Goal: Task Accomplishment & Management: Complete application form

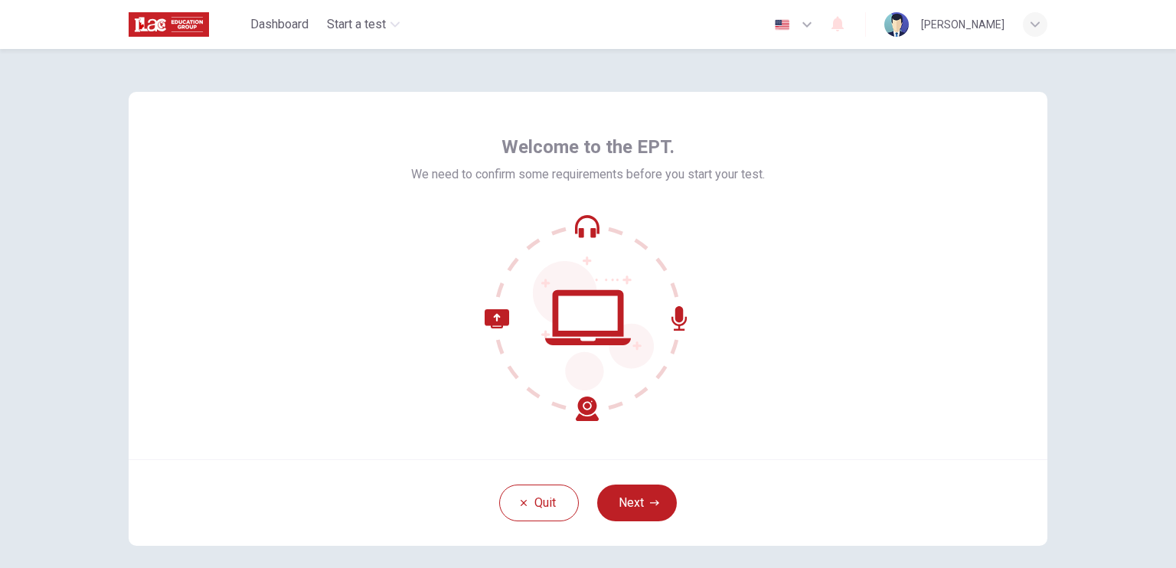
drag, startPoint x: 637, startPoint y: 502, endPoint x: 645, endPoint y: 458, distance: 44.3
click at [637, 502] on button "Next" at bounding box center [637, 503] width 80 height 37
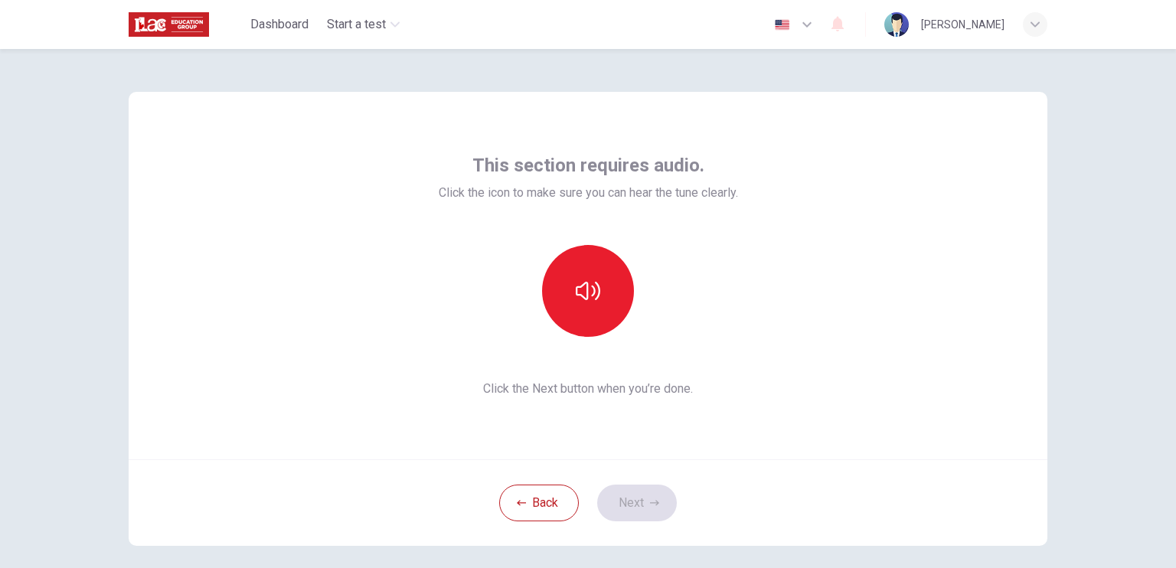
drag, startPoint x: 819, startPoint y: 322, endPoint x: 656, endPoint y: 325, distance: 163.2
click at [819, 322] on div "This section requires audio. Click the icon to make sure you can hear the tune …" at bounding box center [588, 276] width 919 height 368
click at [593, 302] on icon "button" at bounding box center [588, 291] width 25 height 25
click at [625, 502] on button "Next" at bounding box center [637, 503] width 80 height 37
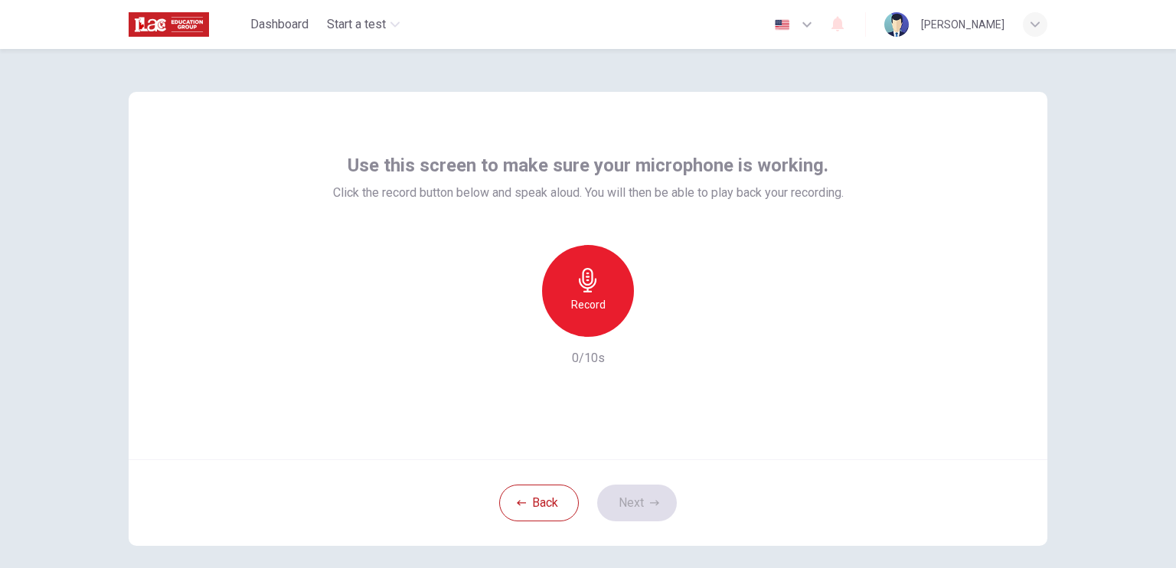
click at [576, 285] on icon "button" at bounding box center [588, 280] width 25 height 25
click at [585, 290] on icon "button" at bounding box center [588, 280] width 18 height 25
click at [594, 305] on h6 "Record" at bounding box center [588, 305] width 34 height 18
click at [662, 328] on icon "button" at bounding box center [658, 324] width 15 height 15
click at [631, 502] on button "Next" at bounding box center [637, 503] width 80 height 37
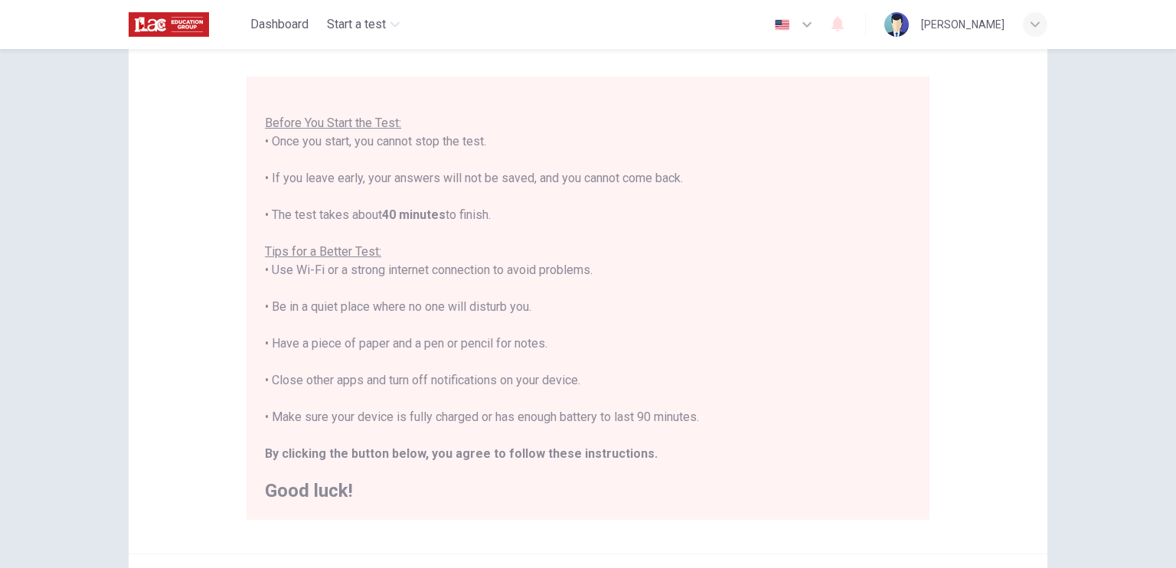
scroll to position [153, 0]
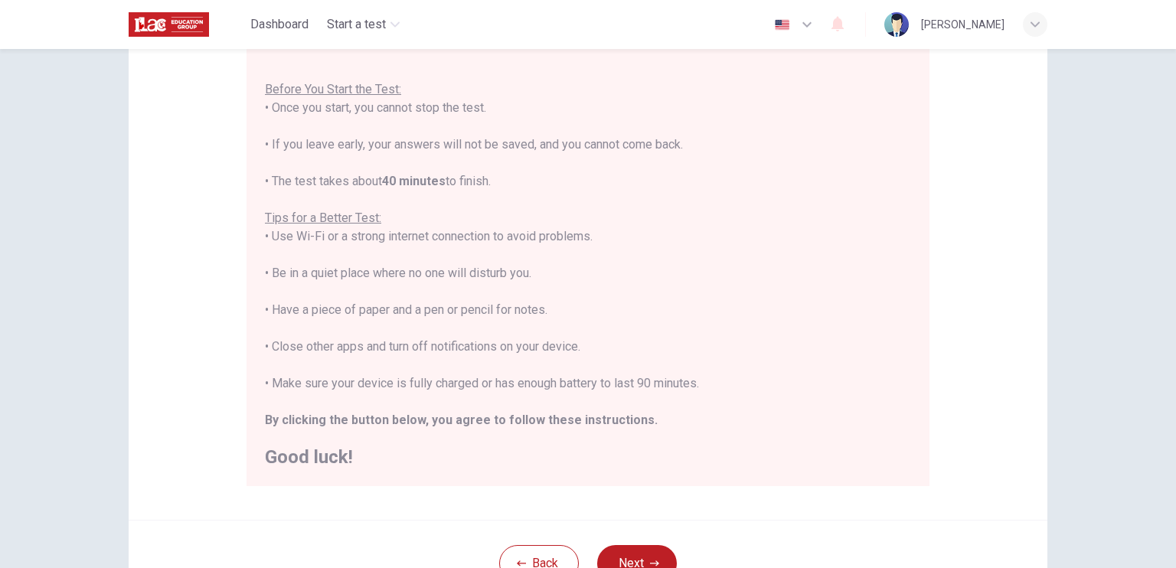
click at [693, 365] on div "You are about to start a Placement Test . Before You Start the Test: • Once you…" at bounding box center [588, 255] width 646 height 423
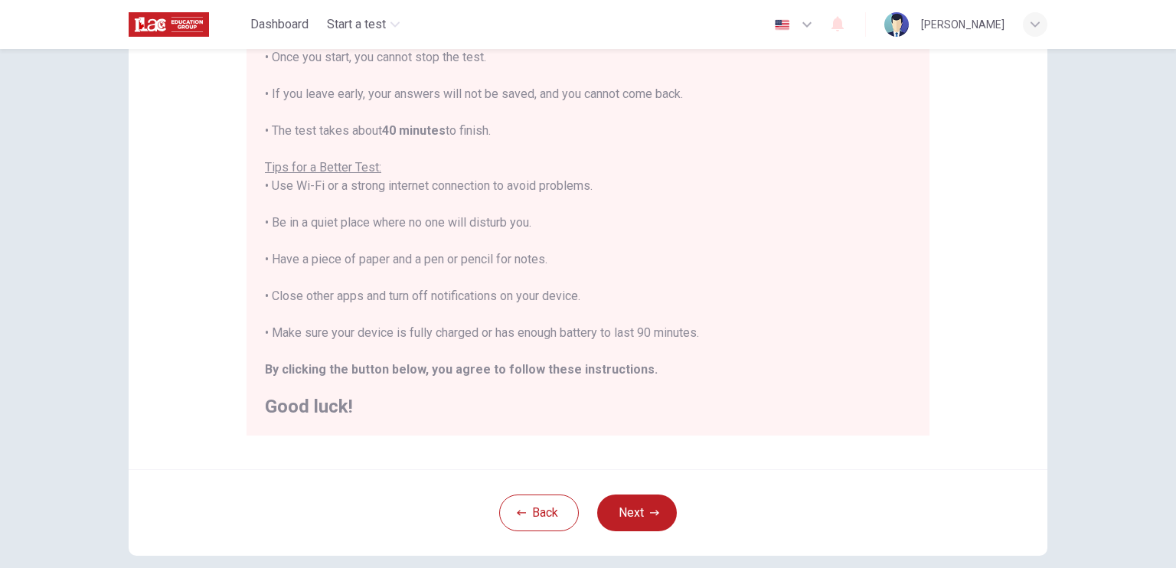
scroll to position [230, 0]
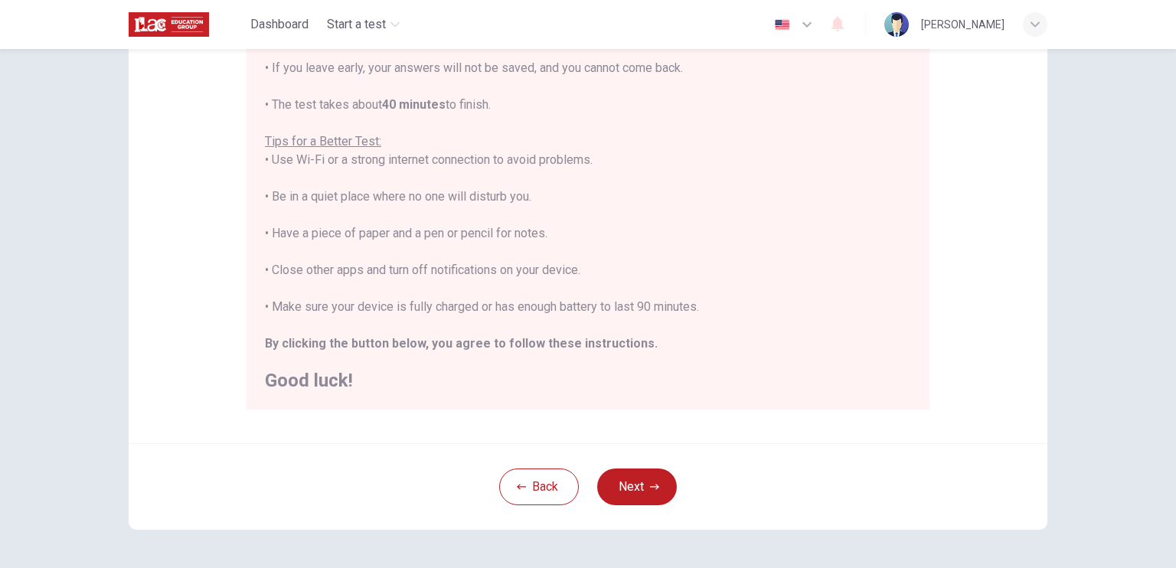
click at [762, 427] on div "Disclaimer: You are about to start a Placement Test . Before You Start the Test…" at bounding box center [588, 152] width 919 height 581
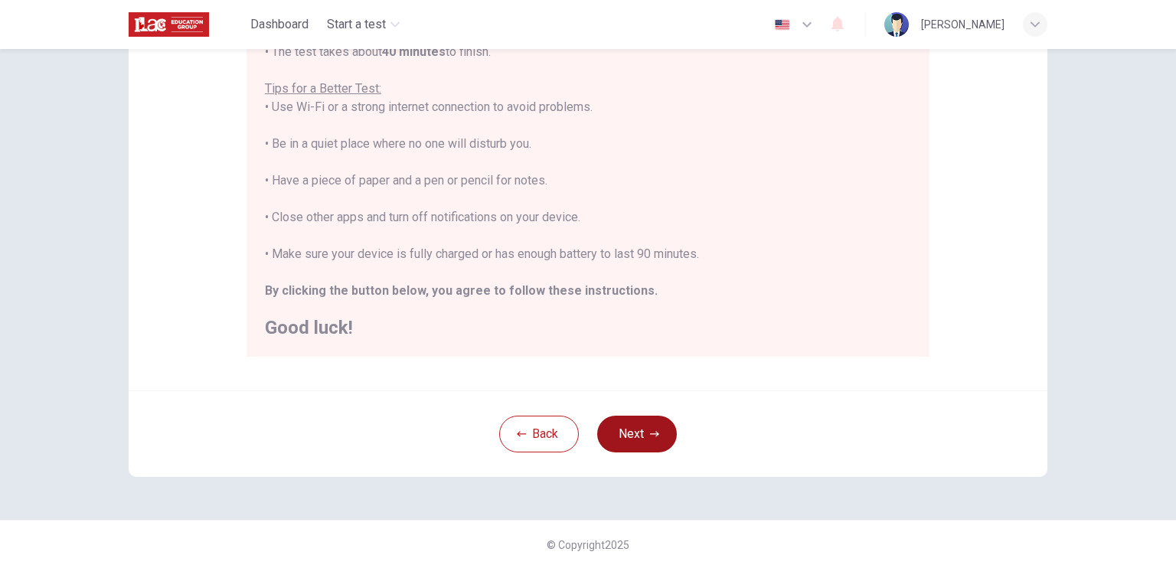
click at [639, 428] on button "Next" at bounding box center [637, 434] width 80 height 37
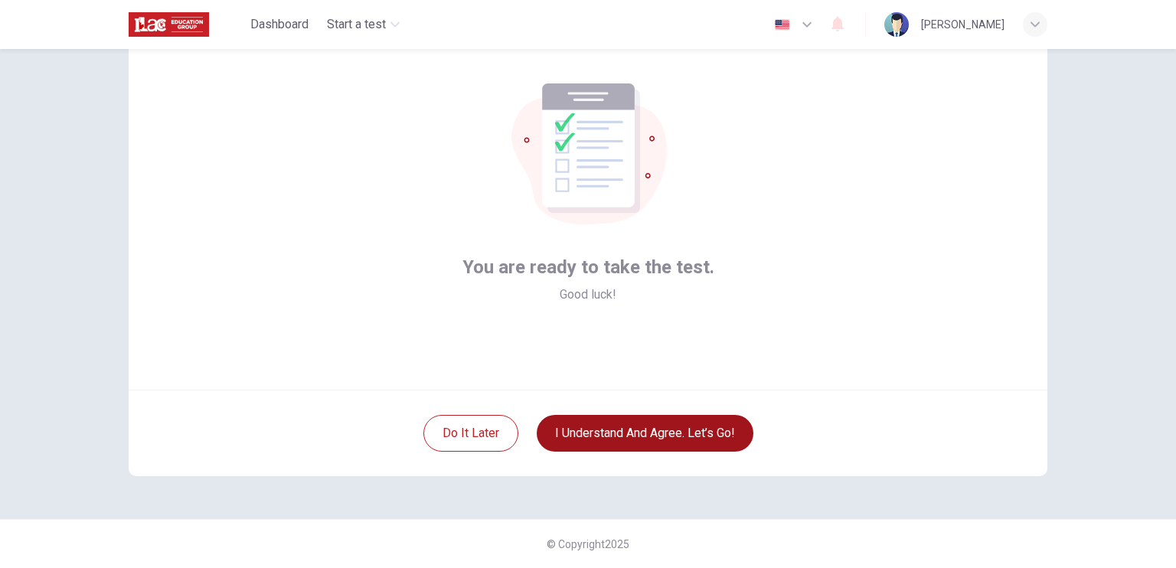
scroll to position [69, 0]
click at [632, 430] on button "I understand and agree. Let’s go!" at bounding box center [645, 434] width 217 height 37
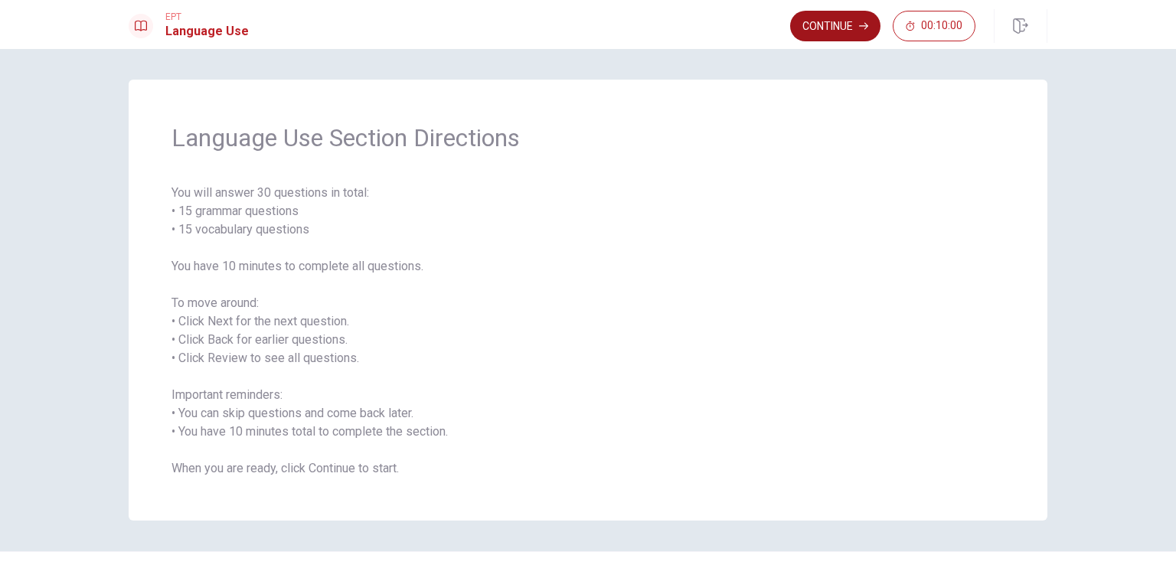
click at [823, 21] on button "Continue" at bounding box center [835, 26] width 90 height 31
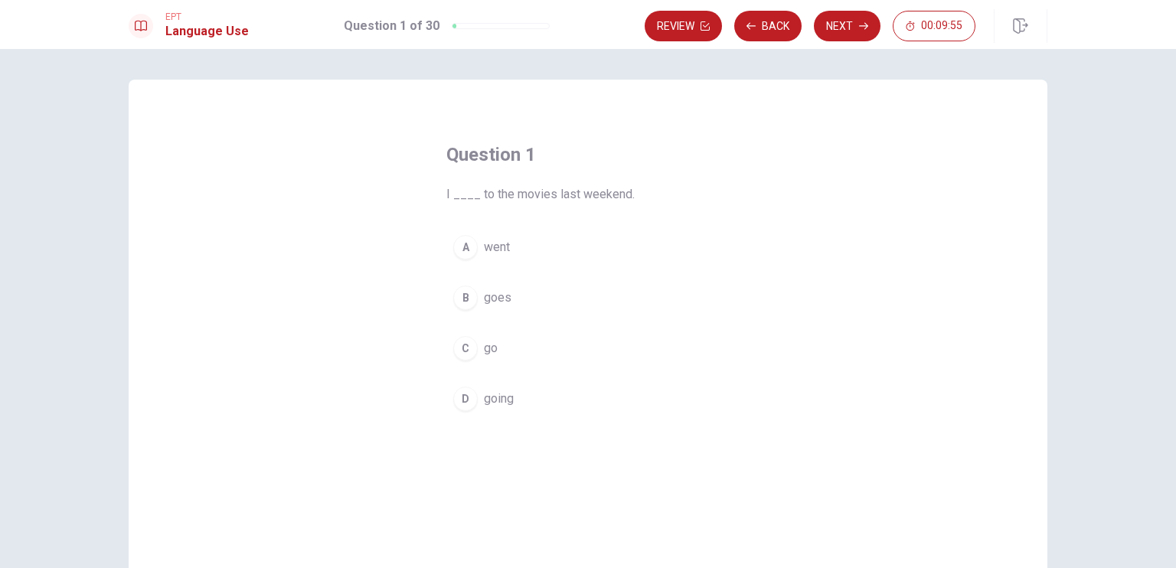
click at [462, 248] on div "A" at bounding box center [465, 247] width 25 height 25
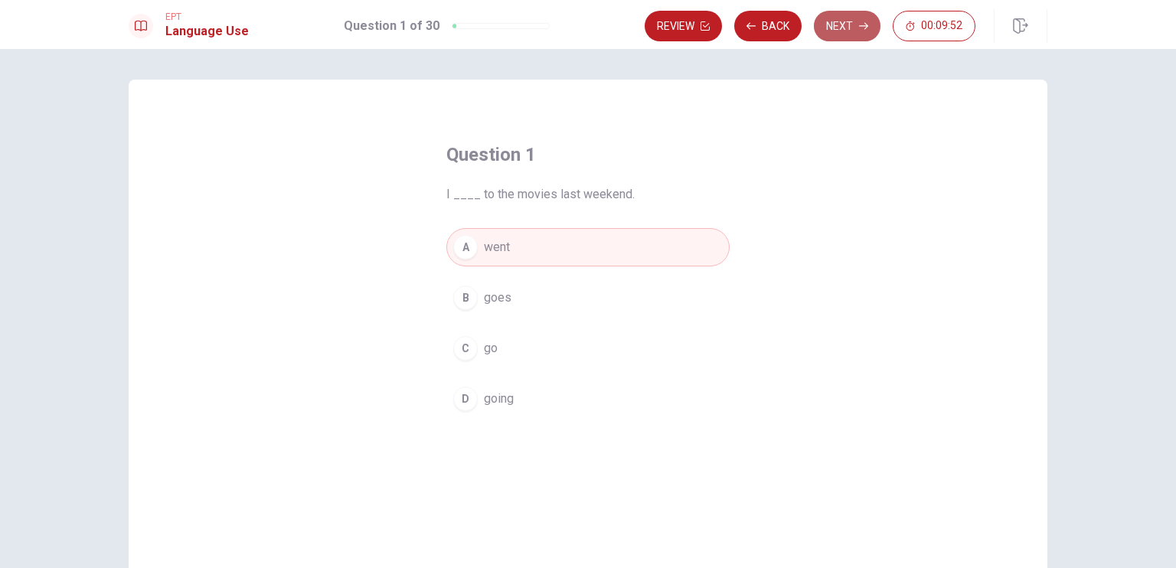
click at [849, 24] on button "Next" at bounding box center [847, 26] width 67 height 31
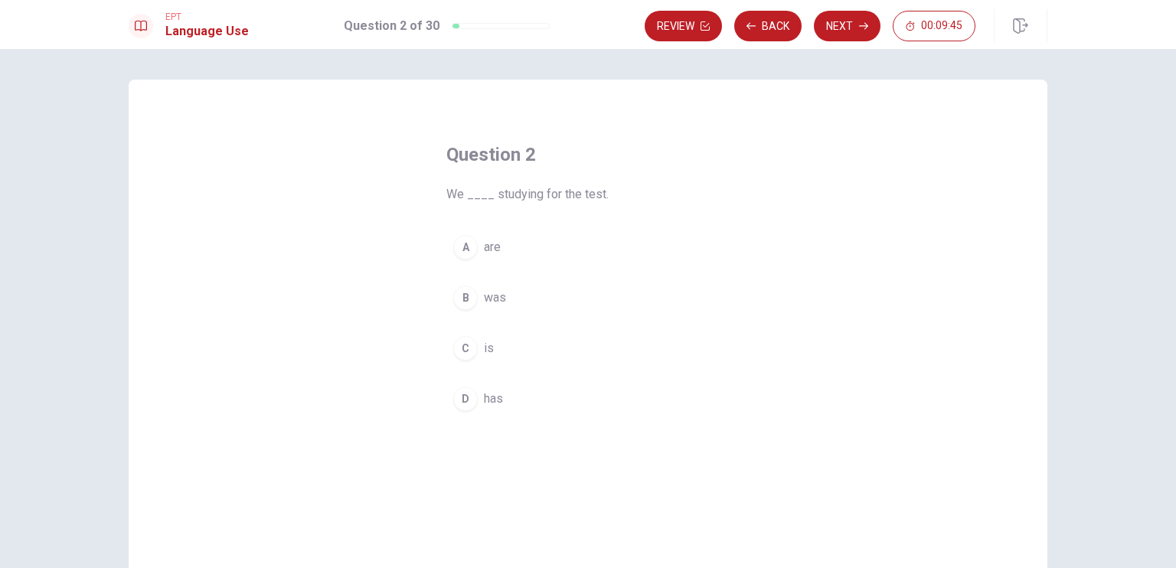
click at [464, 247] on div "A" at bounding box center [465, 247] width 25 height 25
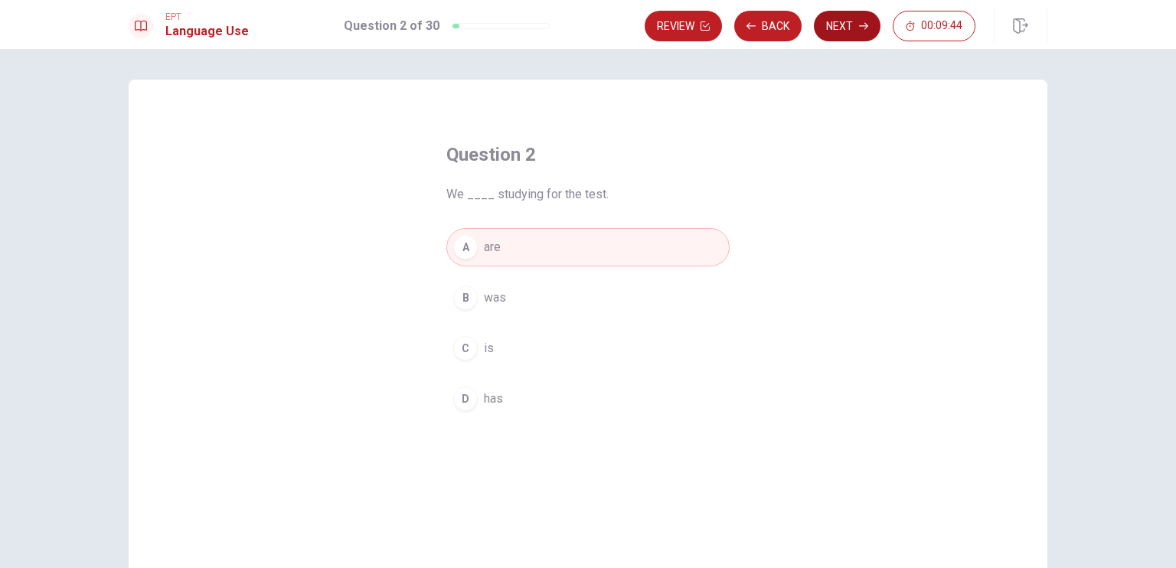
click at [845, 24] on button "Next" at bounding box center [847, 26] width 67 height 31
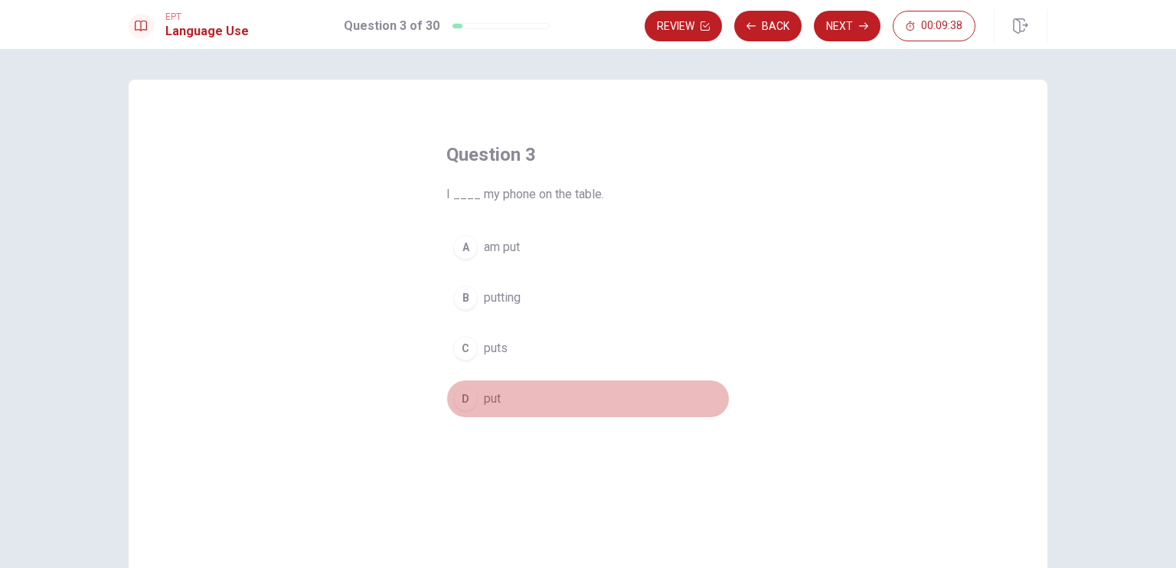
click at [463, 397] on div "D" at bounding box center [465, 399] width 25 height 25
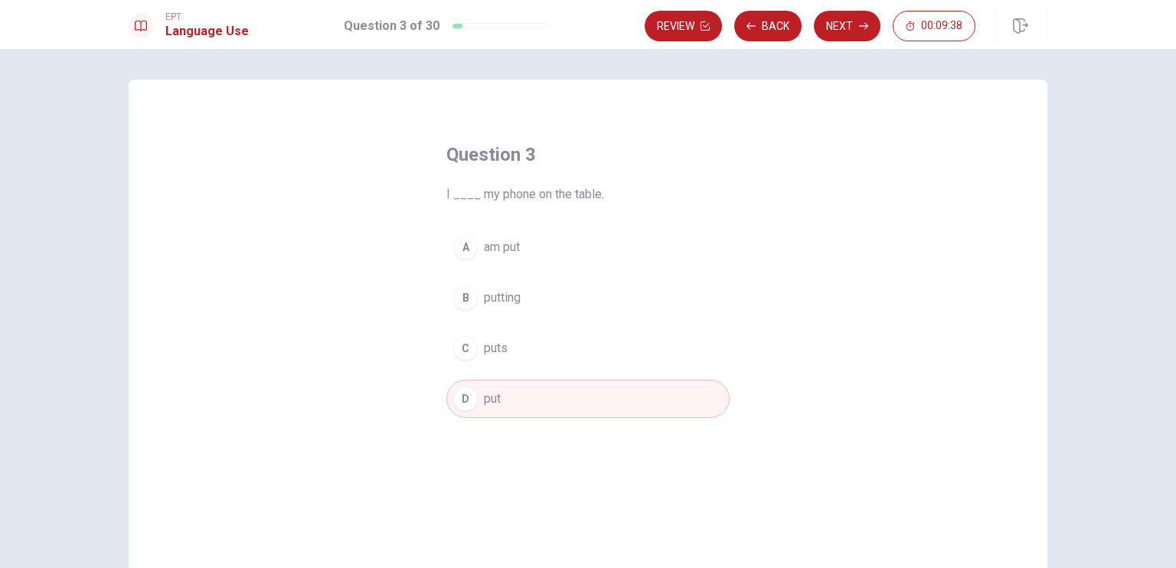
click at [839, 27] on button "Next" at bounding box center [847, 26] width 67 height 31
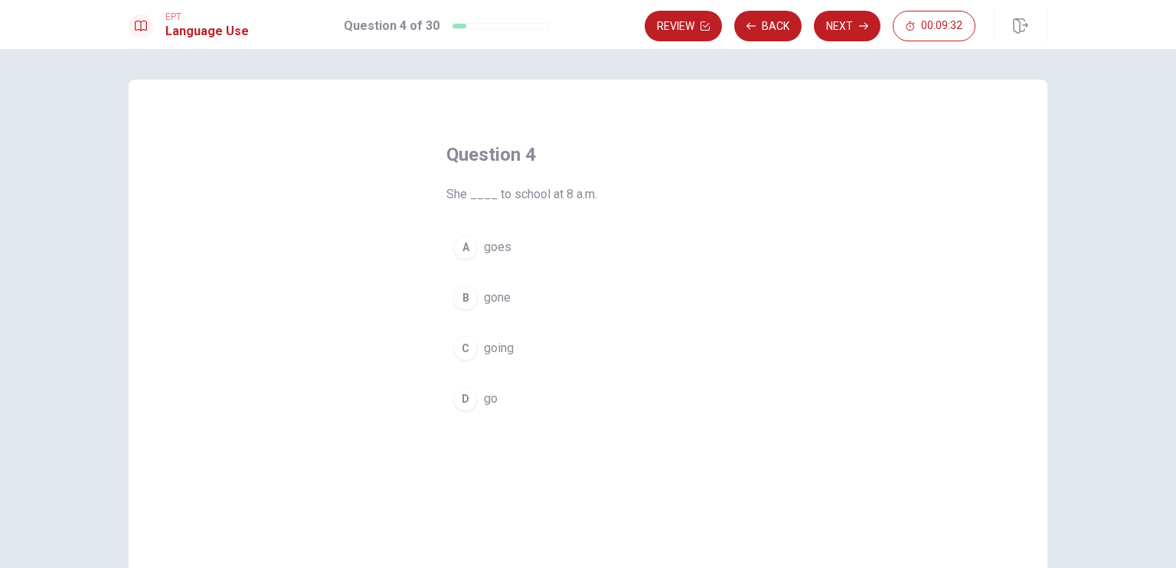
click at [466, 253] on div "A" at bounding box center [465, 247] width 25 height 25
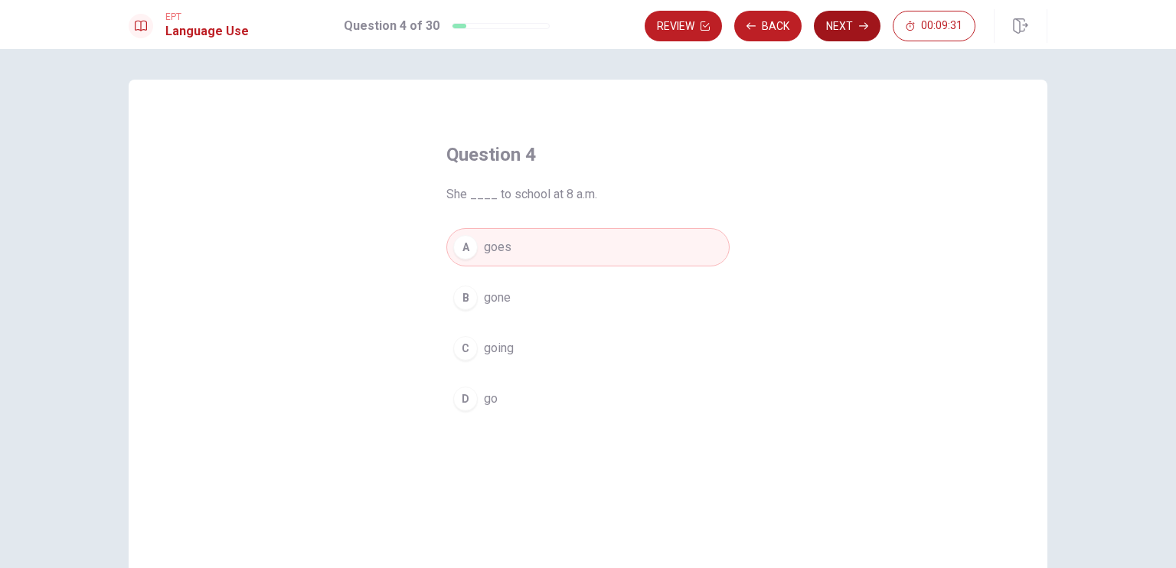
click at [840, 28] on button "Next" at bounding box center [847, 26] width 67 height 31
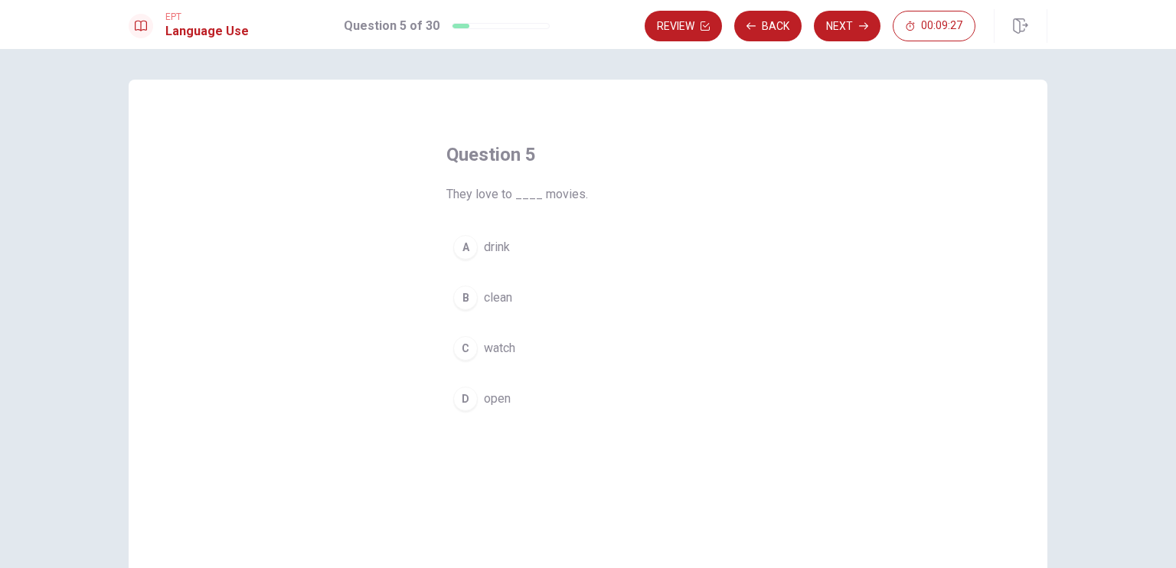
click at [459, 348] on div "C" at bounding box center [465, 348] width 25 height 25
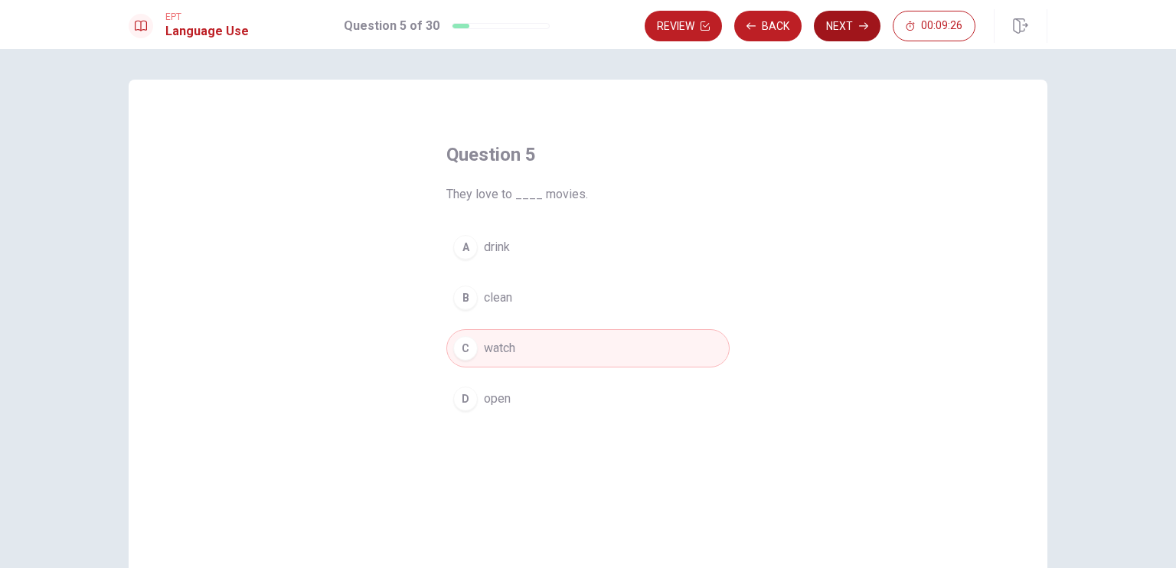
click at [842, 28] on button "Next" at bounding box center [847, 26] width 67 height 31
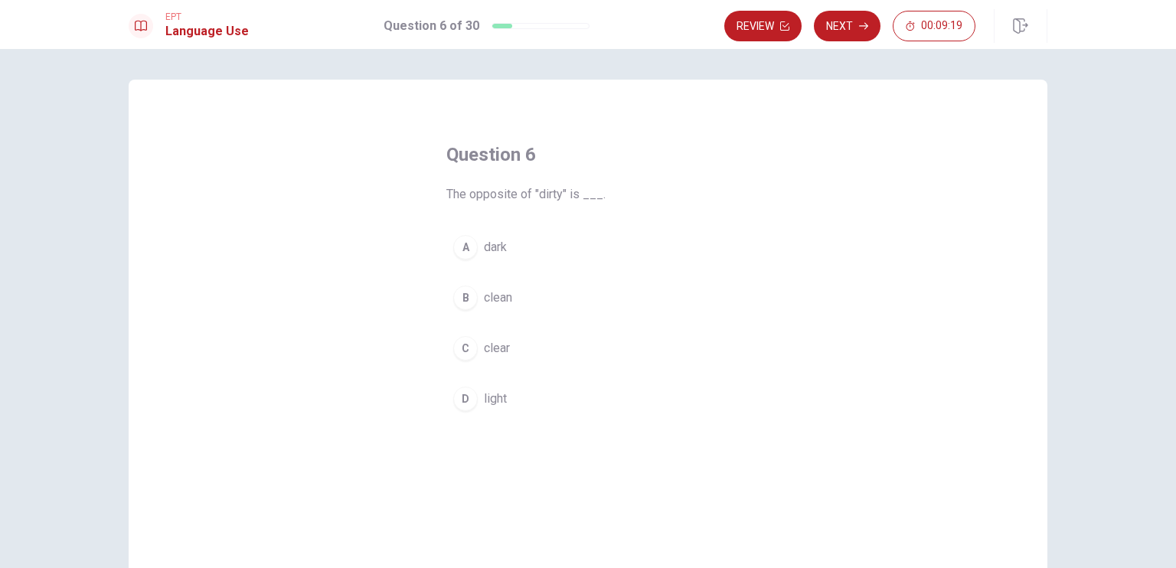
click at [461, 300] on div "B" at bounding box center [465, 298] width 25 height 25
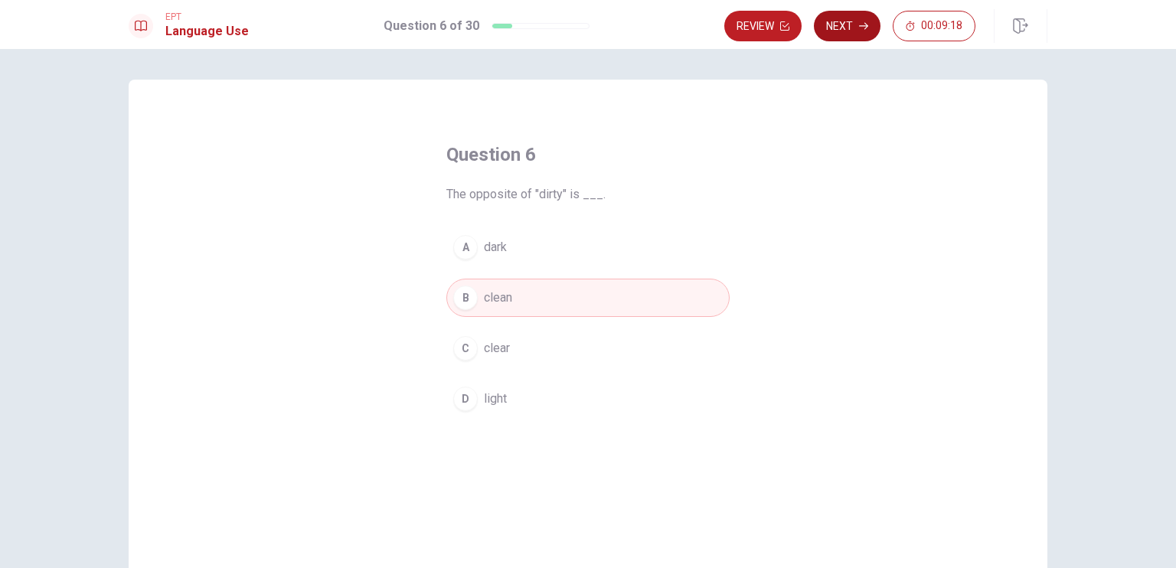
click at [838, 26] on button "Next" at bounding box center [847, 26] width 67 height 31
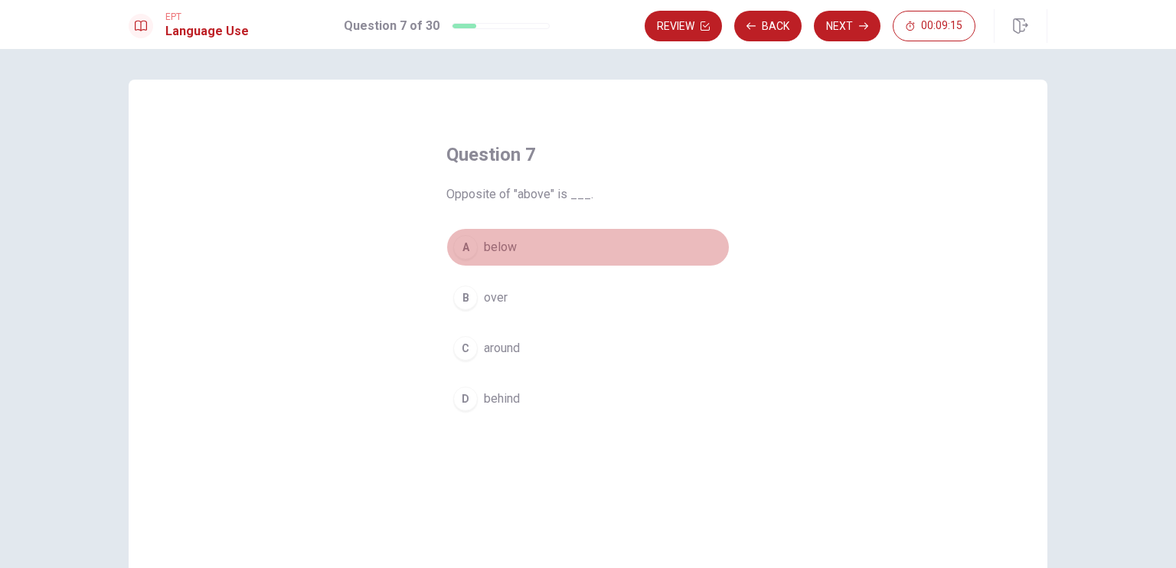
click at [453, 245] on div "A" at bounding box center [465, 247] width 25 height 25
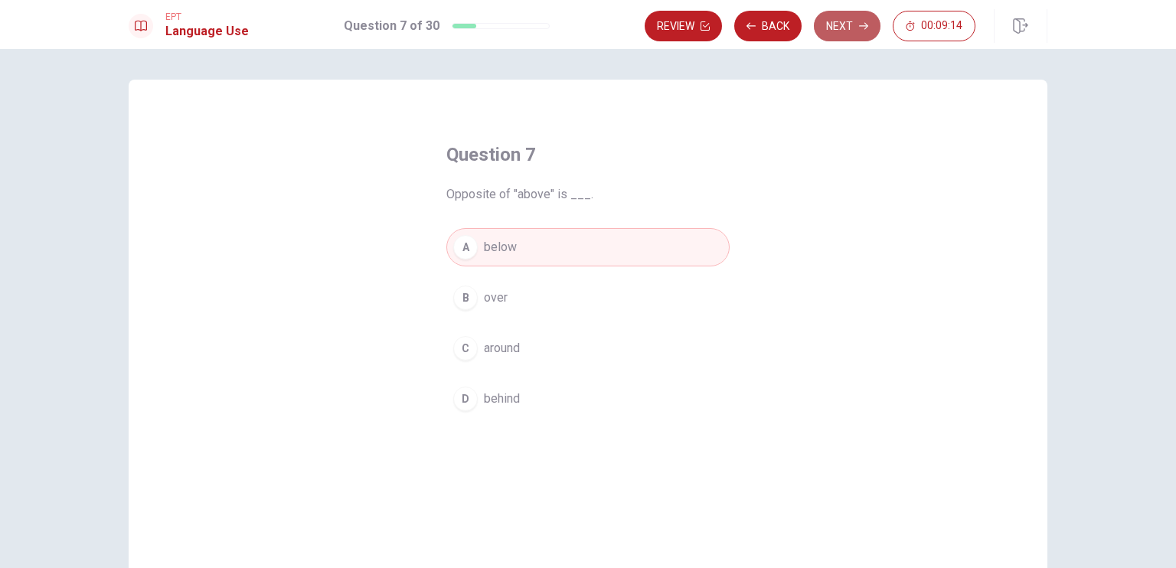
click at [842, 32] on button "Next" at bounding box center [847, 26] width 67 height 31
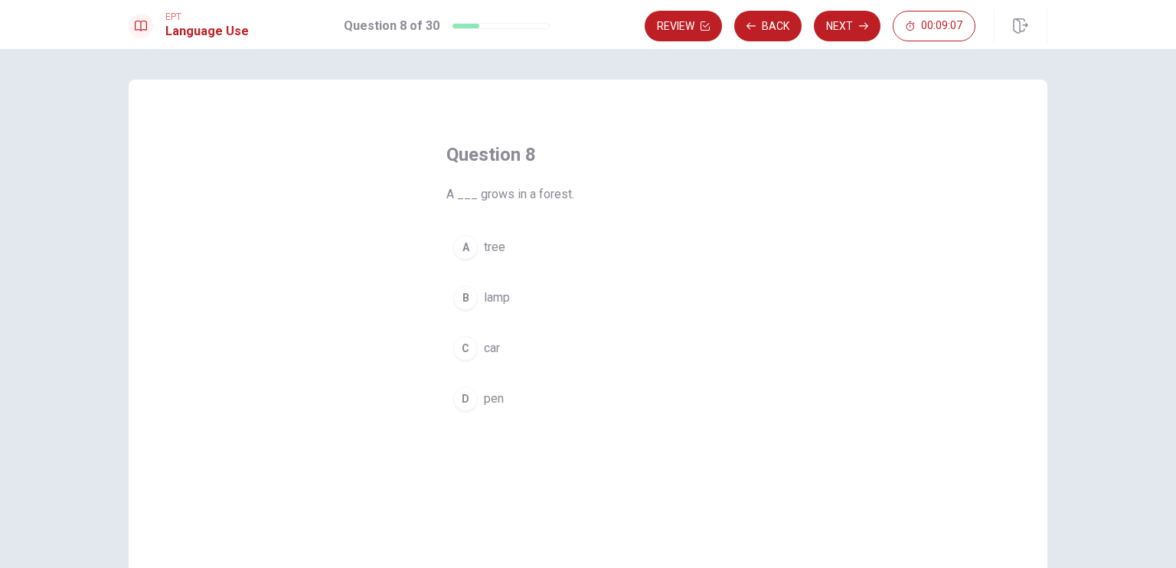
click at [467, 246] on div "A" at bounding box center [465, 247] width 25 height 25
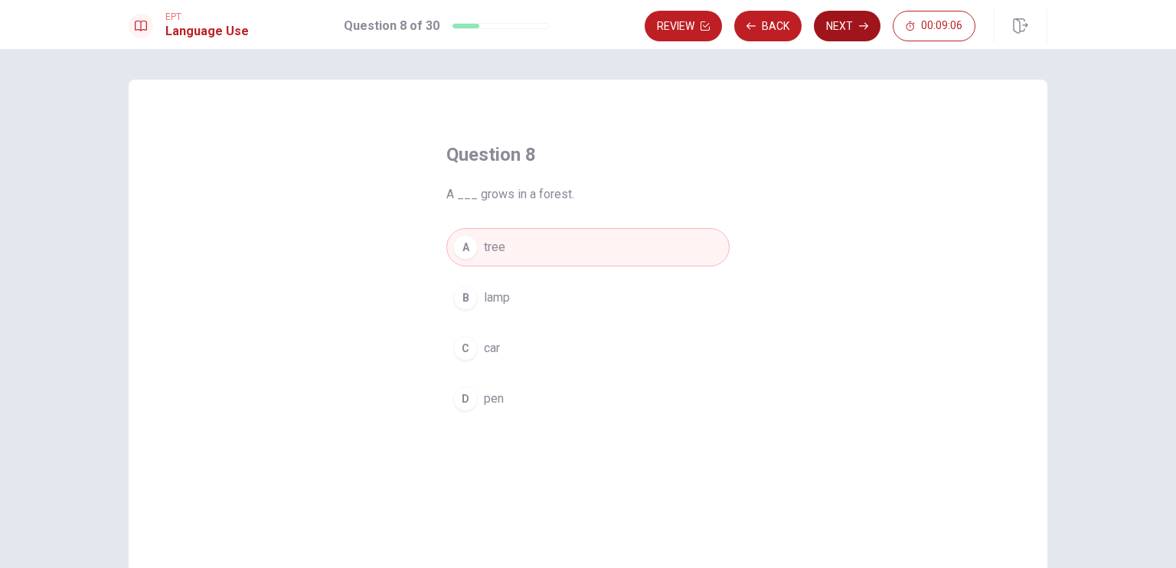
click at [849, 27] on button "Next" at bounding box center [847, 26] width 67 height 31
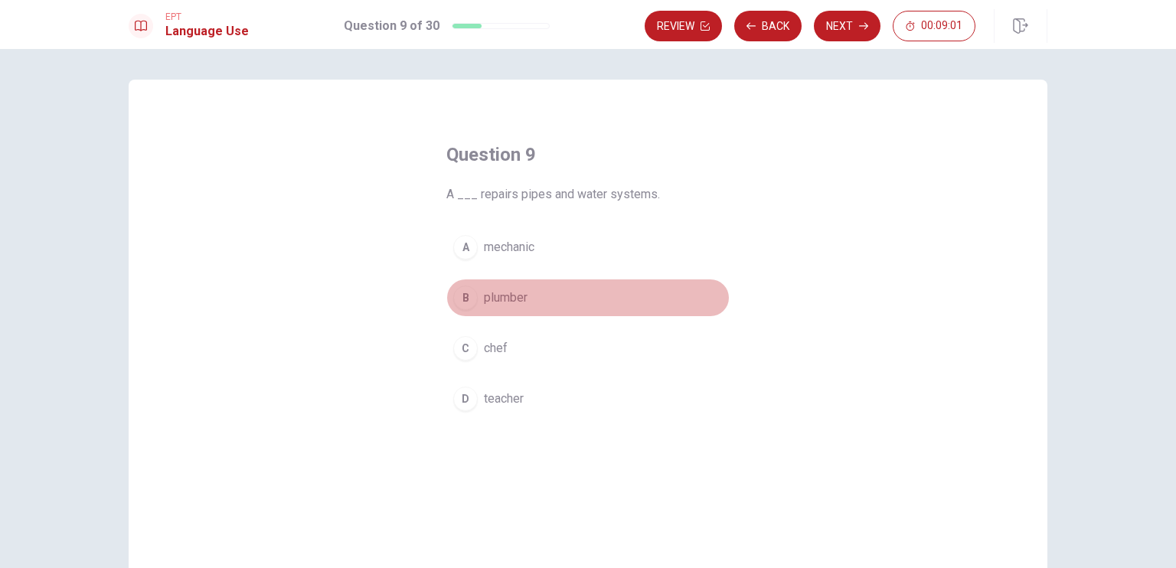
click at [463, 296] on div "B" at bounding box center [465, 298] width 25 height 25
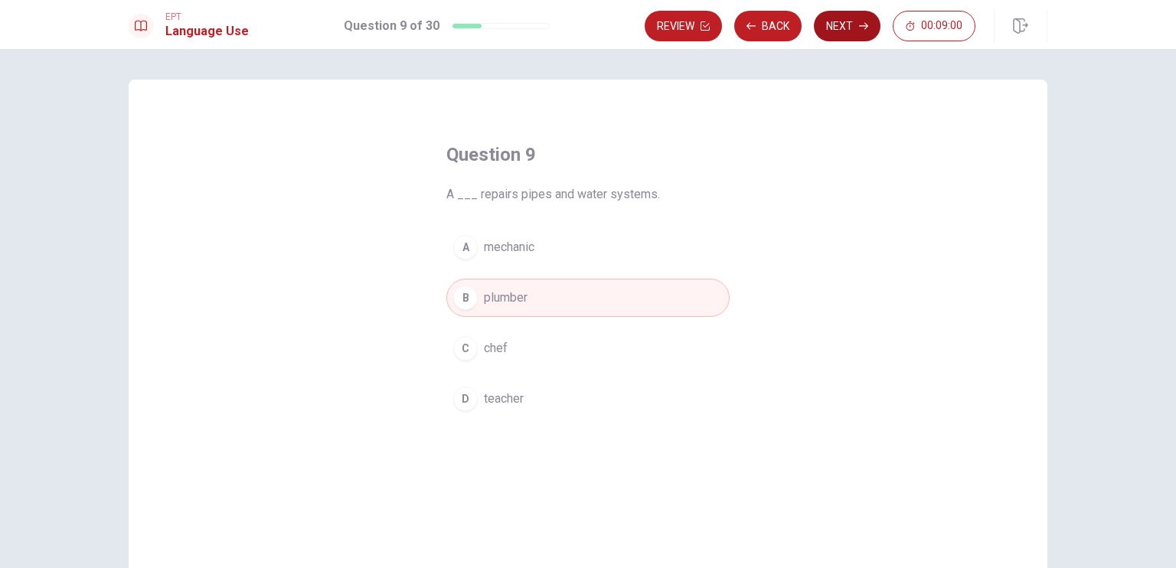
click at [842, 25] on button "Next" at bounding box center [847, 26] width 67 height 31
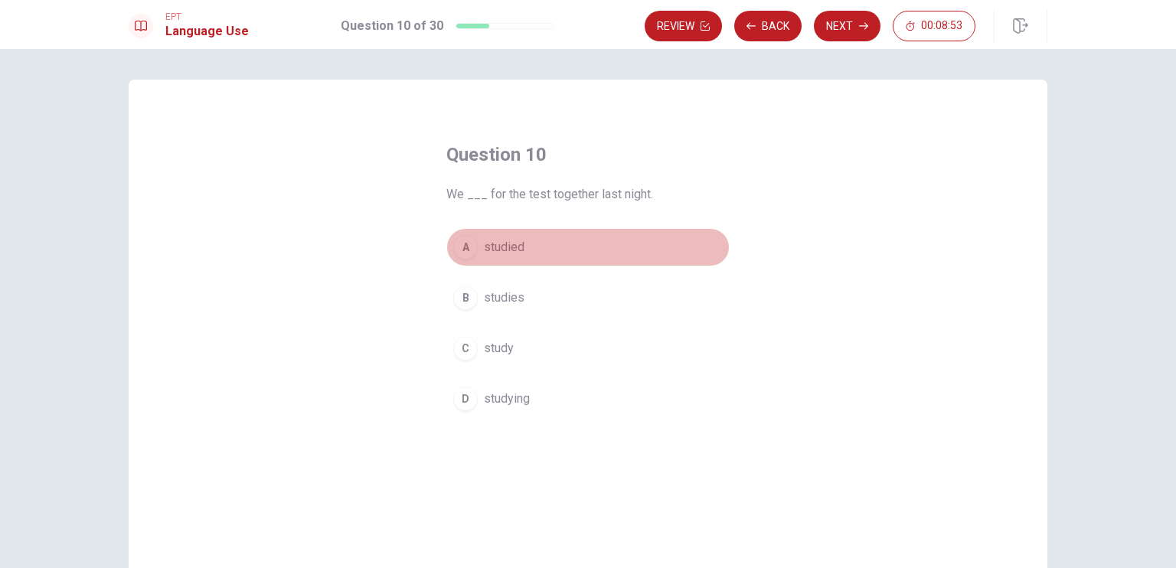
click at [462, 251] on div "A" at bounding box center [465, 247] width 25 height 25
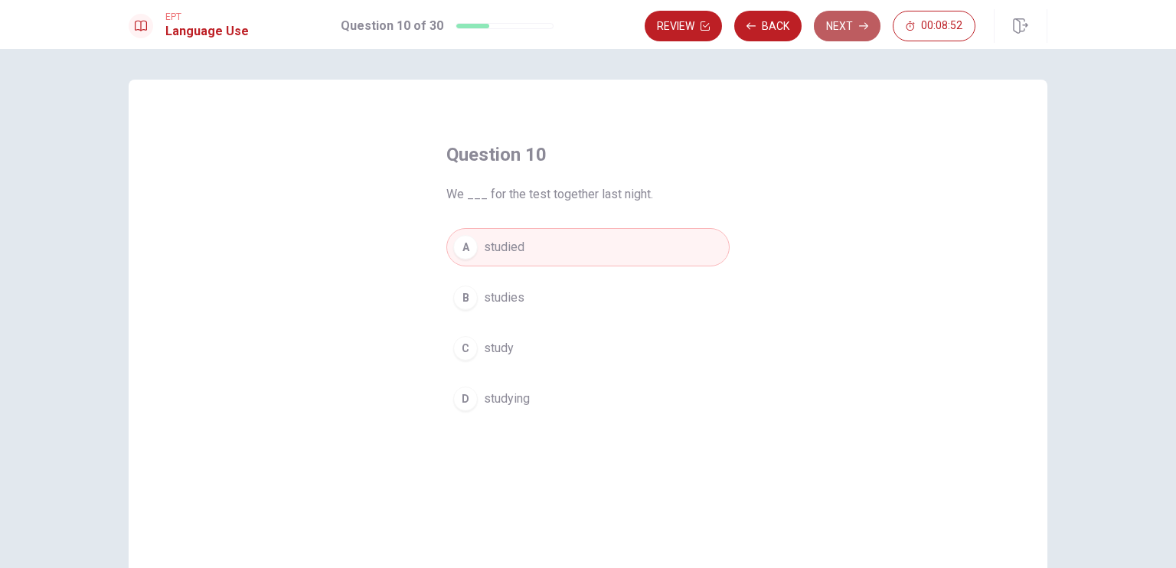
click at [846, 33] on button "Next" at bounding box center [847, 26] width 67 height 31
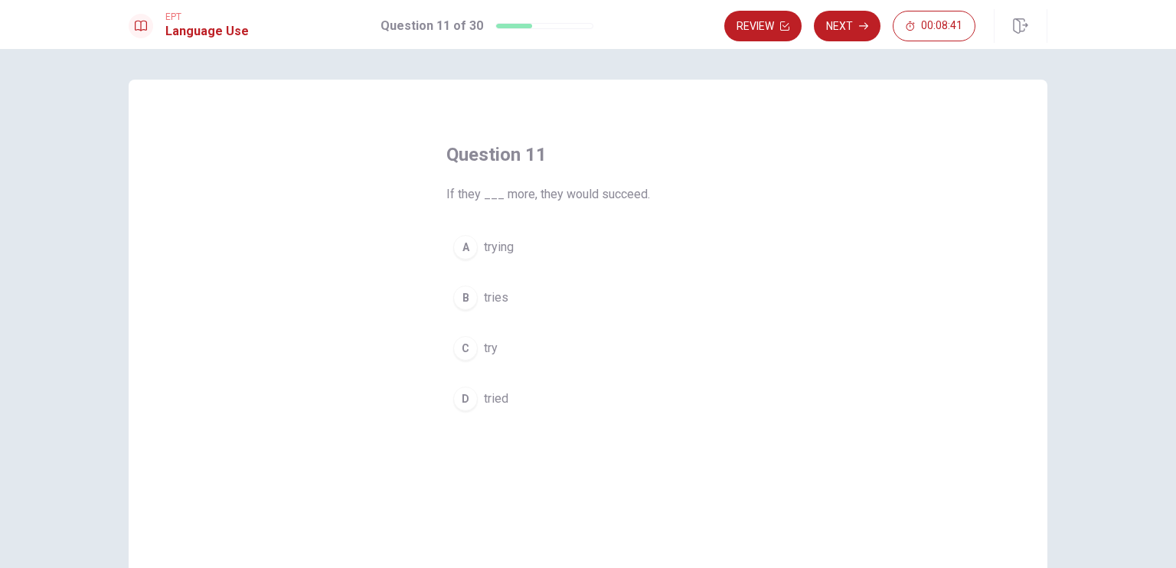
click at [460, 392] on div "D" at bounding box center [465, 399] width 25 height 25
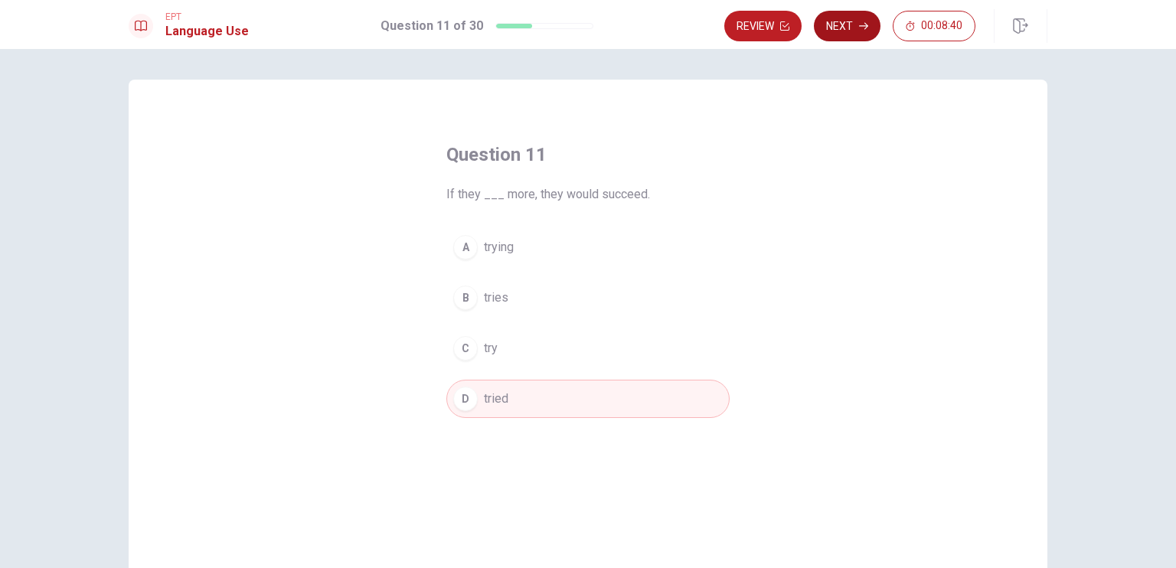
click at [846, 30] on button "Next" at bounding box center [847, 26] width 67 height 31
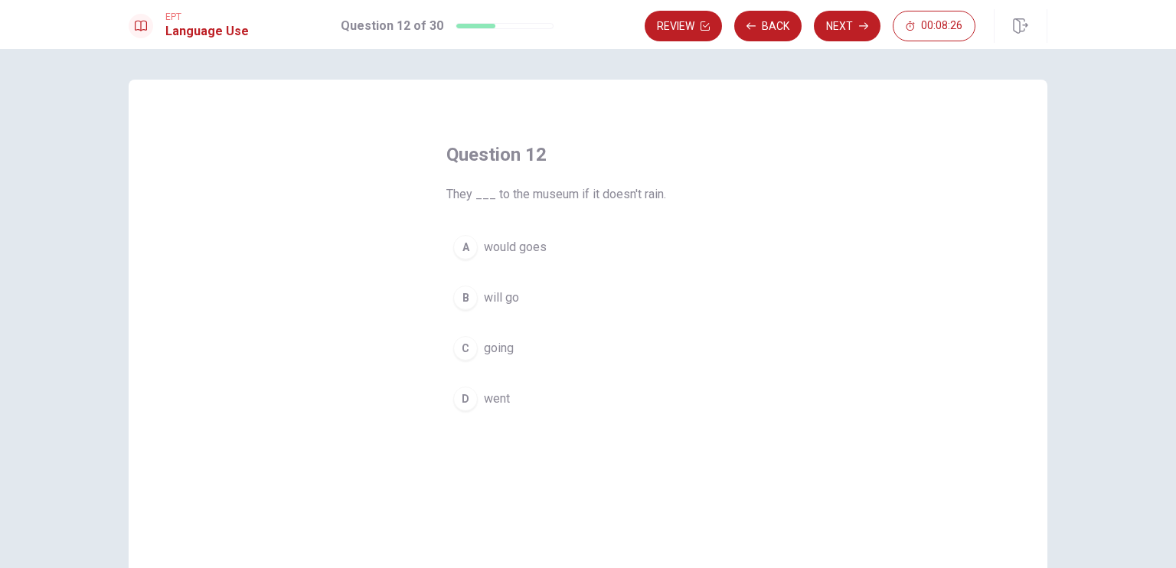
click at [464, 303] on div "B" at bounding box center [465, 298] width 25 height 25
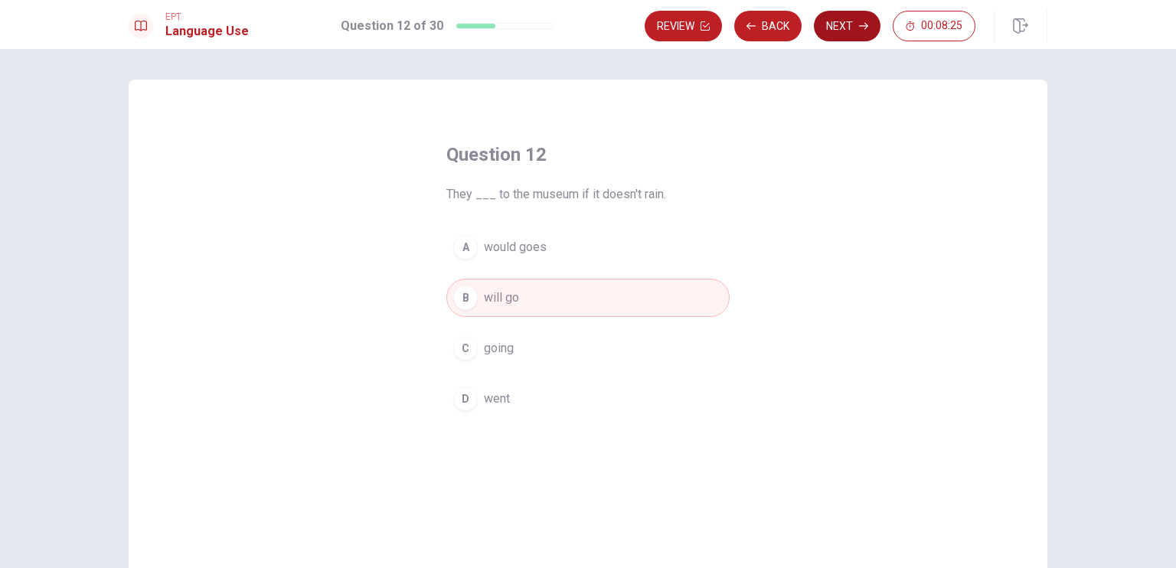
click at [842, 33] on button "Next" at bounding box center [847, 26] width 67 height 31
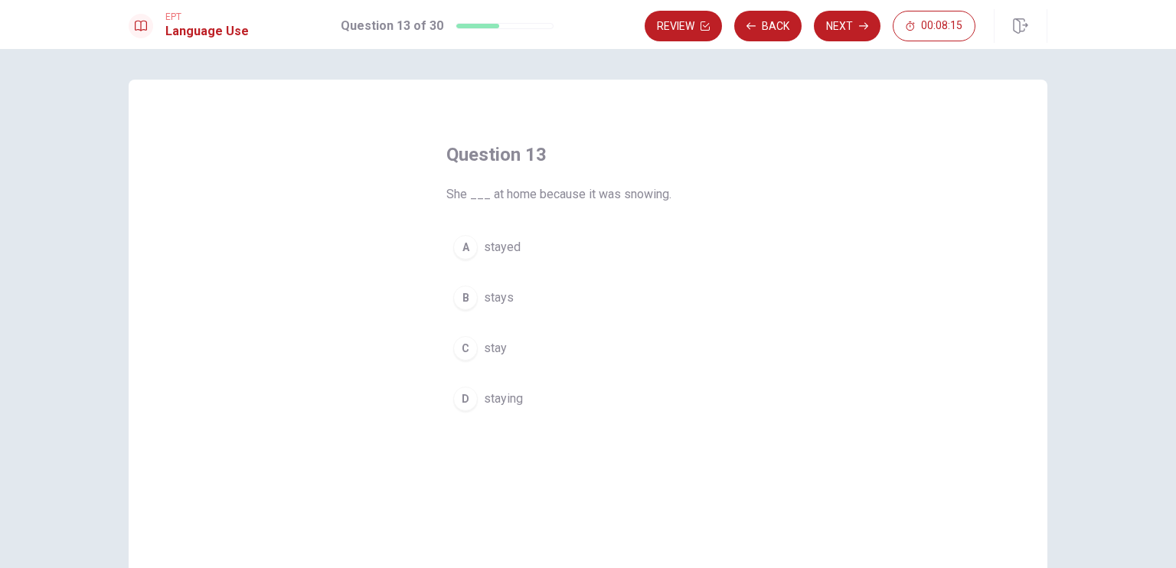
click at [454, 246] on div "A" at bounding box center [465, 247] width 25 height 25
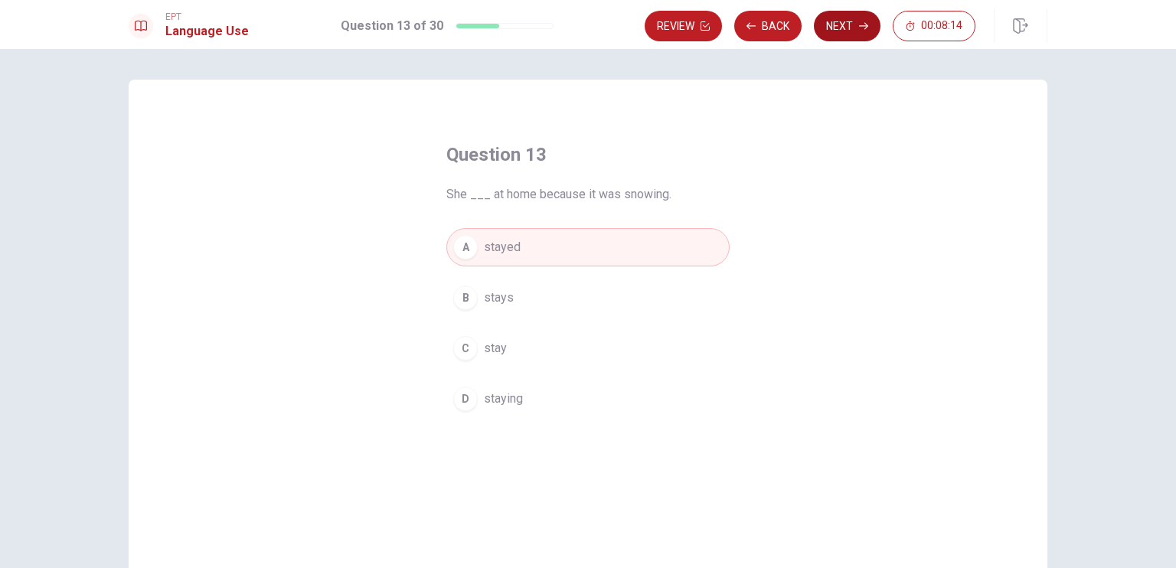
click at [855, 25] on button "Next" at bounding box center [847, 26] width 67 height 31
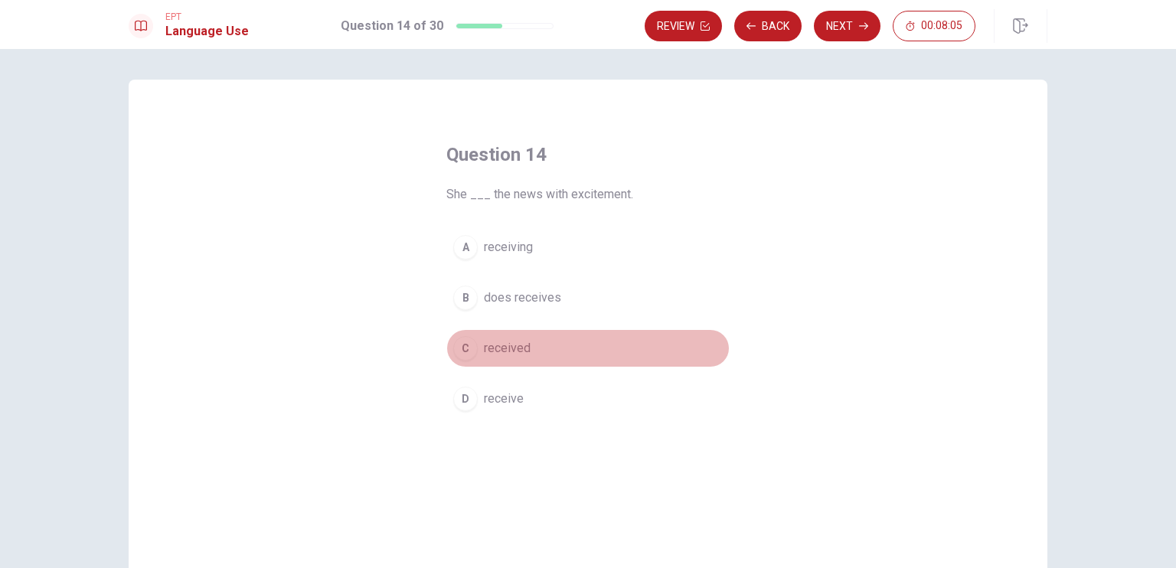
click at [469, 352] on div "C" at bounding box center [465, 348] width 25 height 25
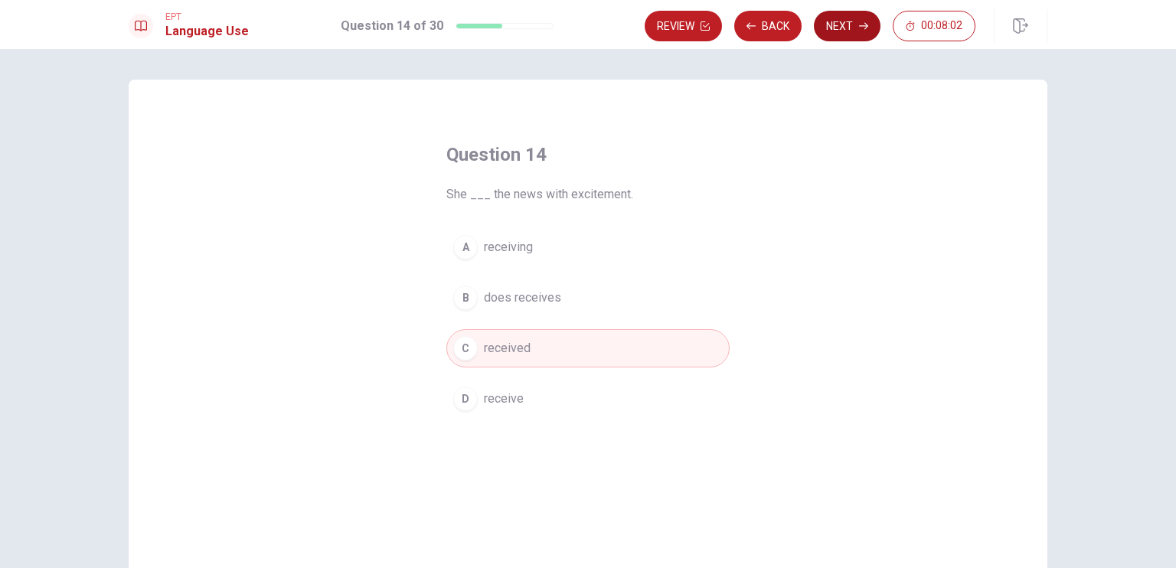
click at [833, 33] on button "Next" at bounding box center [847, 26] width 67 height 31
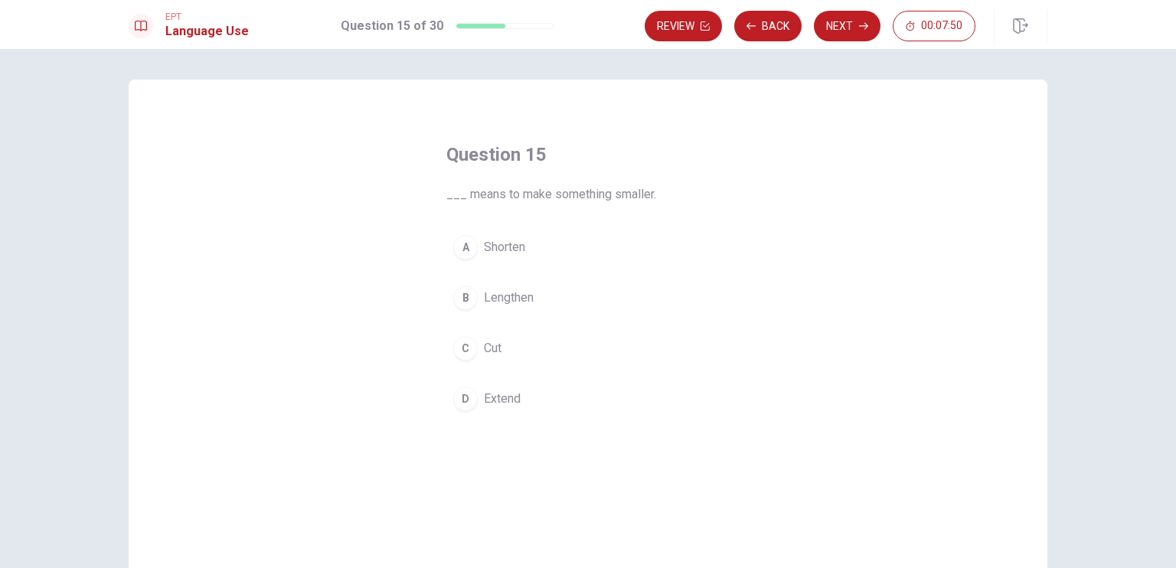
click at [461, 345] on div "C" at bounding box center [465, 348] width 25 height 25
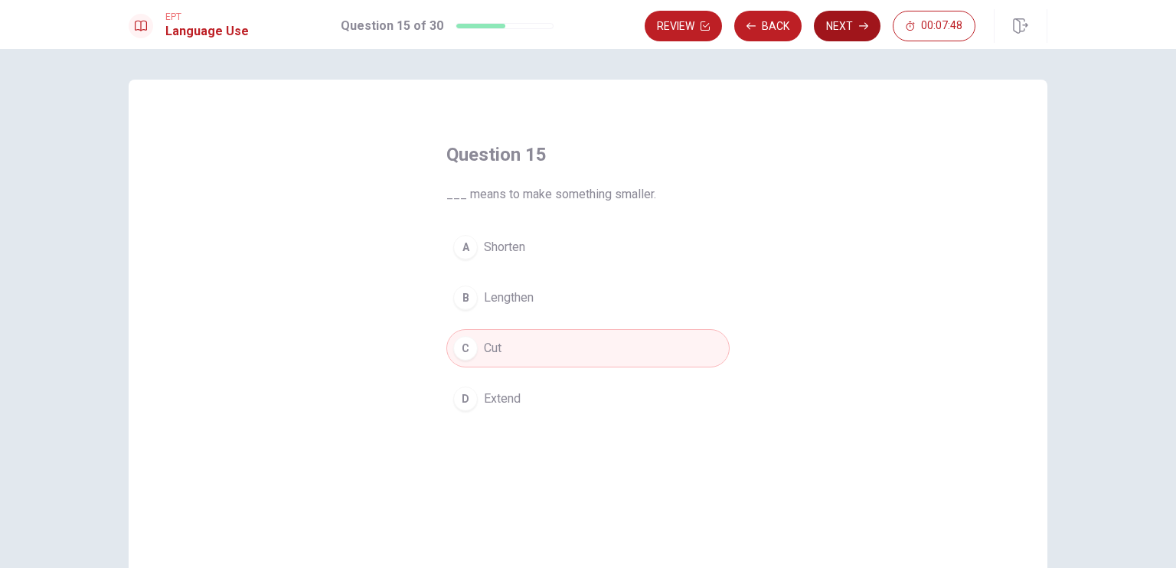
click at [838, 20] on button "Next" at bounding box center [847, 26] width 67 height 31
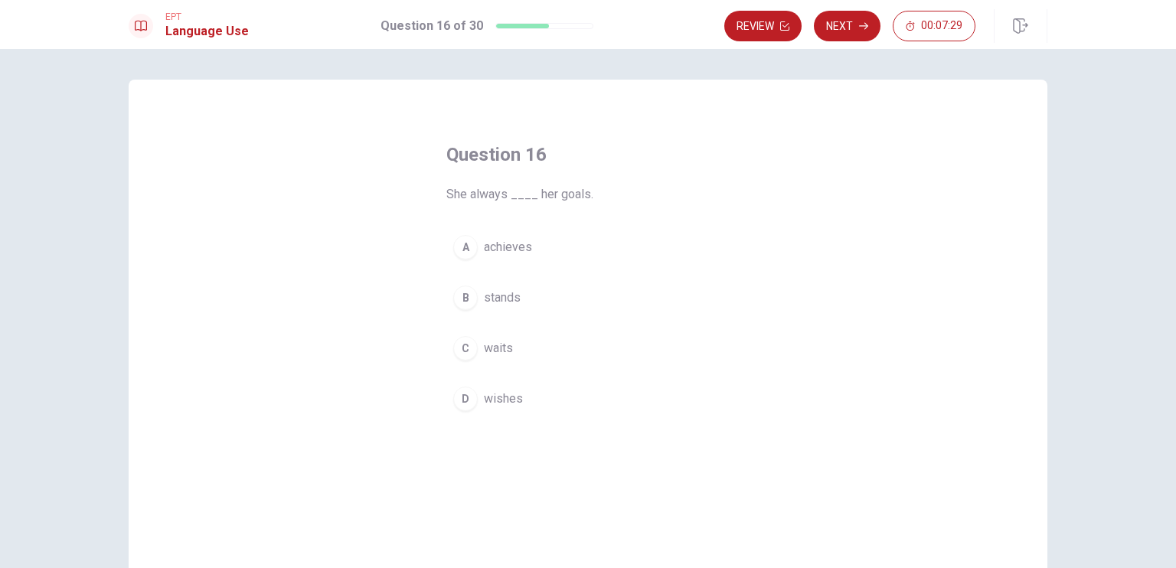
click at [467, 247] on div "A" at bounding box center [465, 247] width 25 height 25
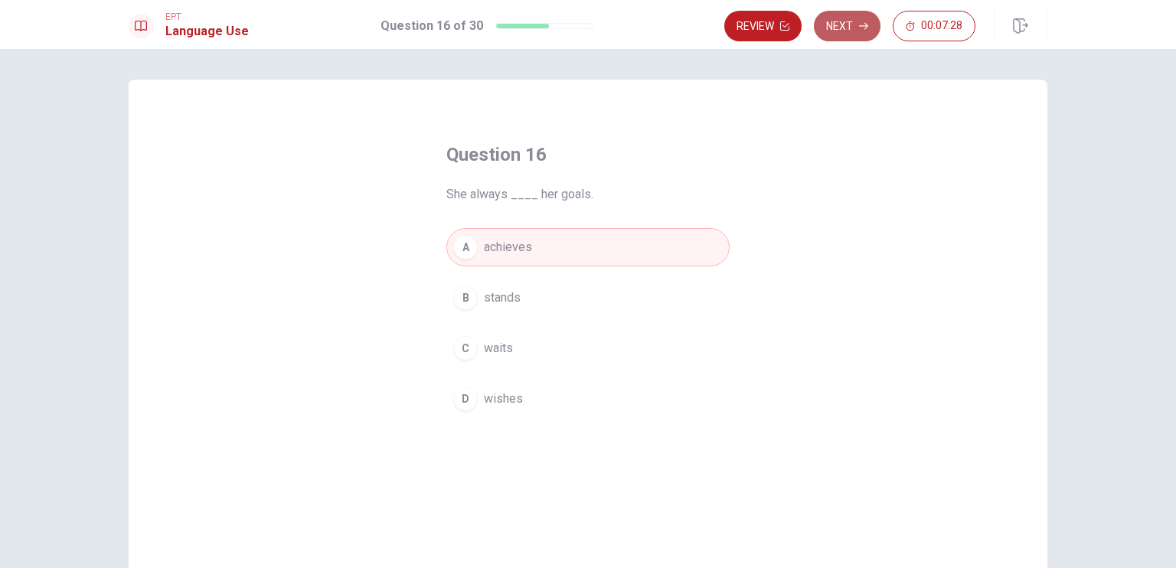
click at [839, 19] on button "Next" at bounding box center [847, 26] width 67 height 31
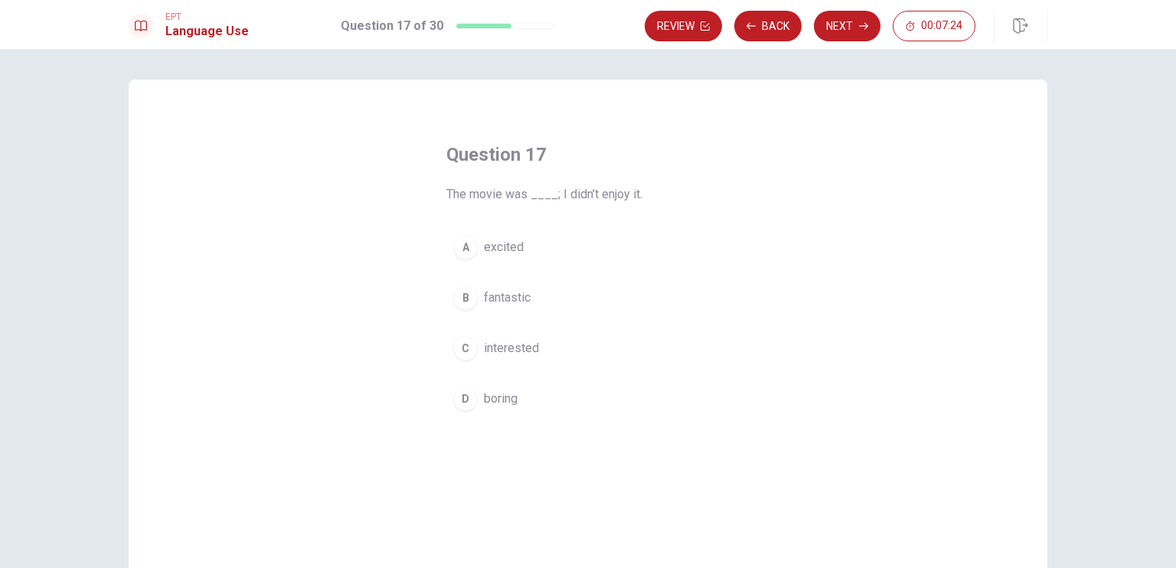
click at [462, 393] on div "D" at bounding box center [465, 399] width 25 height 25
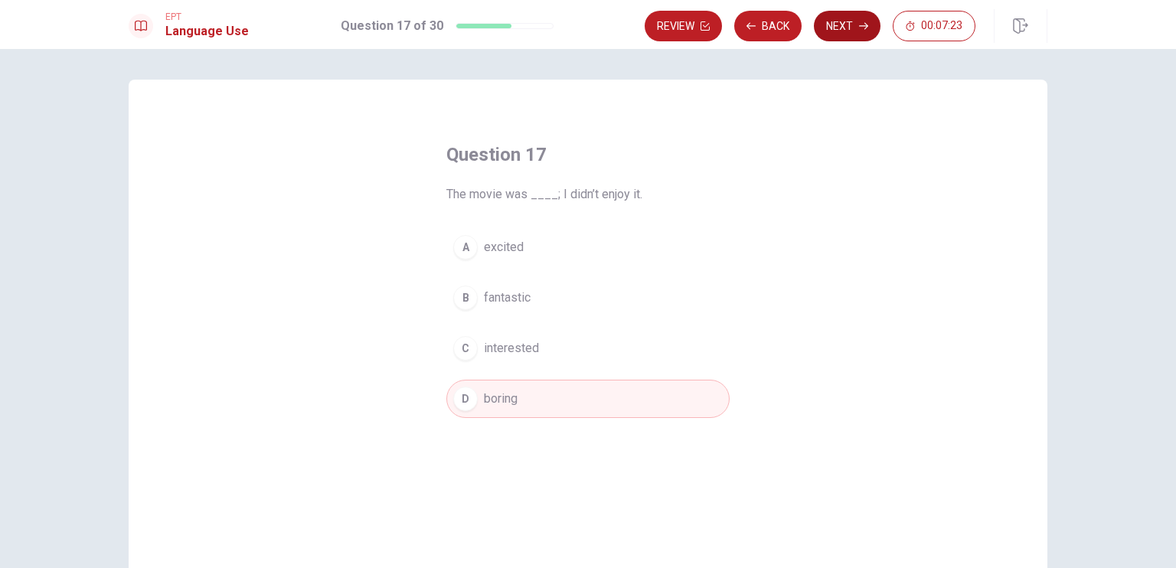
click at [840, 26] on button "Next" at bounding box center [847, 26] width 67 height 31
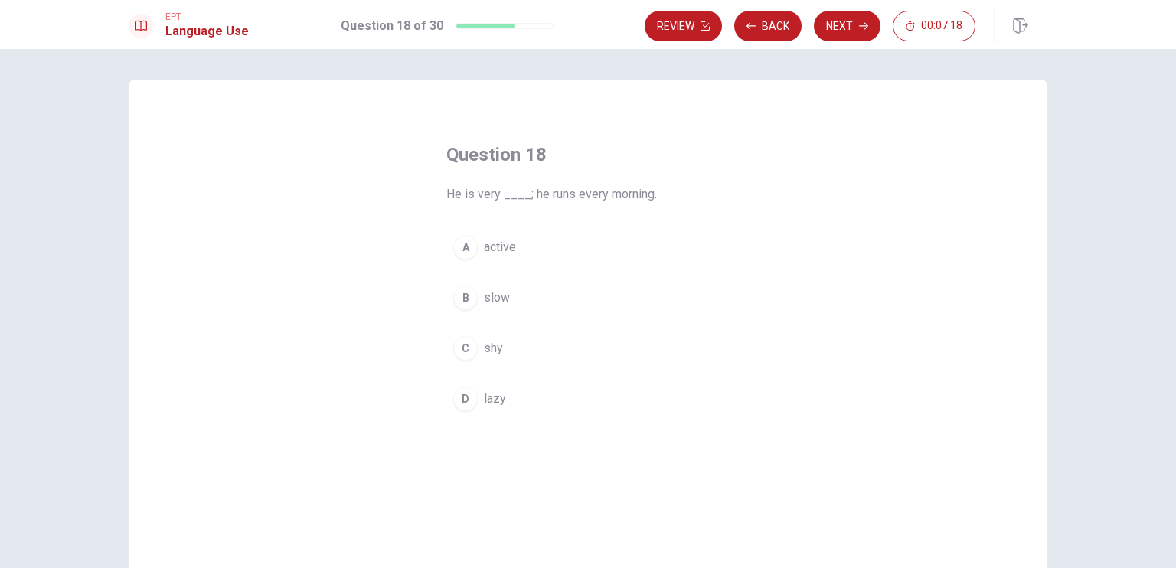
click at [456, 240] on div "A" at bounding box center [465, 247] width 25 height 25
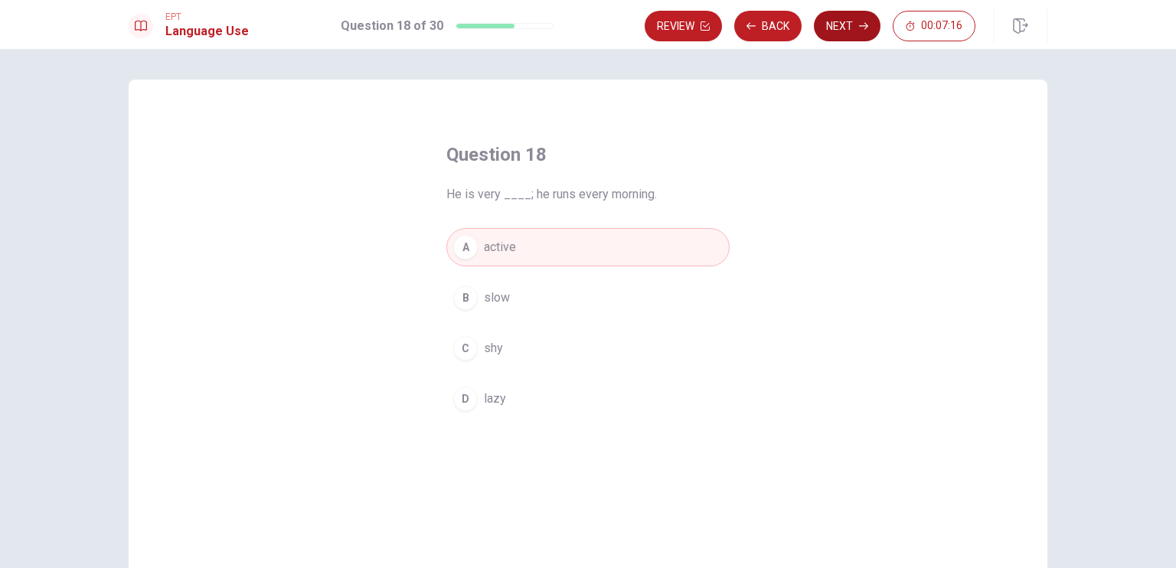
click at [839, 27] on button "Next" at bounding box center [847, 26] width 67 height 31
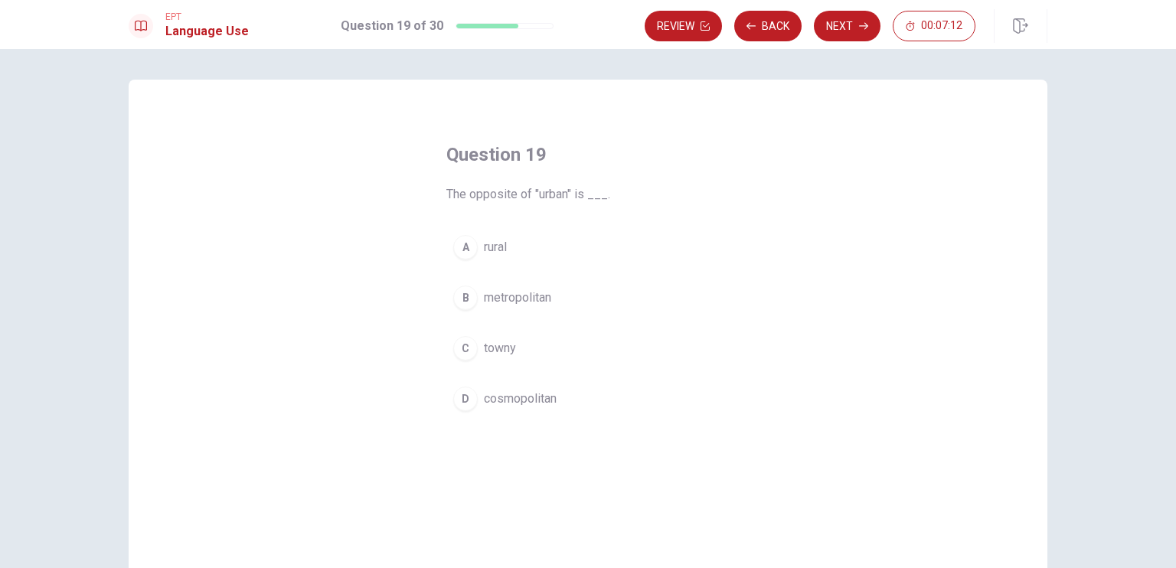
click at [465, 244] on div "A" at bounding box center [465, 247] width 25 height 25
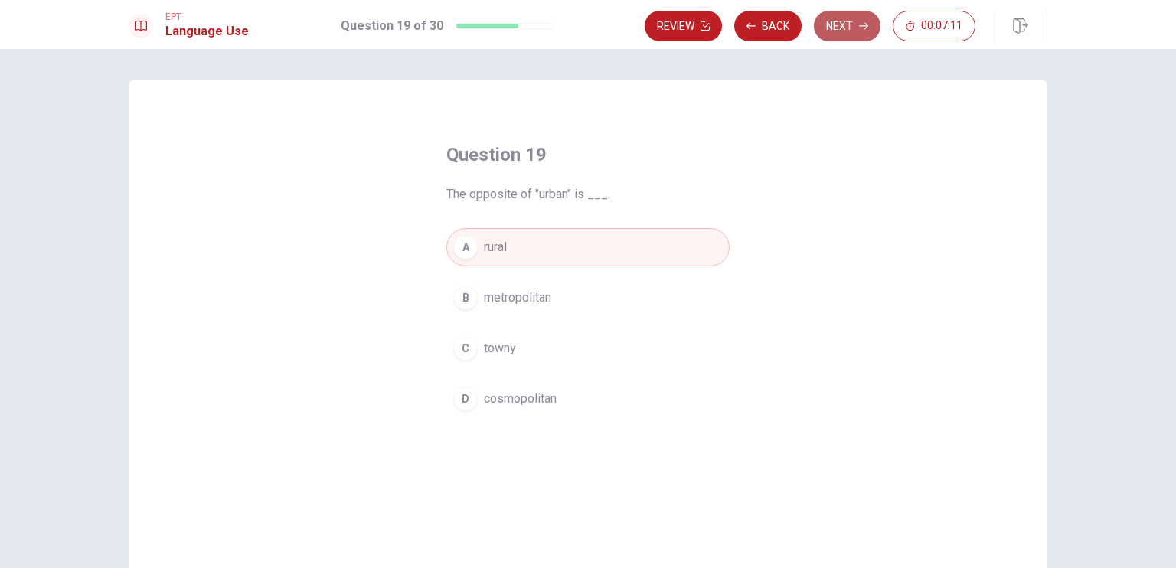
click at [833, 30] on button "Next" at bounding box center [847, 26] width 67 height 31
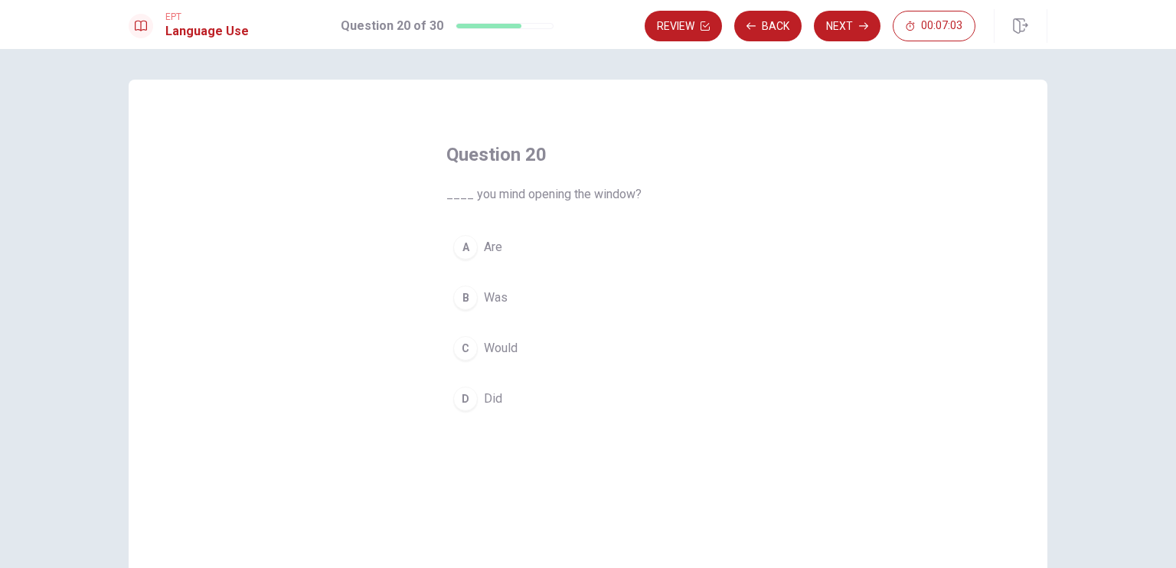
click at [463, 341] on div "C" at bounding box center [465, 348] width 25 height 25
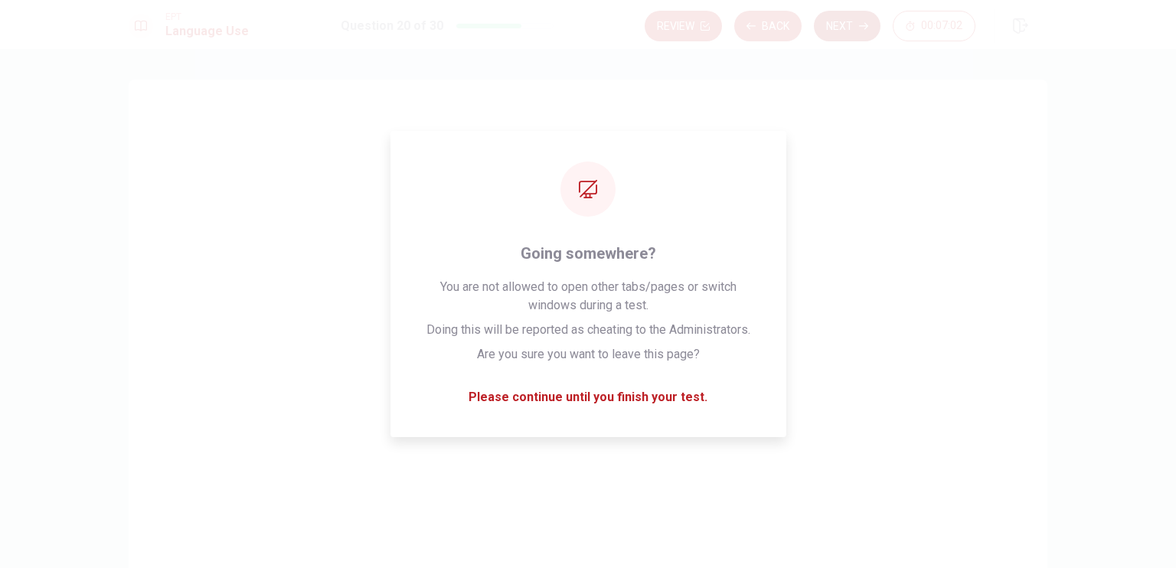
click at [842, 21] on button "Next" at bounding box center [847, 26] width 67 height 31
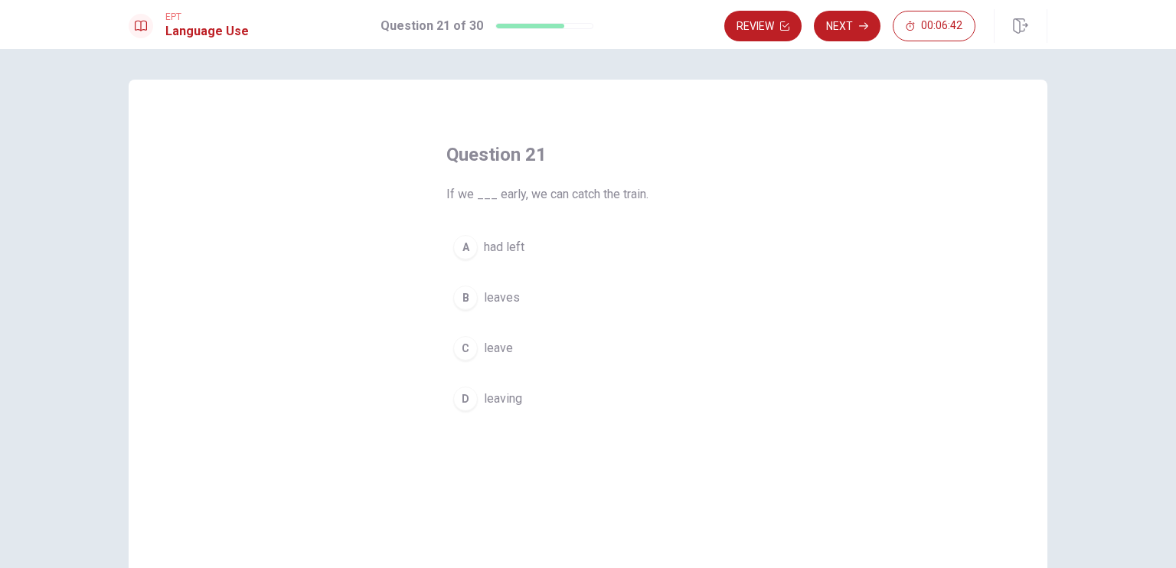
click at [468, 240] on div "A" at bounding box center [465, 247] width 25 height 25
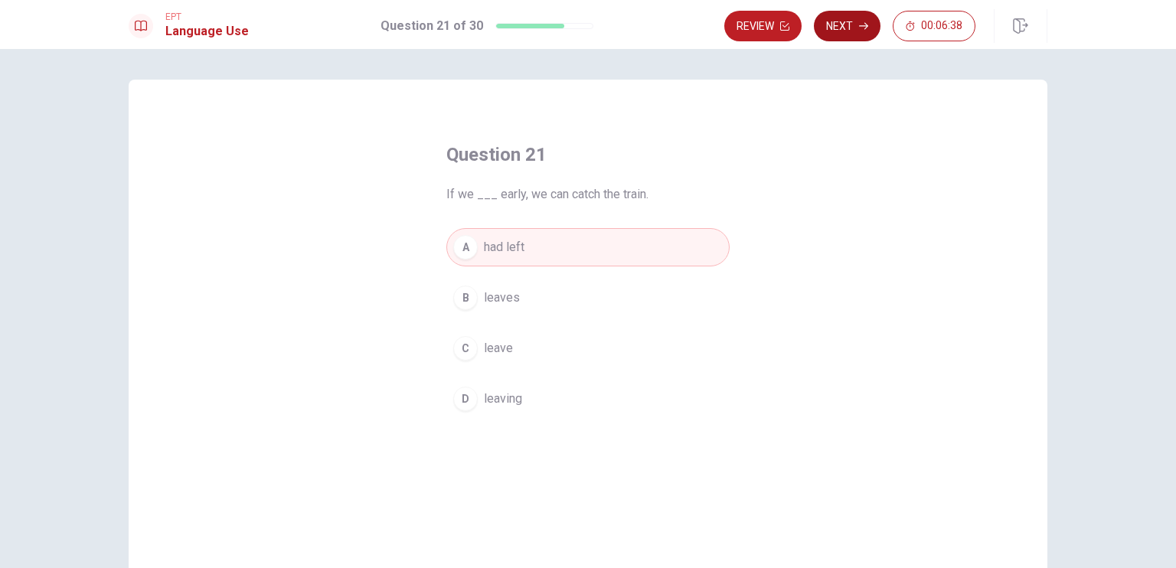
click at [842, 21] on button "Next" at bounding box center [847, 26] width 67 height 31
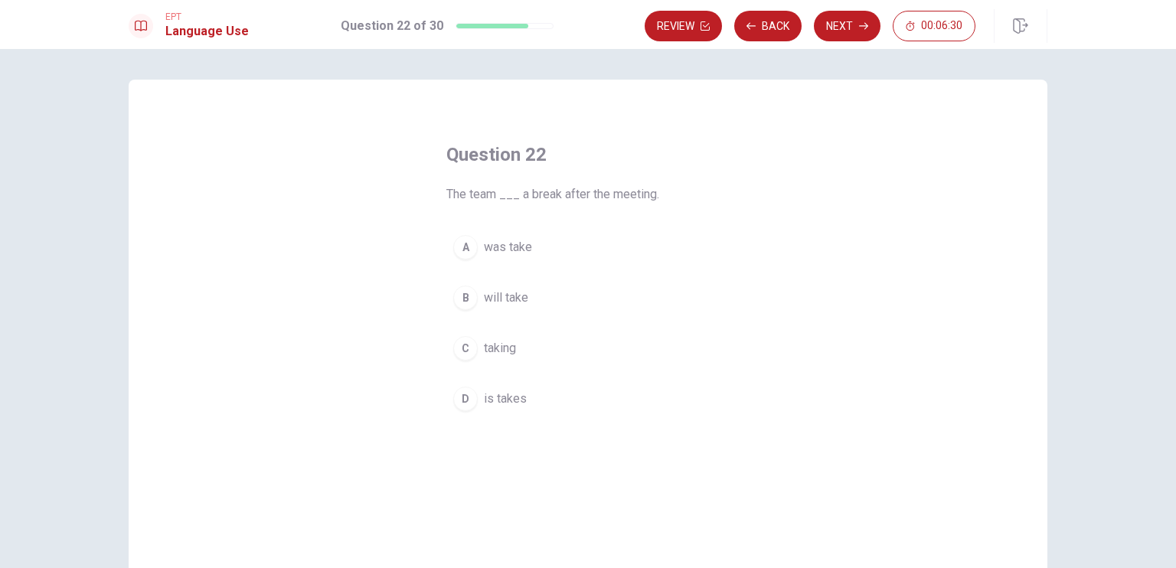
click at [469, 290] on div "B" at bounding box center [465, 298] width 25 height 25
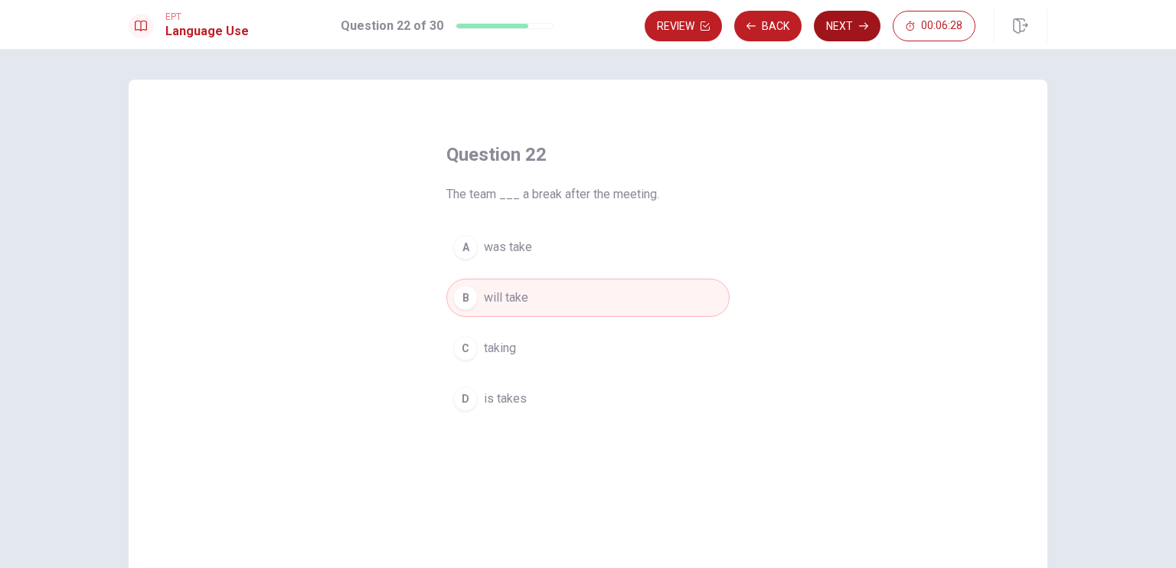
click at [841, 31] on button "Next" at bounding box center [847, 26] width 67 height 31
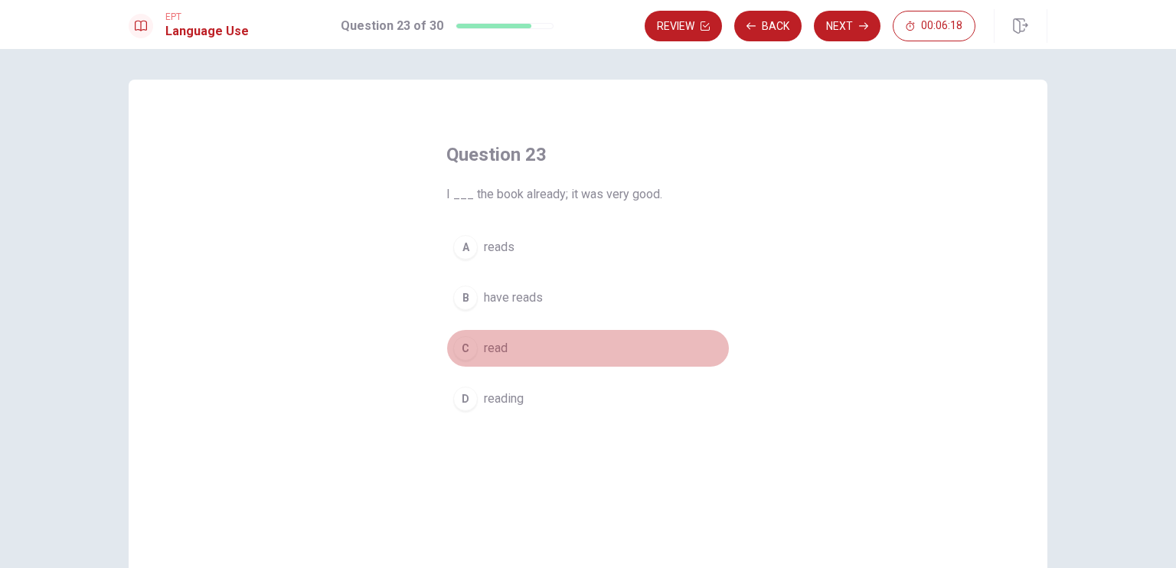
click at [459, 351] on div "C" at bounding box center [465, 348] width 25 height 25
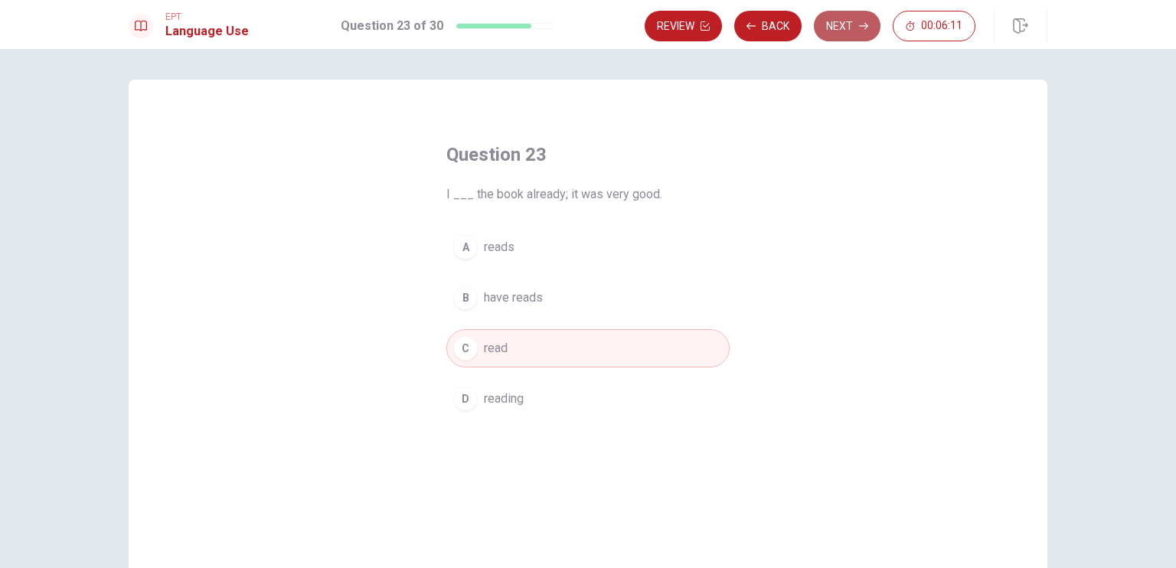
click at [842, 27] on button "Next" at bounding box center [847, 26] width 67 height 31
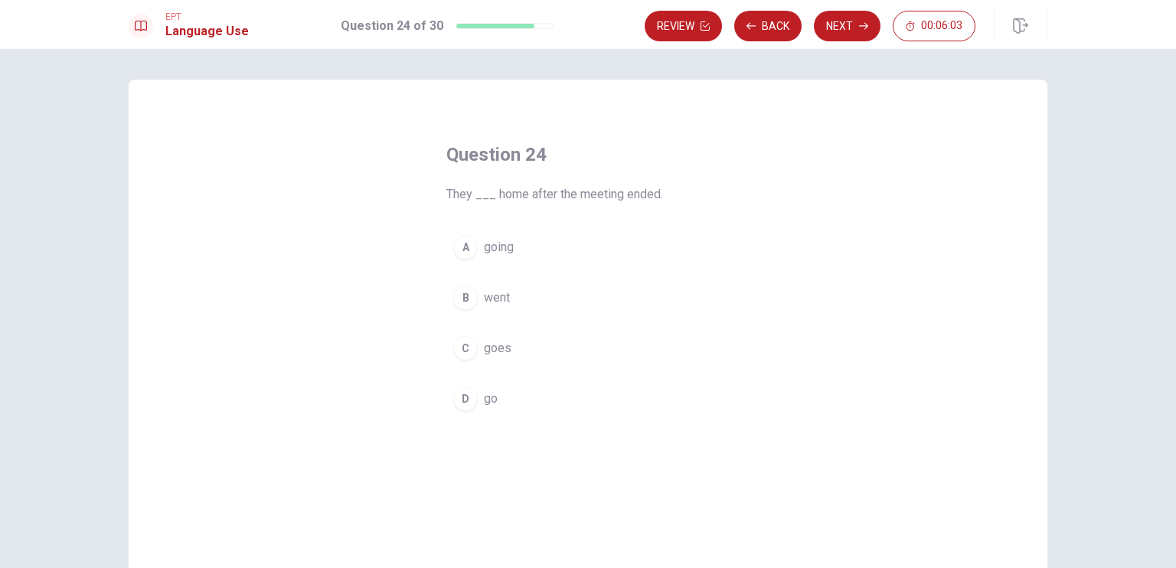
click at [460, 297] on div "B" at bounding box center [465, 298] width 25 height 25
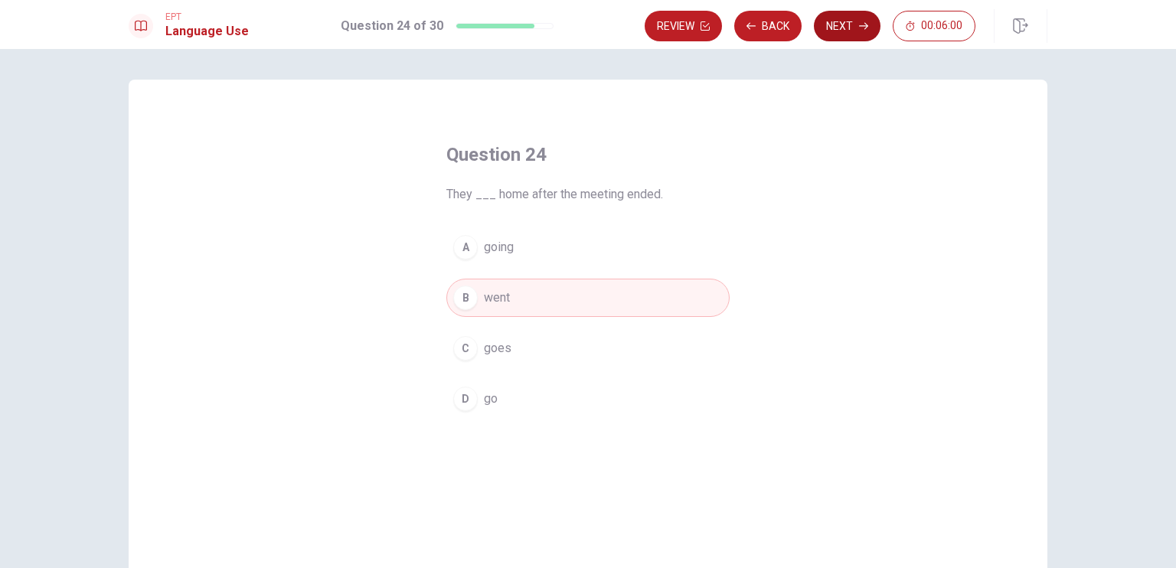
click at [842, 28] on button "Next" at bounding box center [847, 26] width 67 height 31
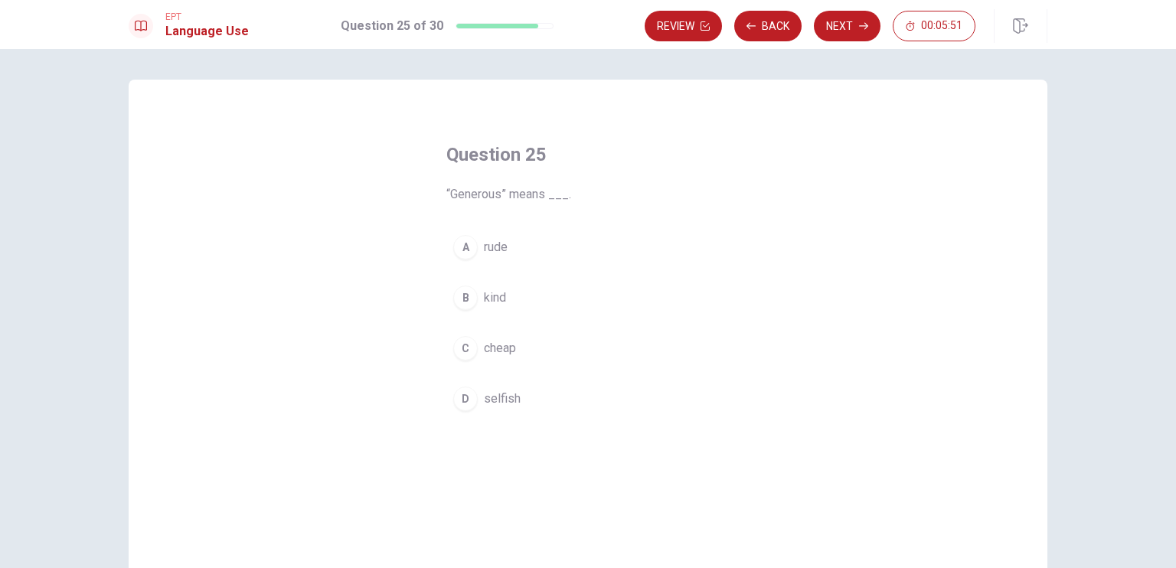
click at [461, 294] on div "B" at bounding box center [465, 298] width 25 height 25
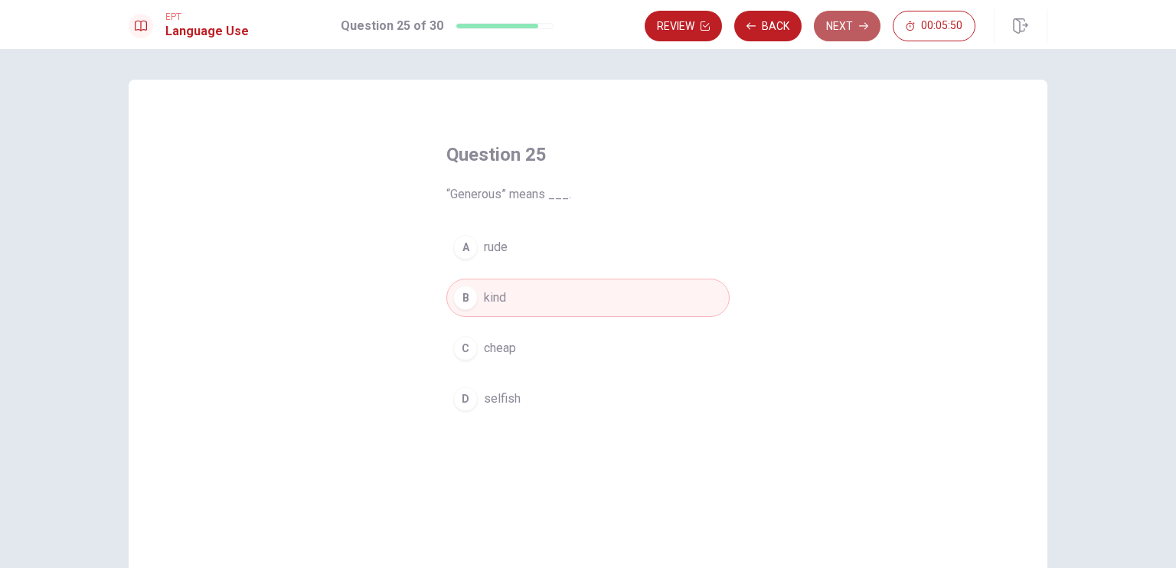
click at [836, 29] on button "Next" at bounding box center [847, 26] width 67 height 31
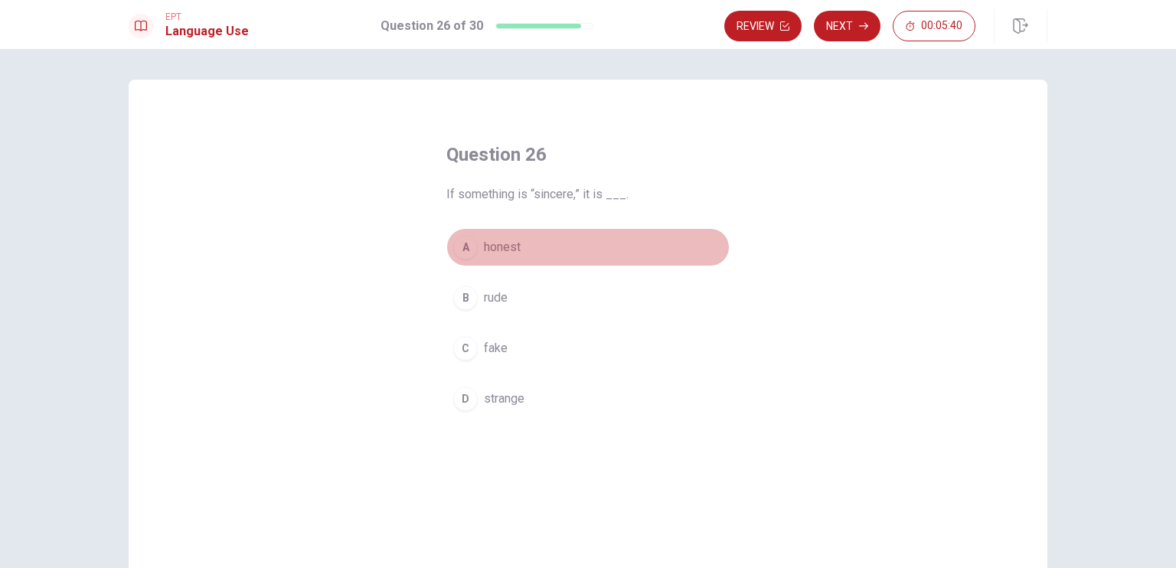
click at [461, 244] on div "A" at bounding box center [465, 247] width 25 height 25
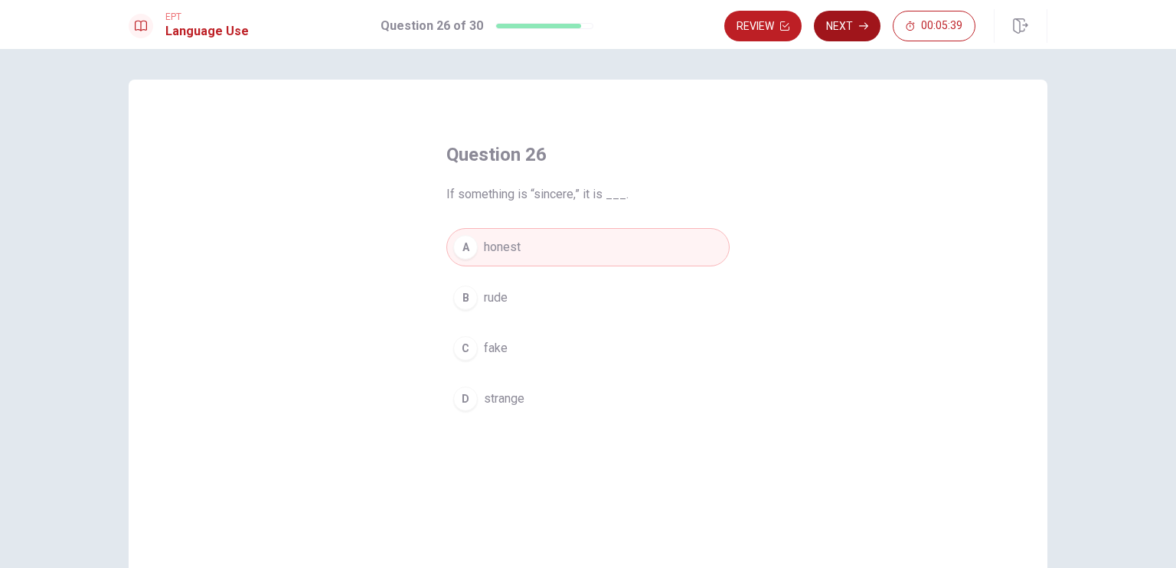
click at [836, 21] on button "Next" at bounding box center [847, 26] width 67 height 31
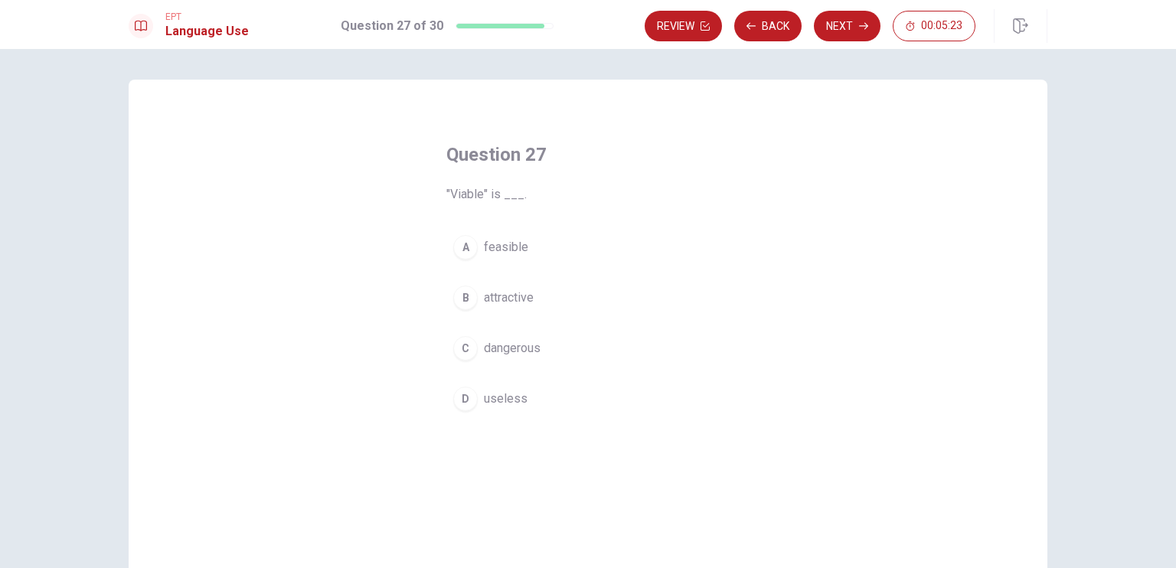
click at [460, 252] on div "A" at bounding box center [465, 247] width 25 height 25
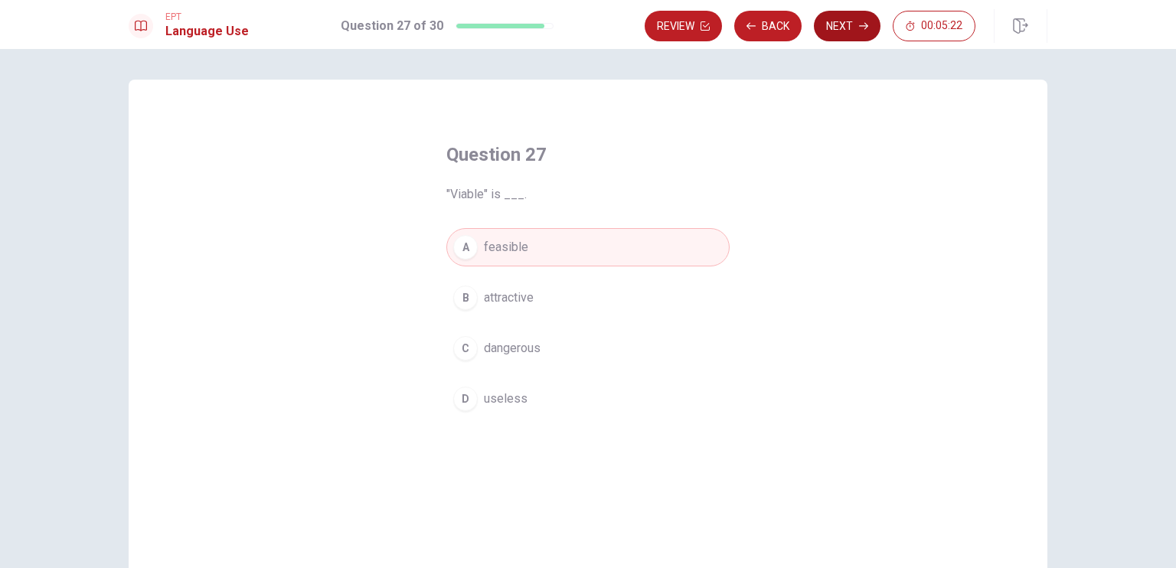
click at [833, 20] on button "Next" at bounding box center [847, 26] width 67 height 31
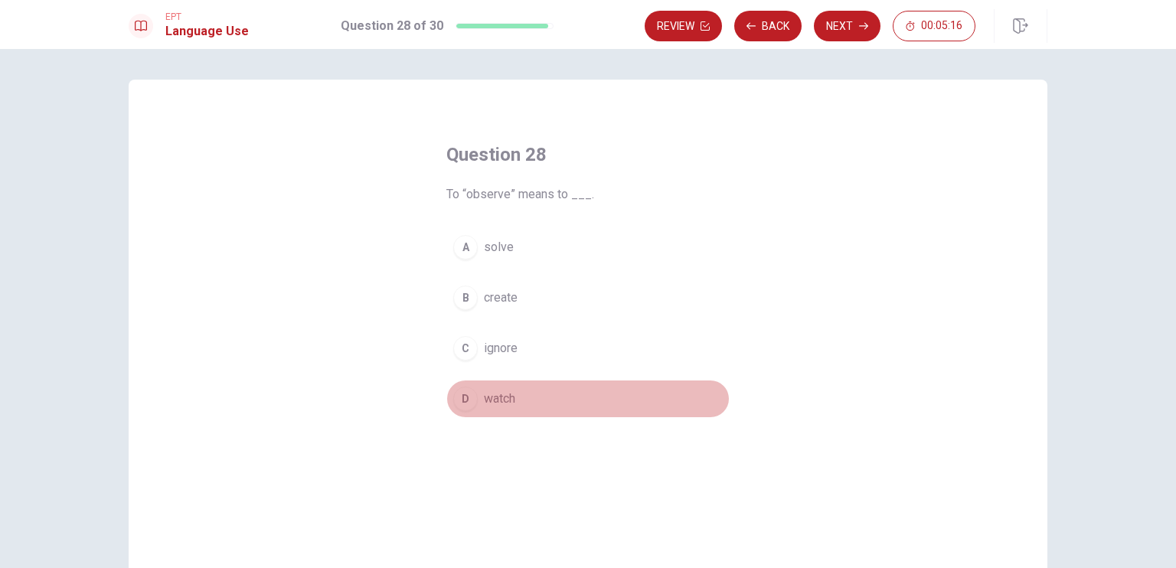
click at [455, 404] on div "D" at bounding box center [465, 399] width 25 height 25
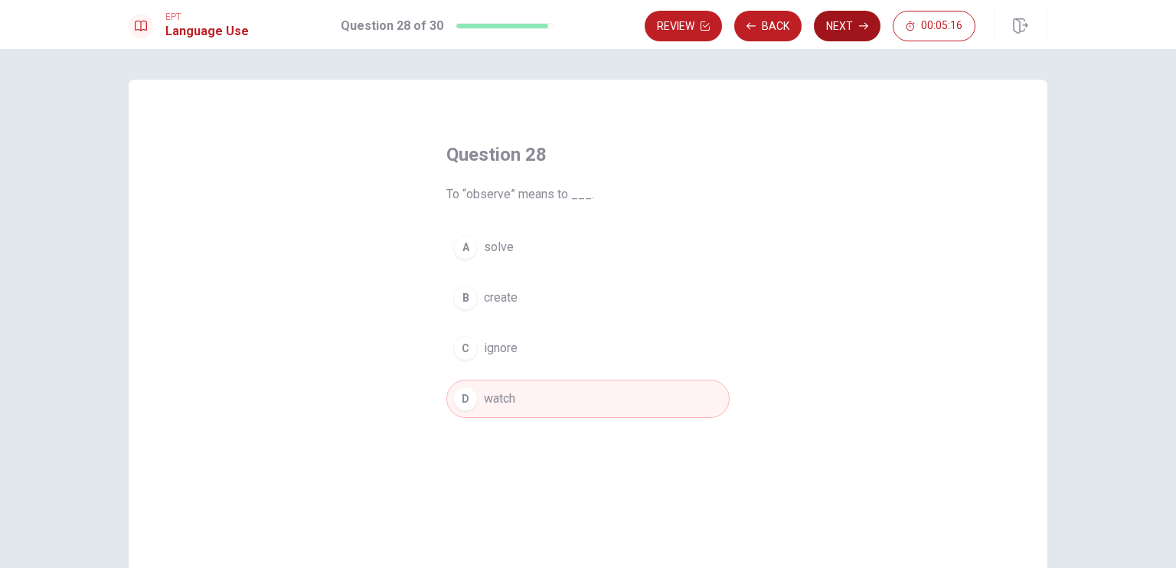
click at [830, 27] on button "Next" at bounding box center [847, 26] width 67 height 31
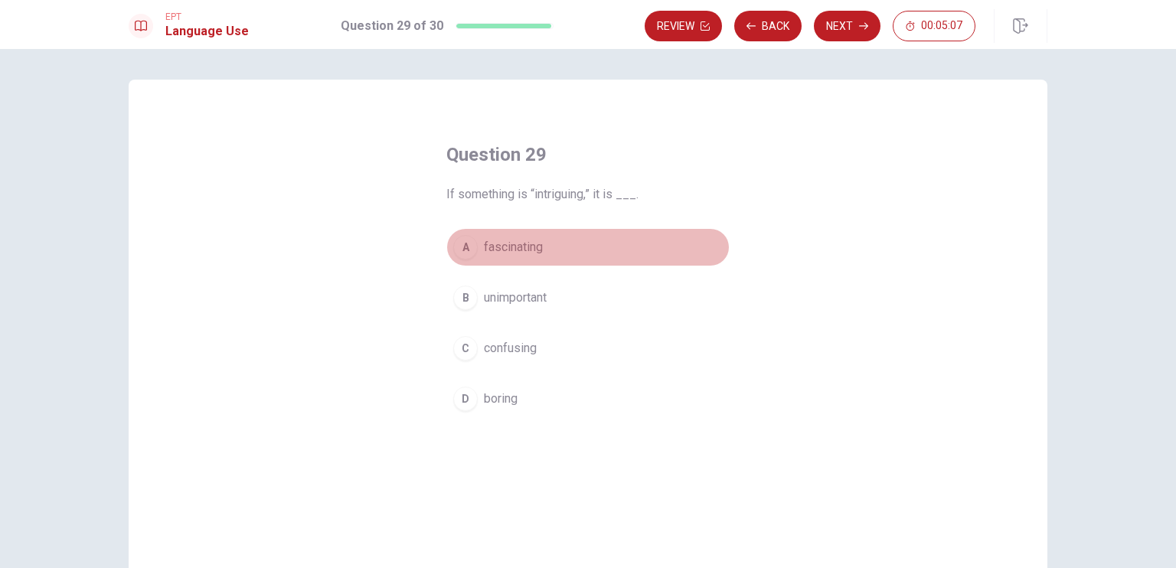
click at [460, 247] on div "A" at bounding box center [465, 247] width 25 height 25
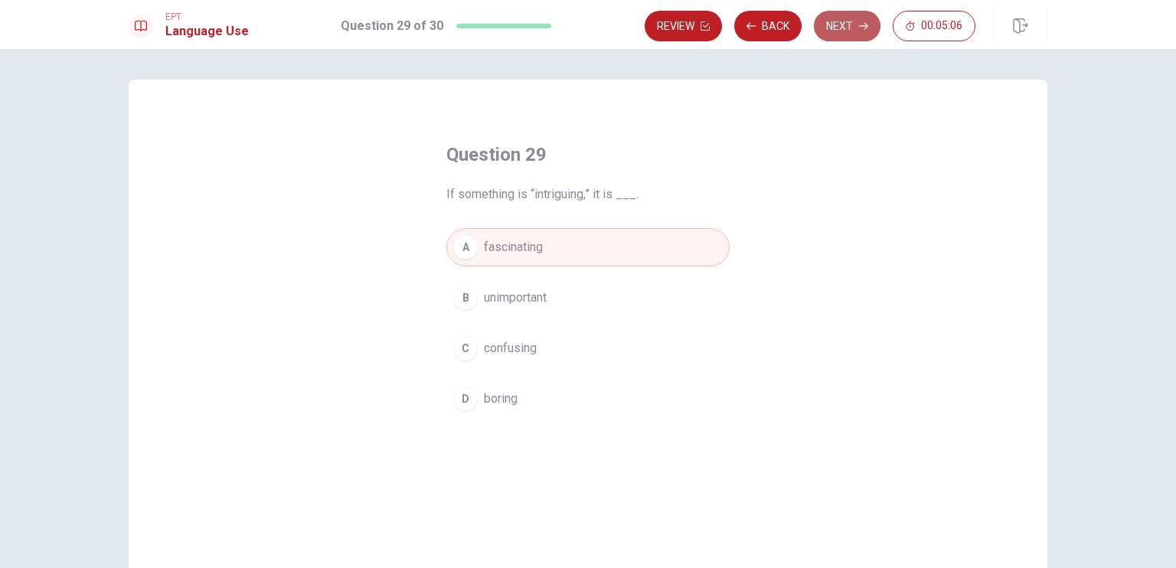
click at [839, 28] on button "Next" at bounding box center [847, 26] width 67 height 31
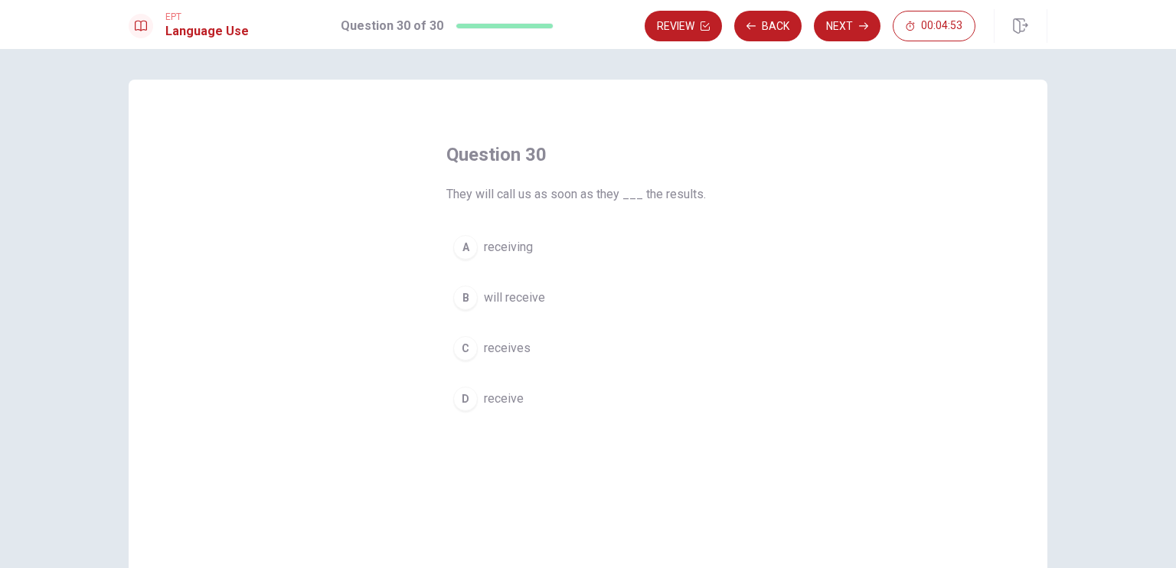
click at [460, 395] on div "D" at bounding box center [465, 399] width 25 height 25
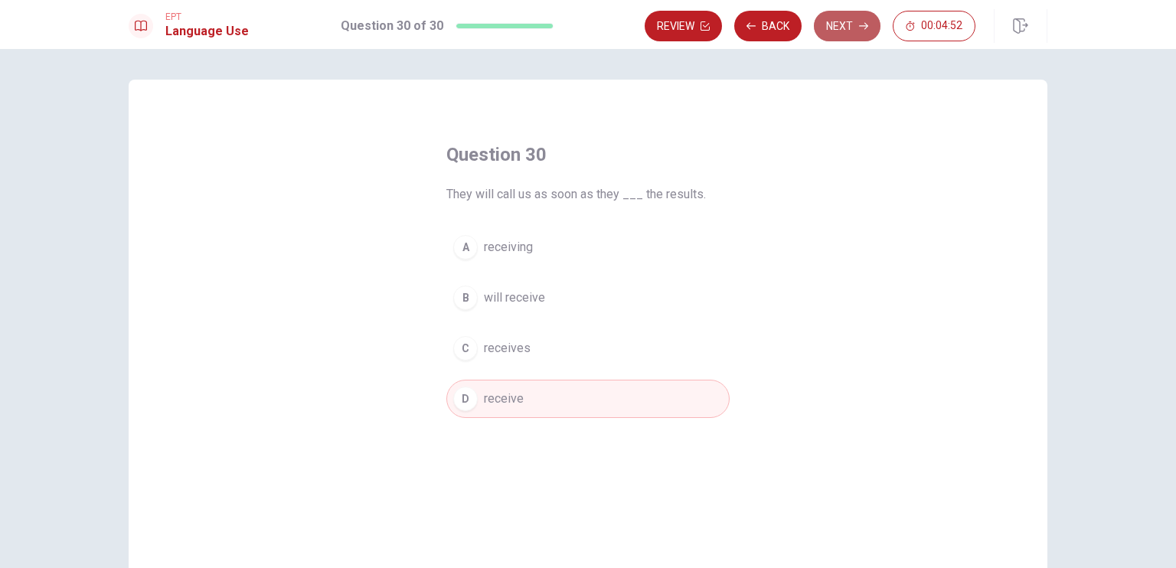
click at [841, 34] on button "Next" at bounding box center [847, 26] width 67 height 31
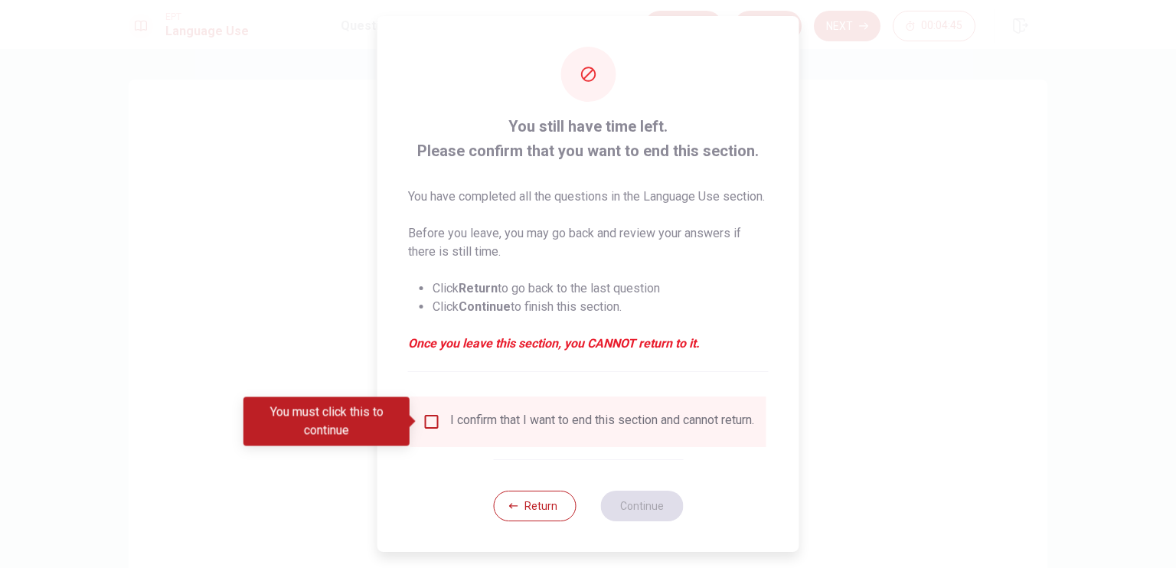
scroll to position [21, 0]
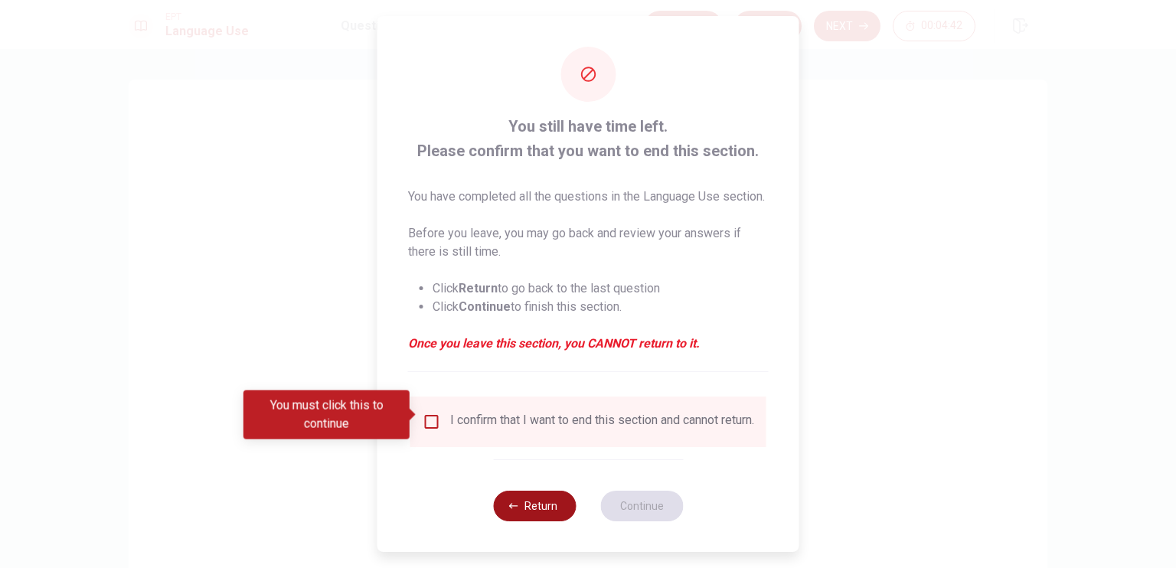
click at [522, 510] on button "Return" at bounding box center [534, 506] width 83 height 31
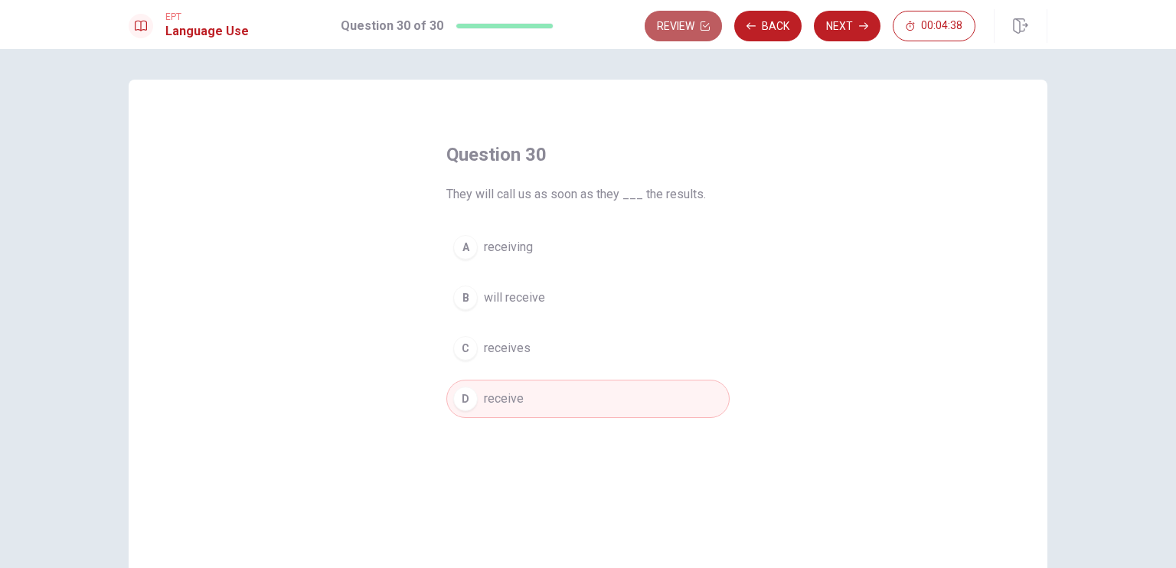
click at [682, 30] on button "Review" at bounding box center [683, 26] width 77 height 31
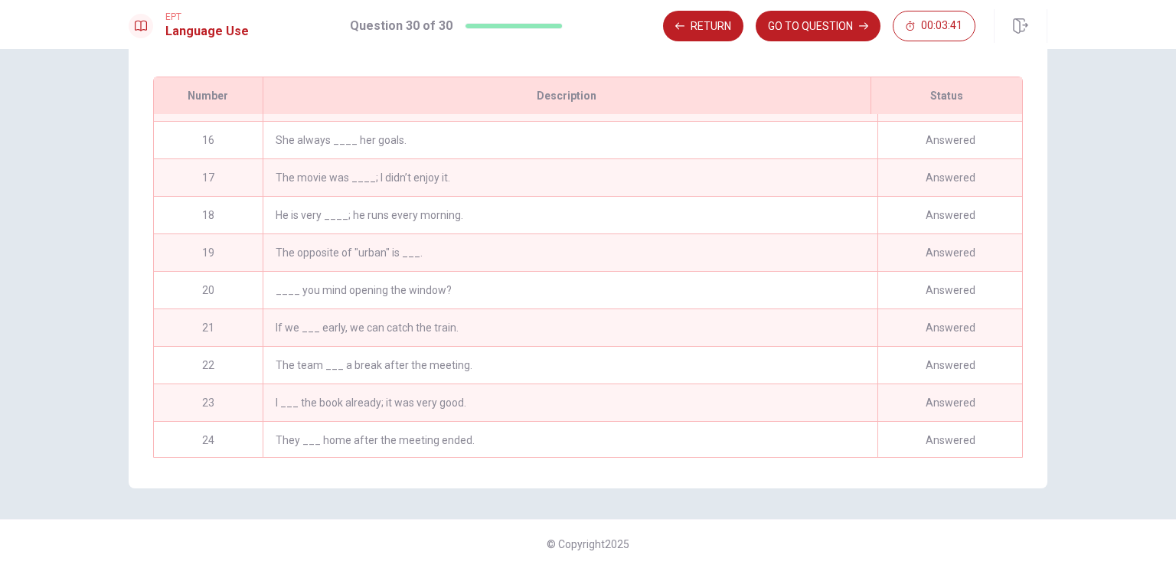
scroll to position [479, 0]
click at [382, 183] on div "___ means to make something smaller." at bounding box center [570, 179] width 615 height 37
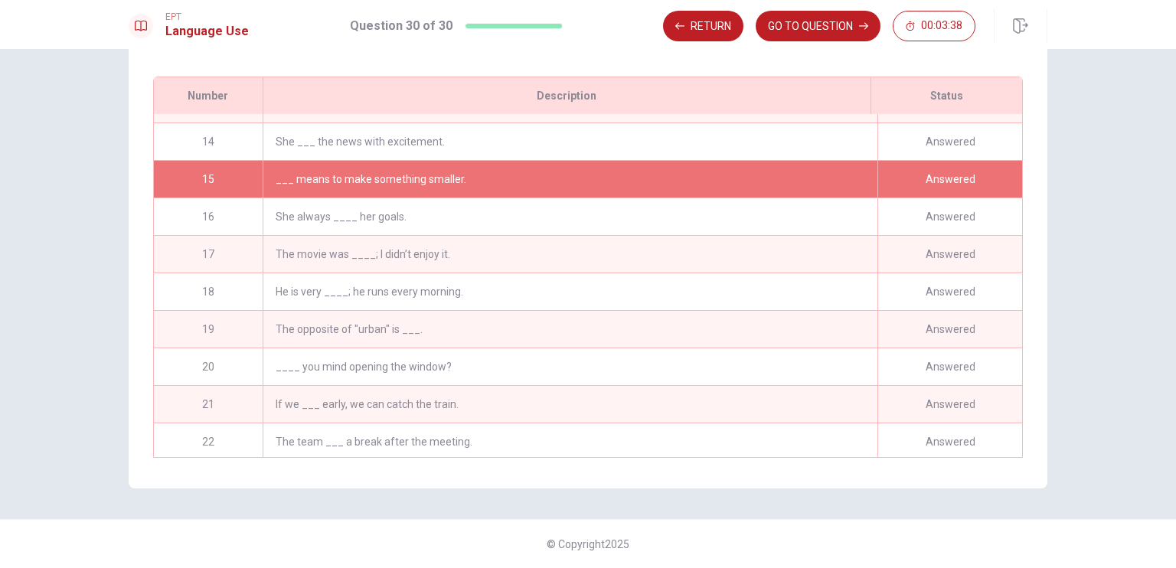
click at [778, 169] on div "___ means to make something smaller." at bounding box center [570, 179] width 615 height 37
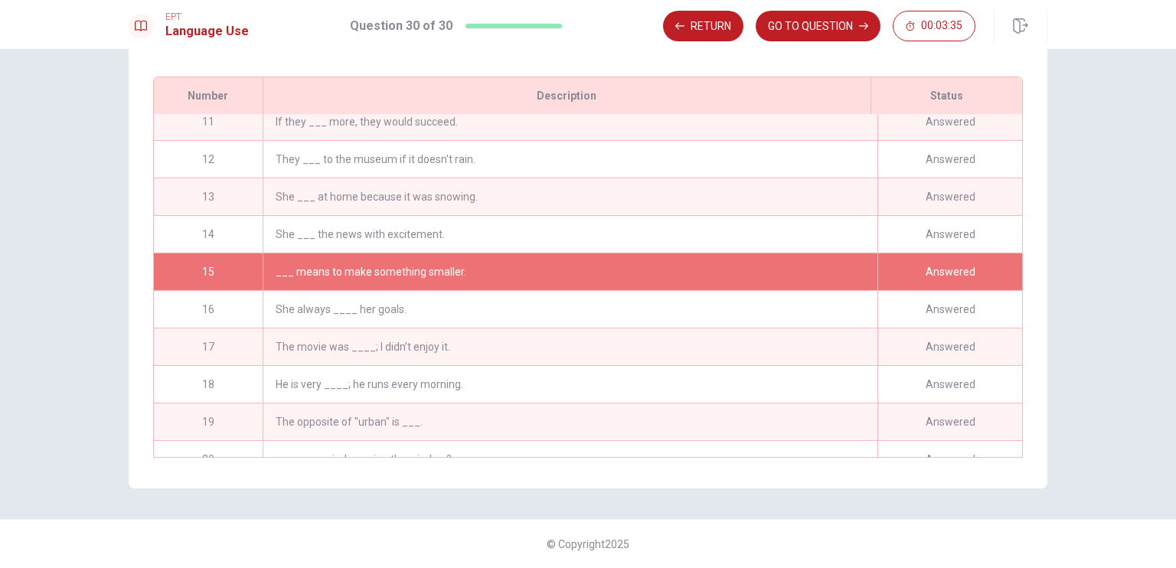
scroll to position [460, 0]
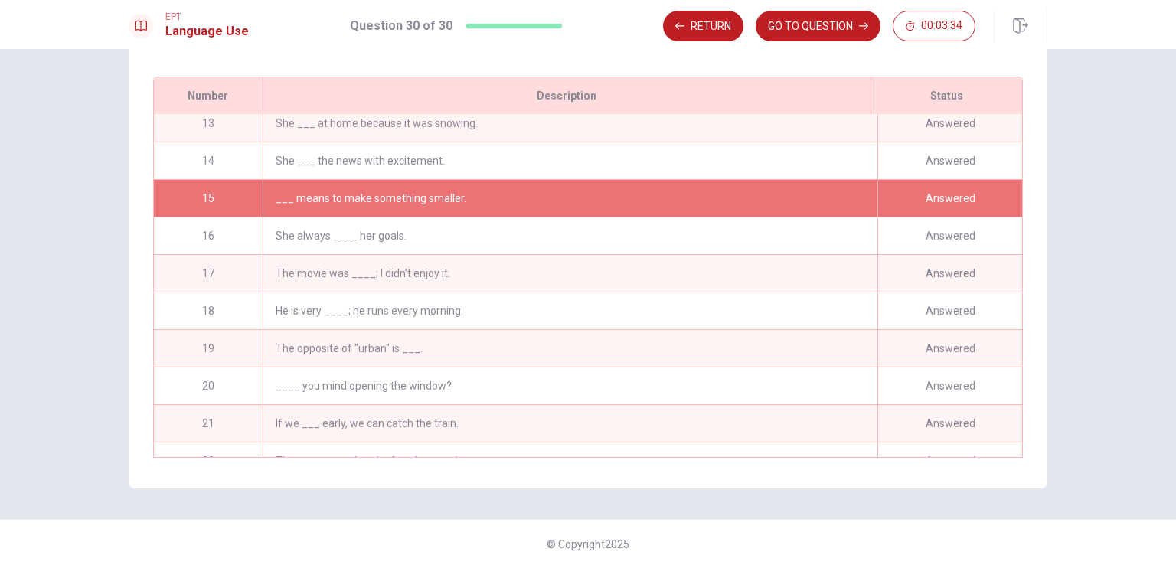
click at [477, 186] on div "___ means to make something smaller." at bounding box center [570, 198] width 615 height 37
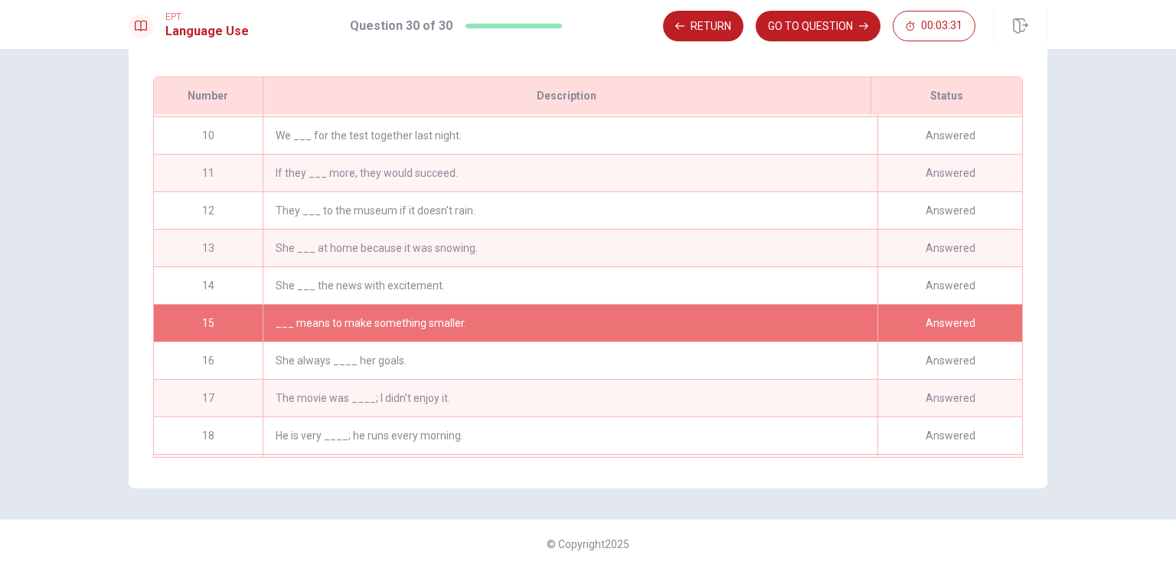
scroll to position [325, 0]
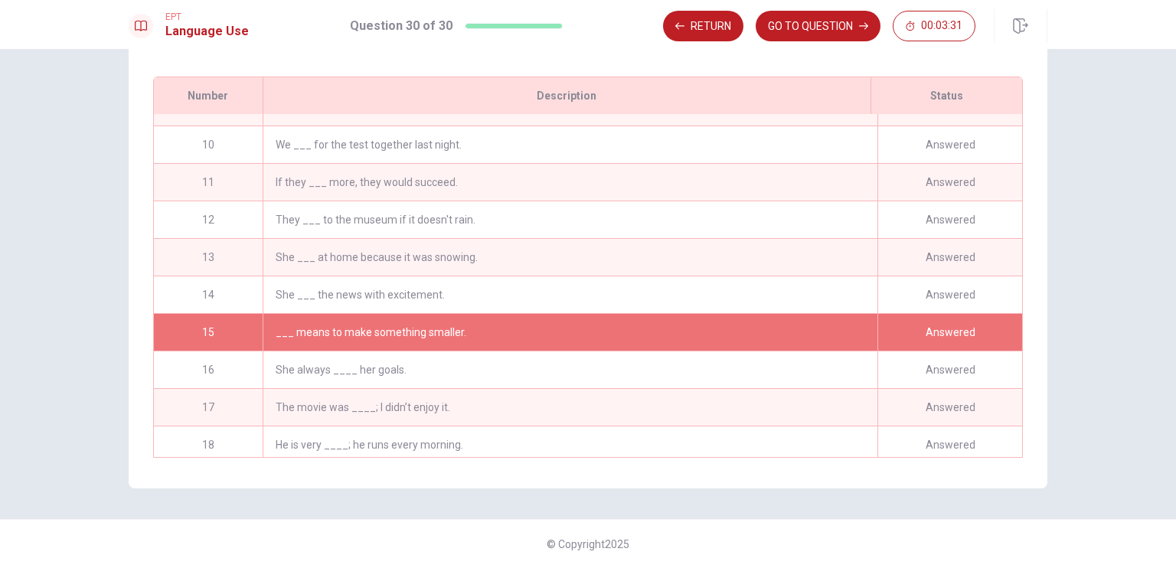
click at [934, 334] on div "Answered" at bounding box center [950, 332] width 145 height 37
click at [296, 334] on div "___ means to make something smaller." at bounding box center [570, 332] width 615 height 37
click at [312, 328] on div "___ means to make something smaller." at bounding box center [570, 332] width 615 height 37
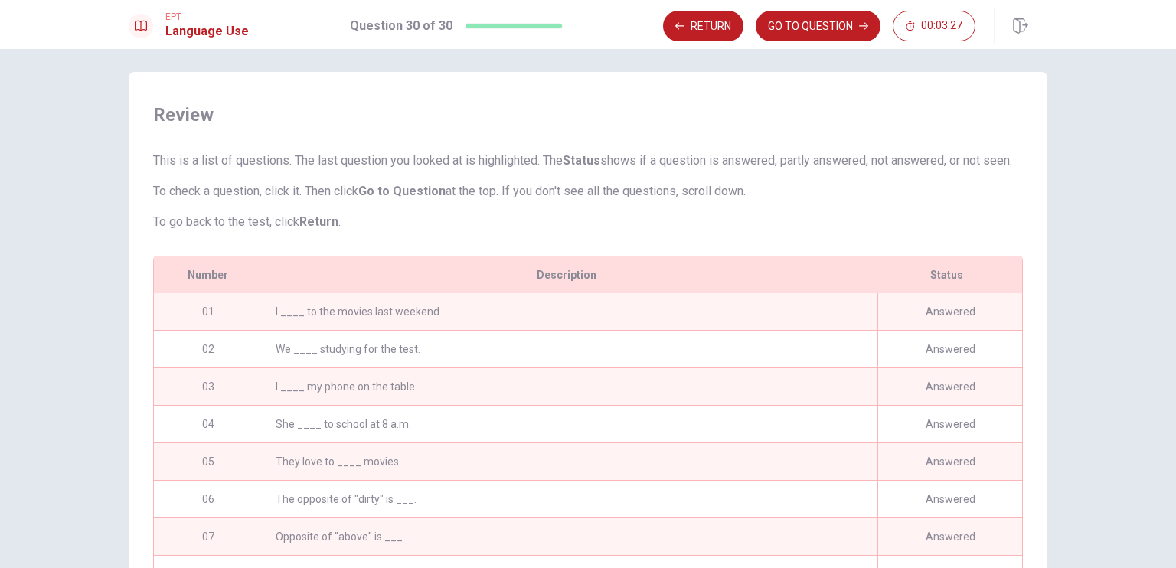
scroll to position [0, 0]
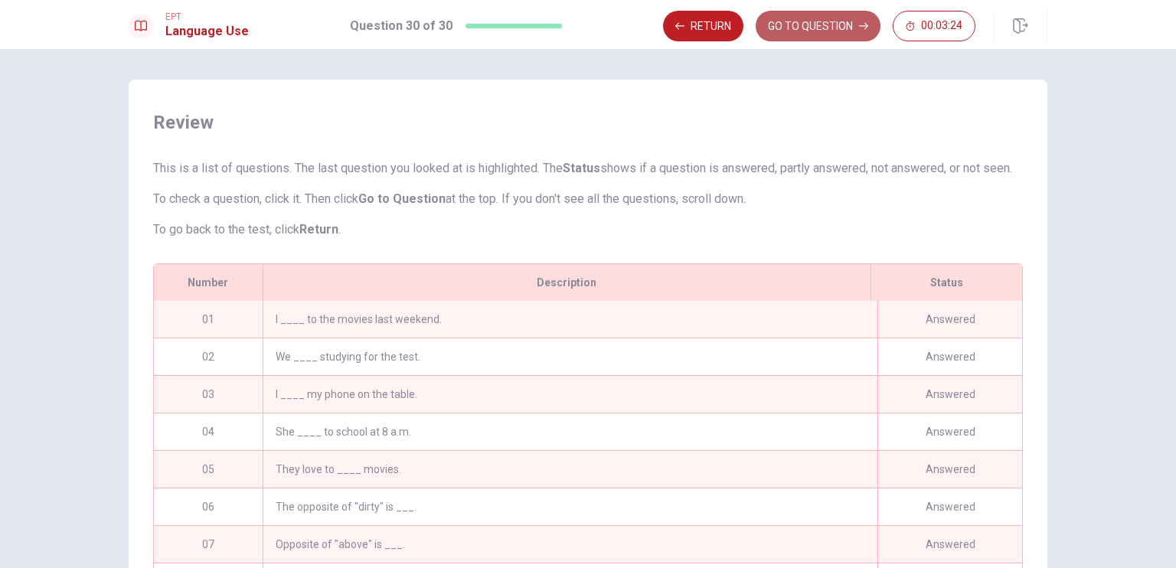
click at [806, 31] on button "GO TO QUESTION" at bounding box center [818, 26] width 125 height 31
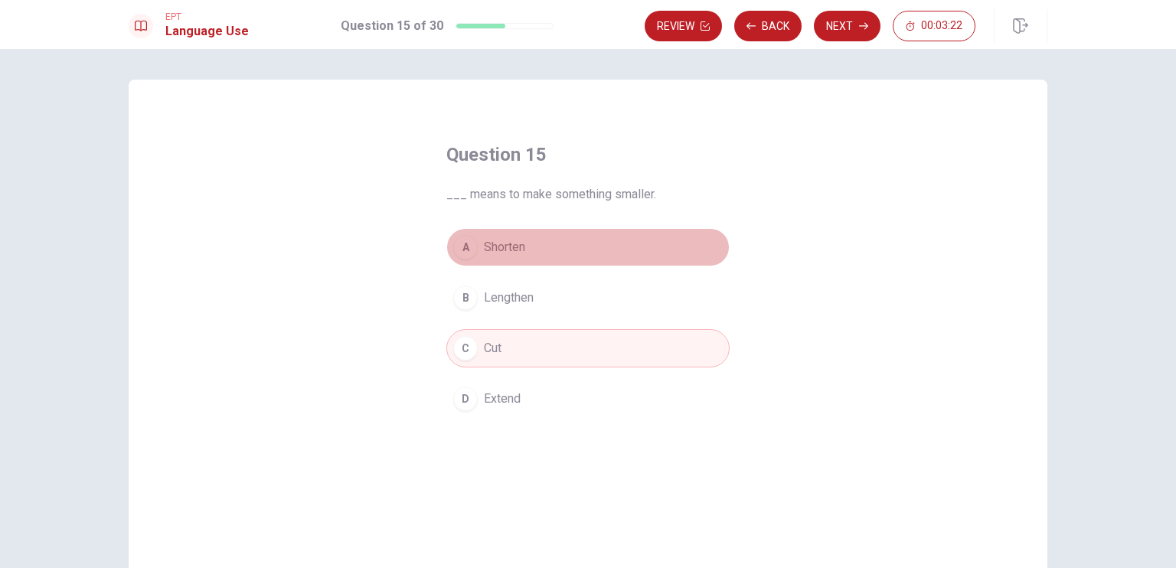
click at [500, 244] on span "Shorten" at bounding box center [504, 247] width 41 height 18
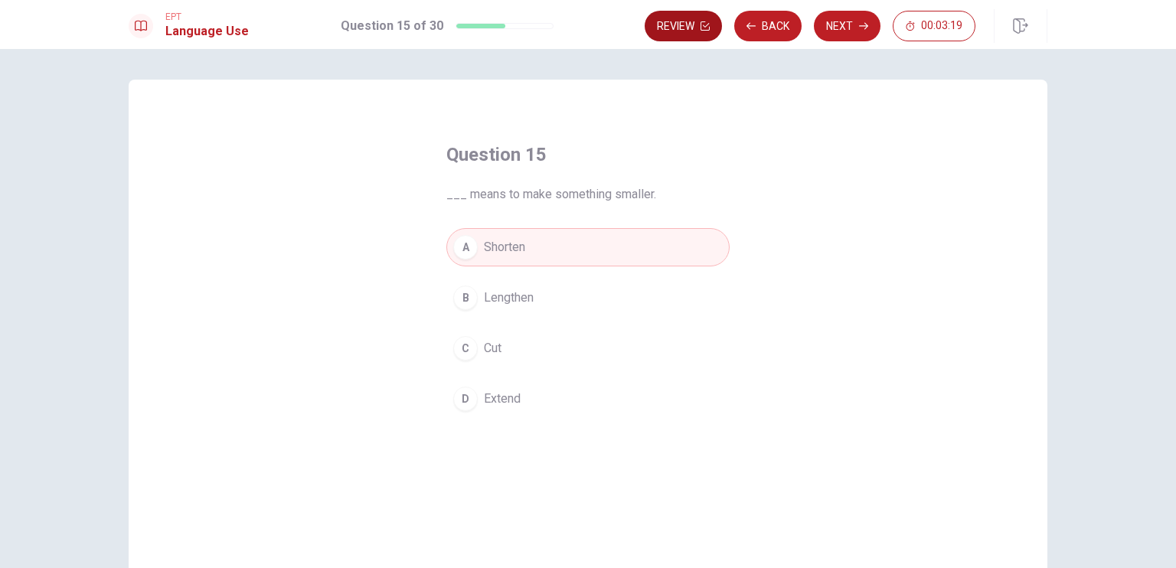
click at [684, 29] on button "Review" at bounding box center [683, 26] width 77 height 31
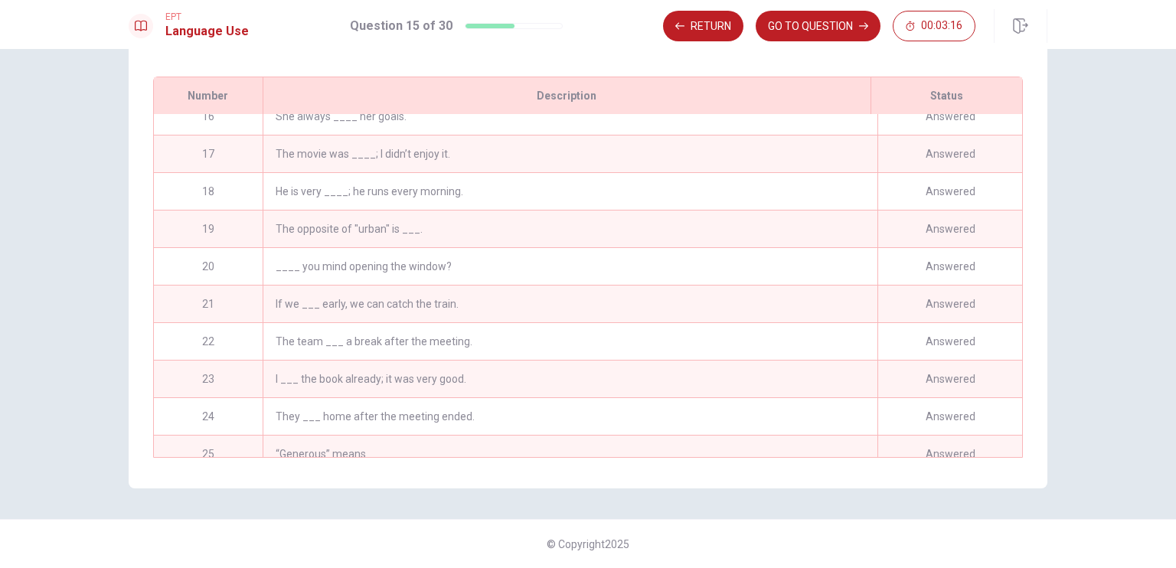
scroll to position [402, 0]
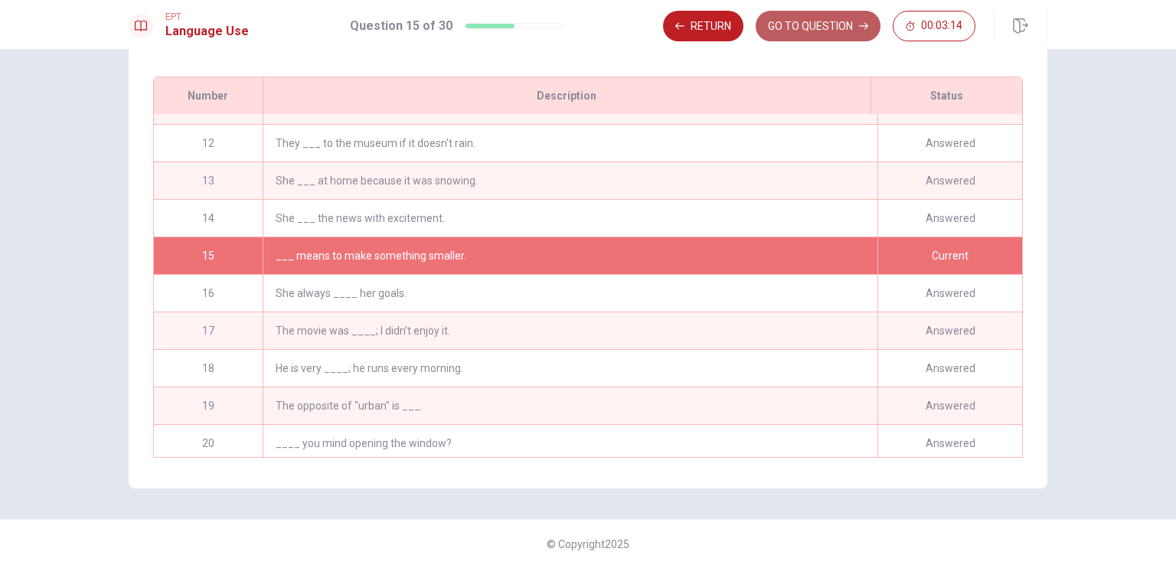
click at [806, 36] on button "GO TO QUESTION" at bounding box center [818, 26] width 125 height 31
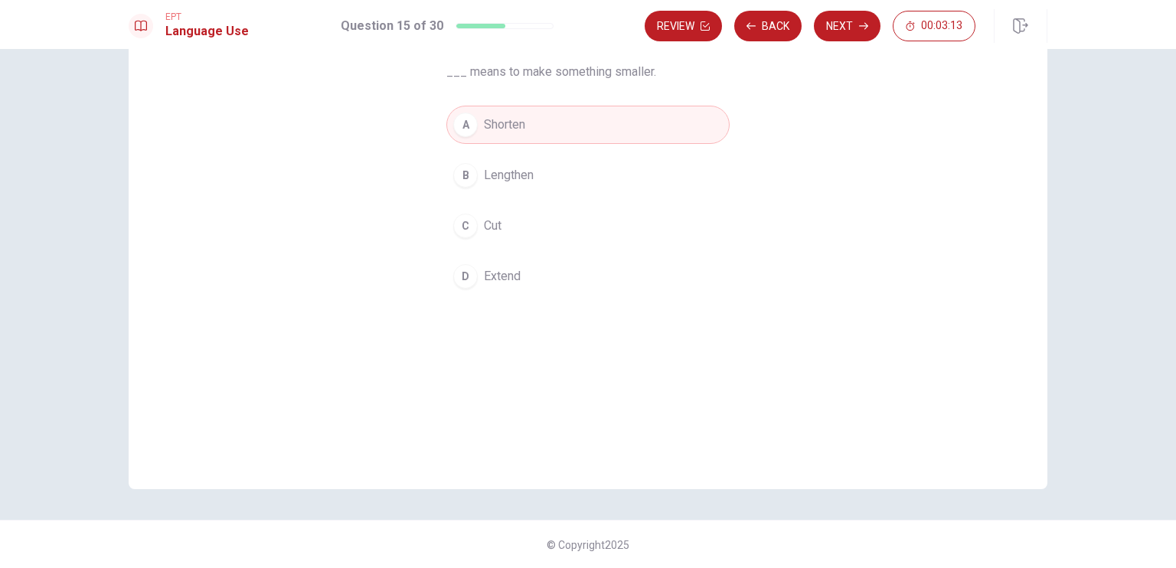
click at [839, 24] on button "Next" at bounding box center [847, 26] width 67 height 31
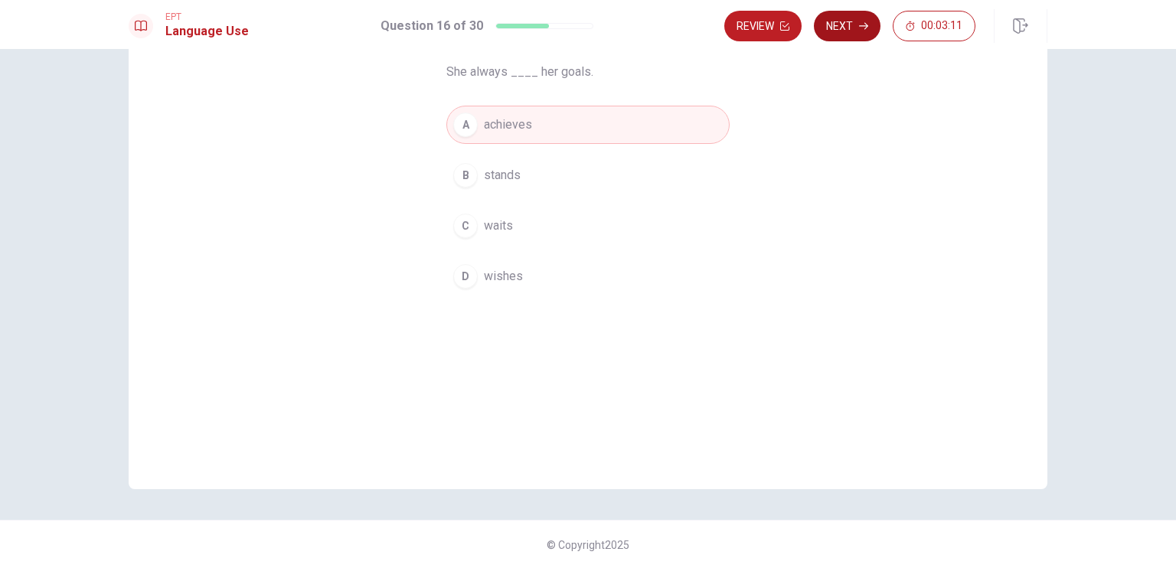
click at [840, 23] on button "Next" at bounding box center [847, 26] width 67 height 31
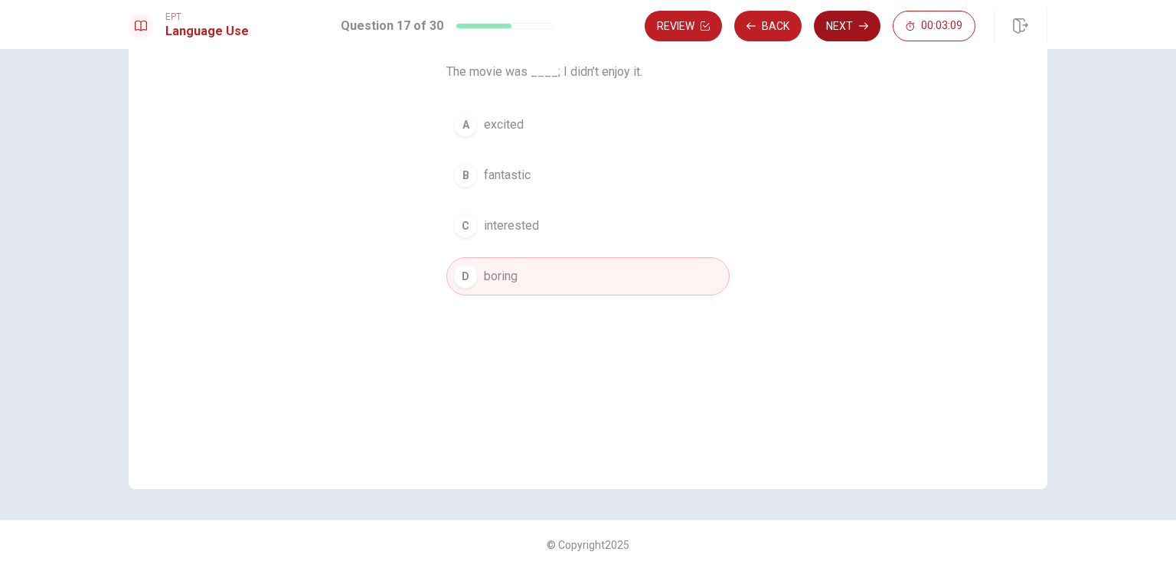
click at [839, 31] on button "Next" at bounding box center [847, 26] width 67 height 31
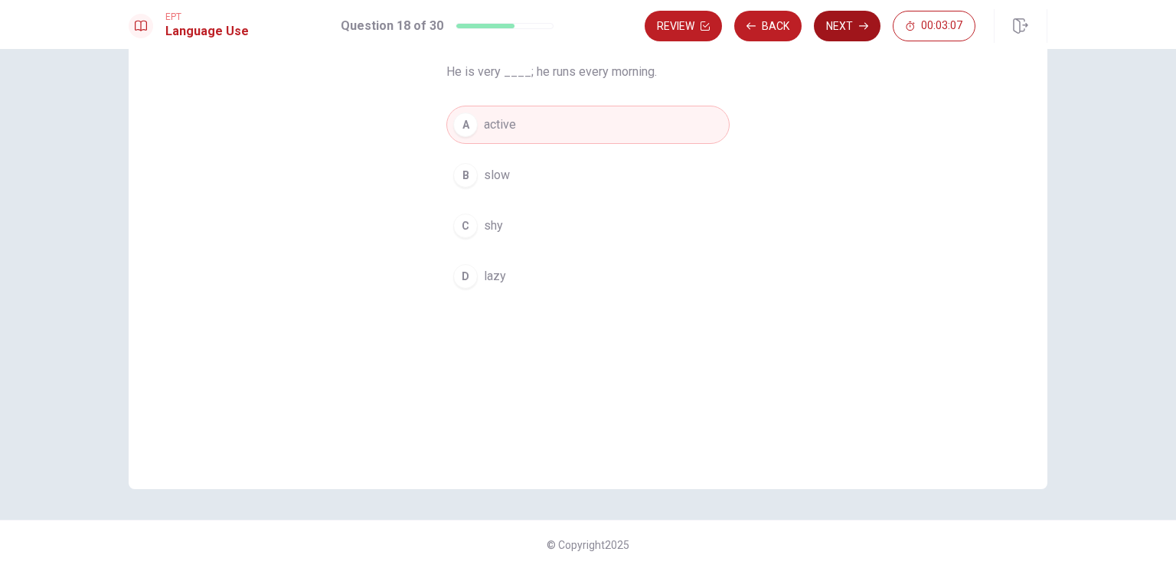
click at [844, 29] on button "Next" at bounding box center [847, 26] width 67 height 31
click at [845, 28] on button "Next" at bounding box center [847, 26] width 67 height 31
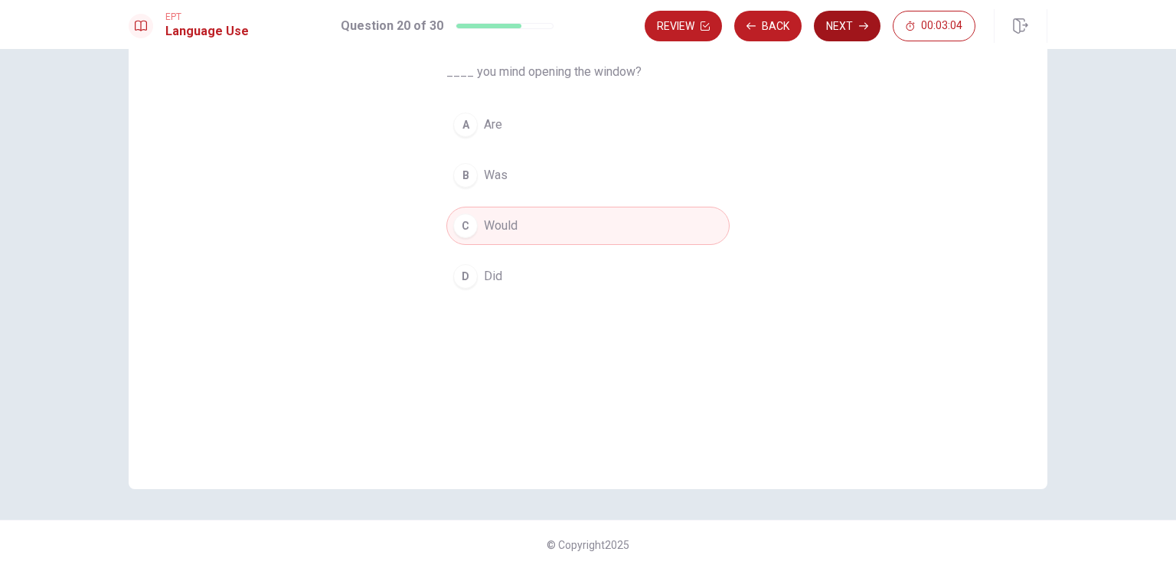
click at [833, 29] on button "Next" at bounding box center [847, 26] width 67 height 31
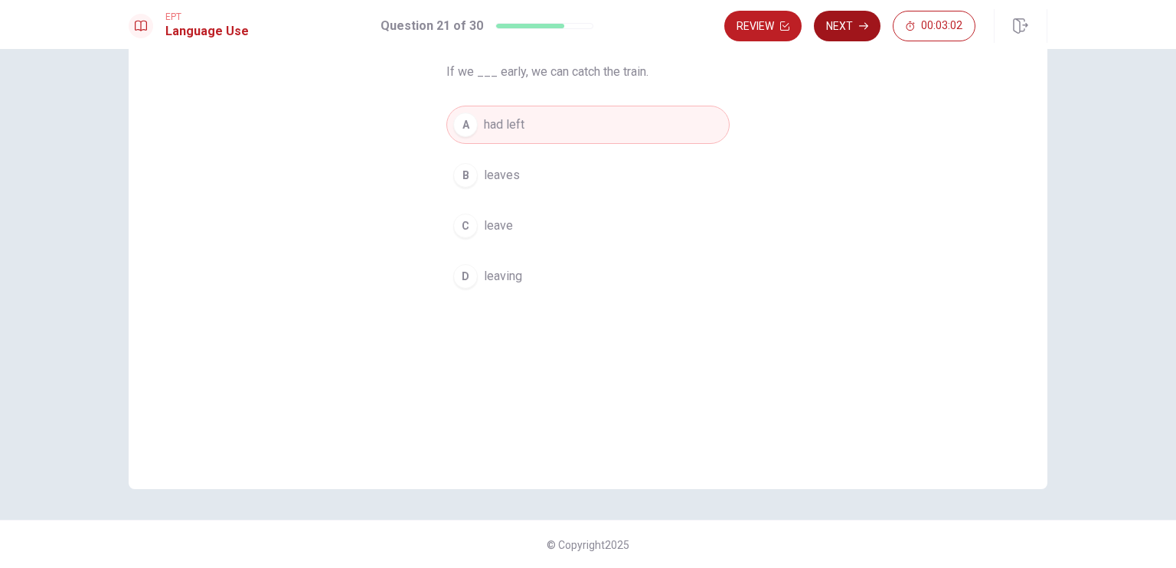
click at [839, 30] on button "Next" at bounding box center [847, 26] width 67 height 31
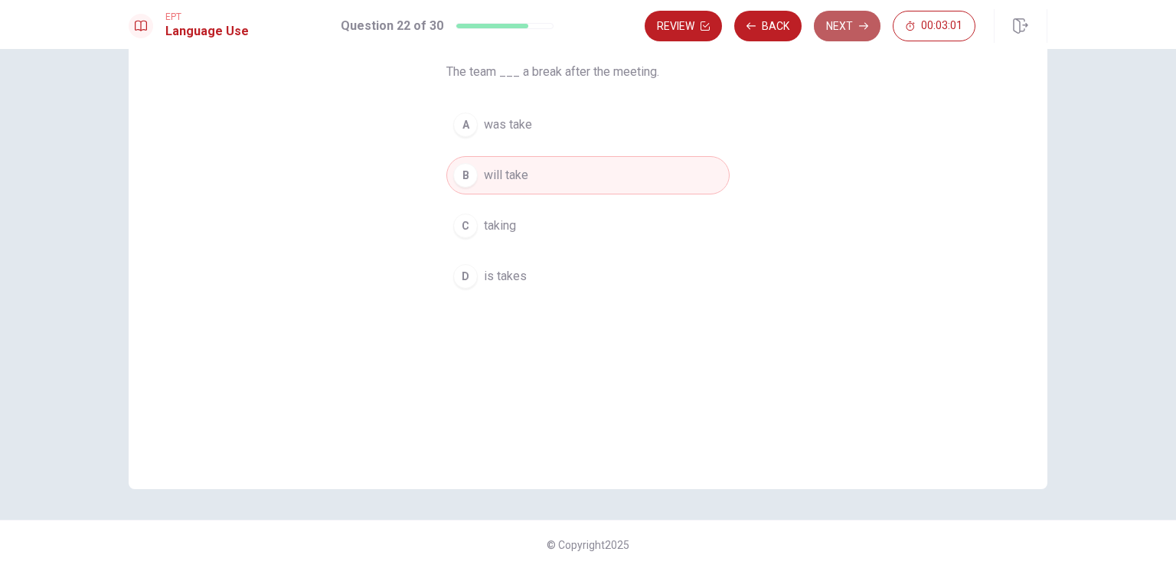
click at [839, 31] on button "Next" at bounding box center [847, 26] width 67 height 31
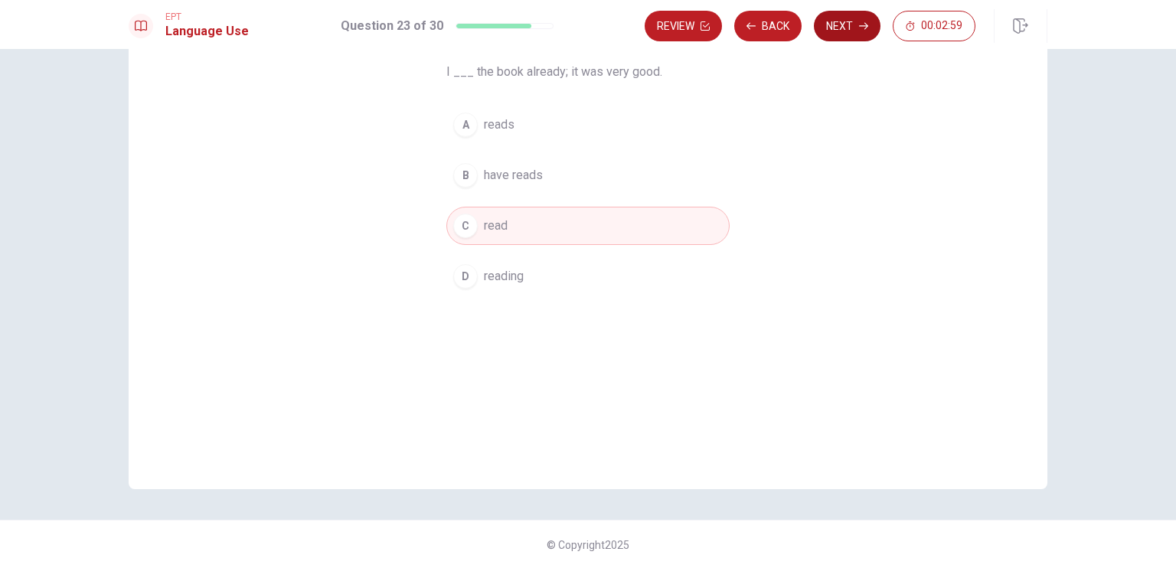
click at [847, 30] on button "Next" at bounding box center [847, 26] width 67 height 31
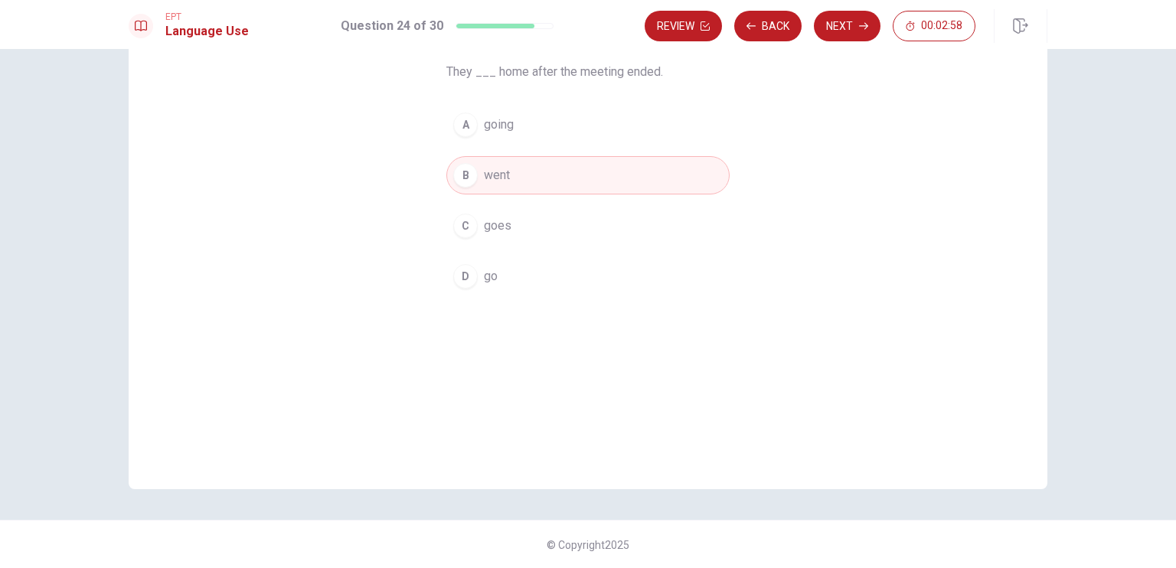
click at [842, 30] on button "Next" at bounding box center [847, 26] width 67 height 31
click at [836, 28] on button "Next" at bounding box center [847, 26] width 67 height 31
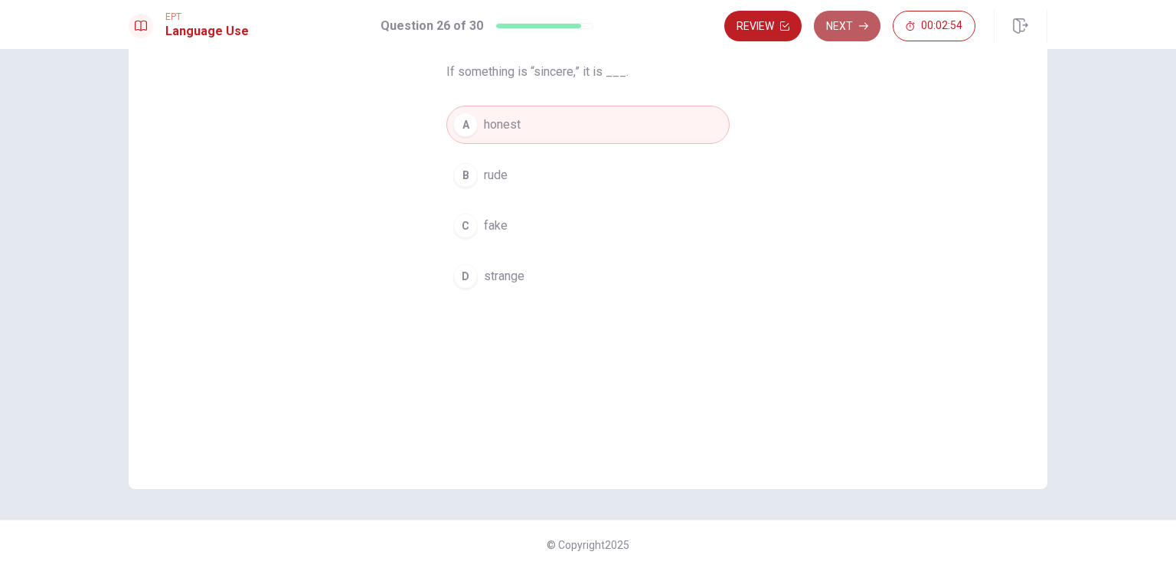
click at [836, 26] on button "Next" at bounding box center [847, 26] width 67 height 31
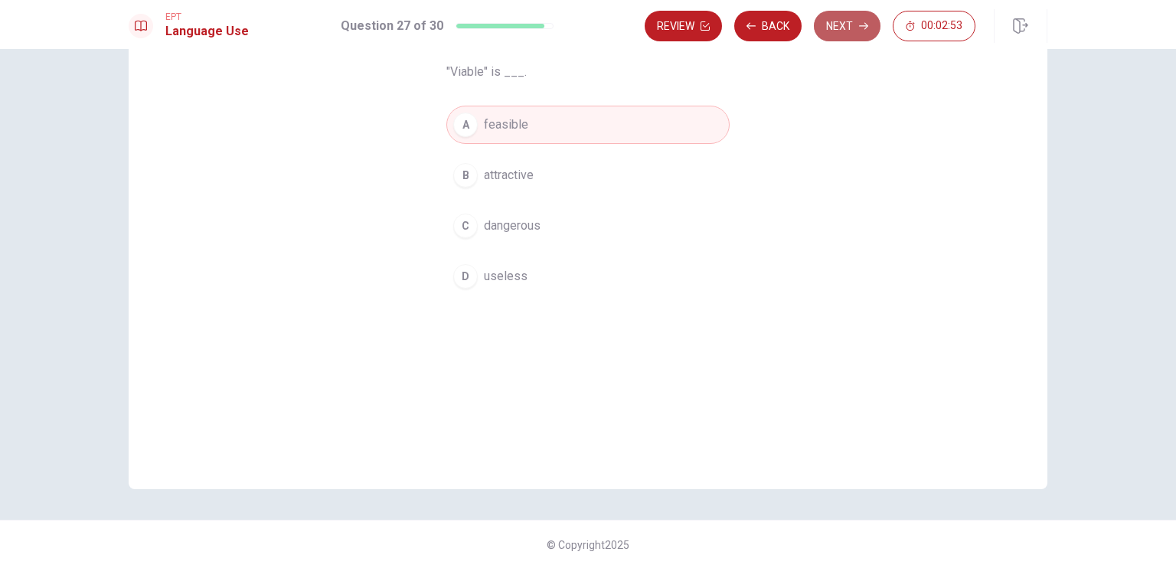
click at [836, 30] on button "Next" at bounding box center [847, 26] width 67 height 31
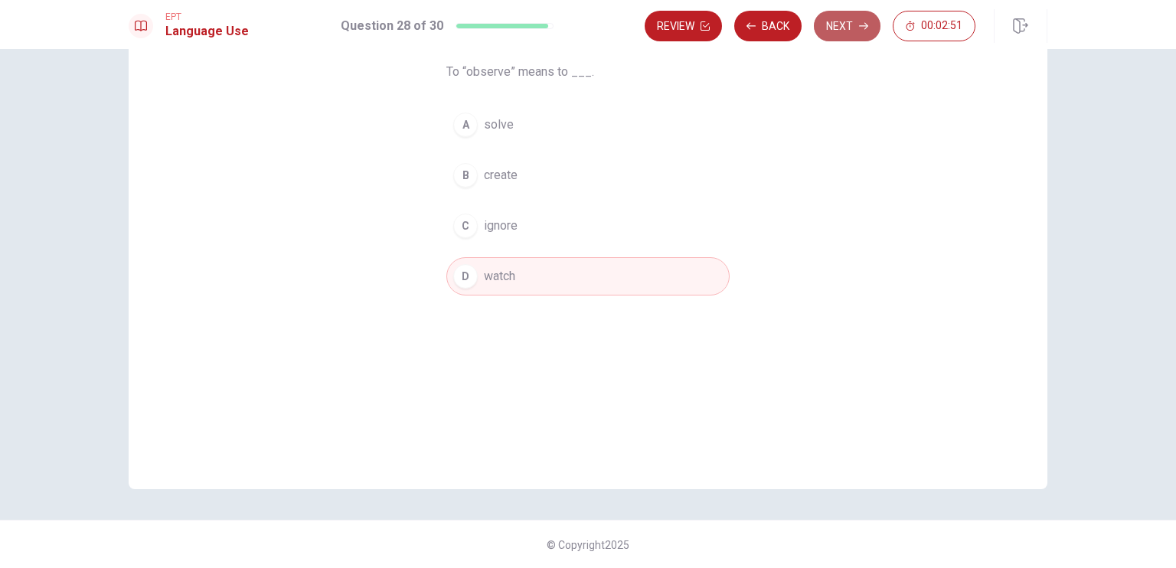
click at [831, 27] on button "Next" at bounding box center [847, 26] width 67 height 31
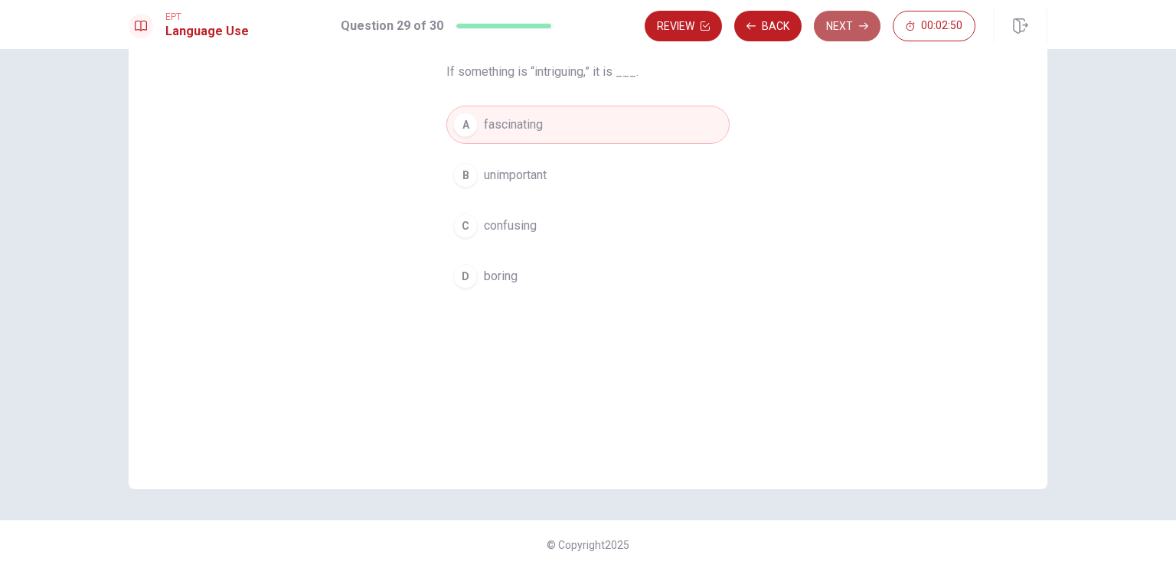
click at [833, 27] on button "Next" at bounding box center [847, 26] width 67 height 31
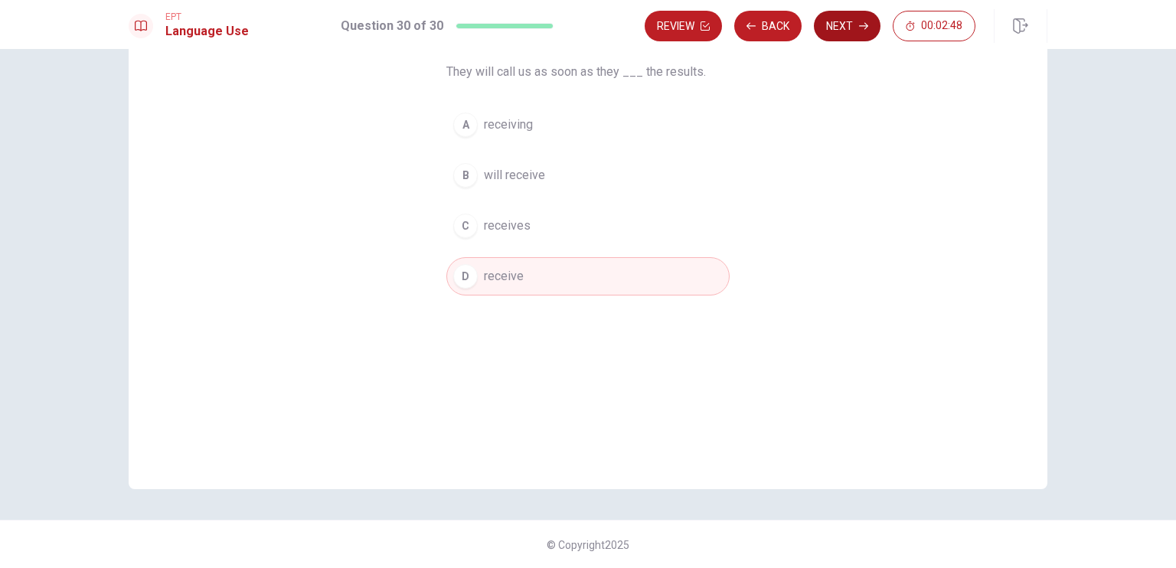
click at [846, 30] on button "Next" at bounding box center [847, 26] width 67 height 31
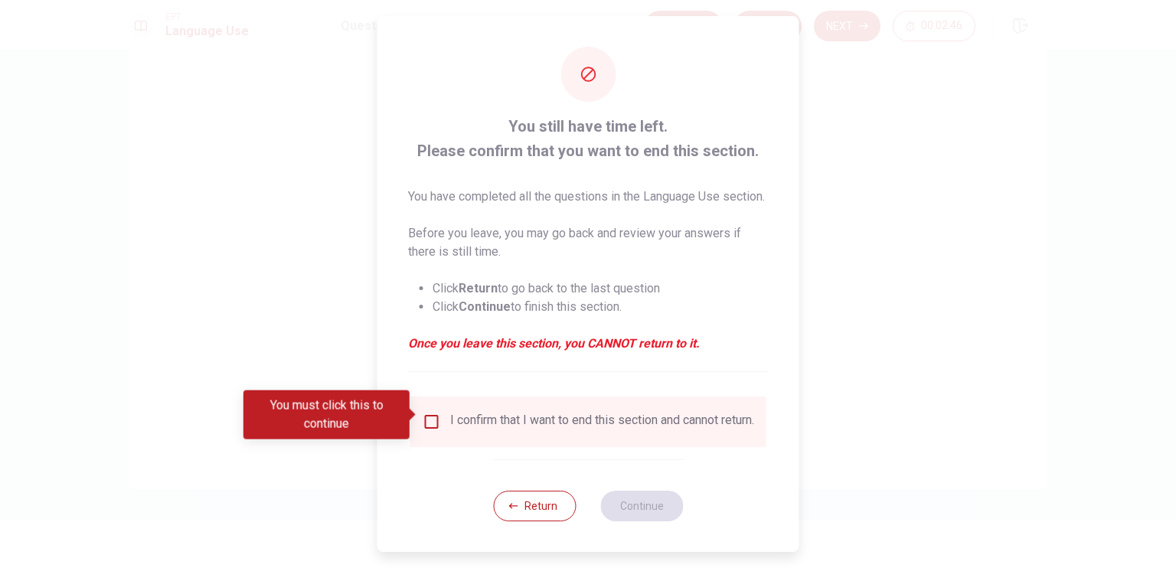
scroll to position [21, 0]
click at [466, 415] on div "I confirm that I want to end this section and cannot return." at bounding box center [602, 422] width 304 height 18
click at [437, 416] on input "You must click this to continue" at bounding box center [432, 422] width 18 height 18
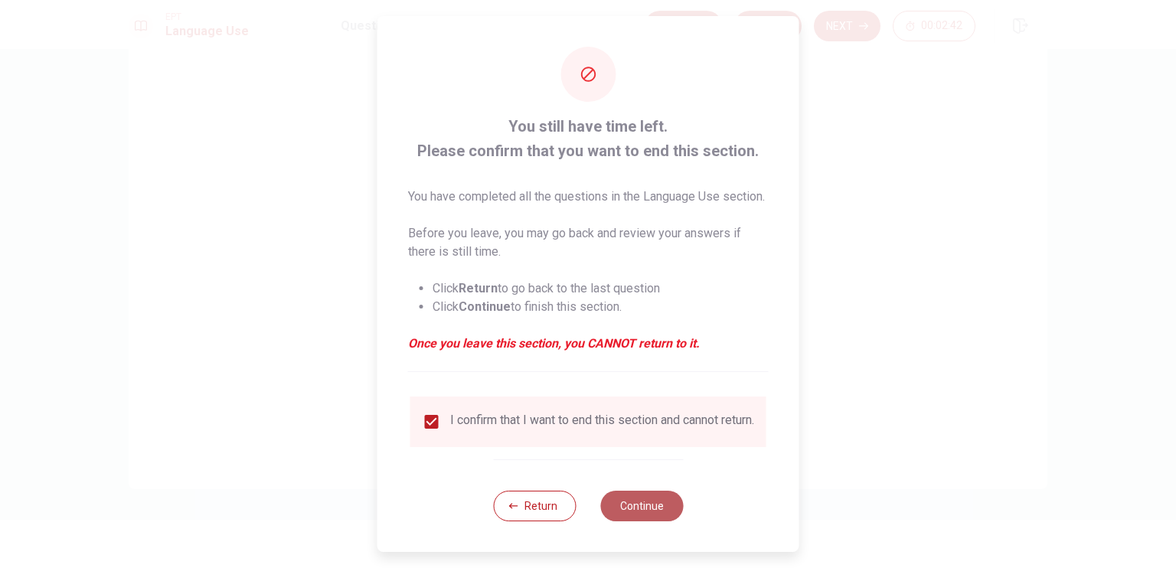
click at [622, 509] on button "Continue" at bounding box center [641, 506] width 83 height 31
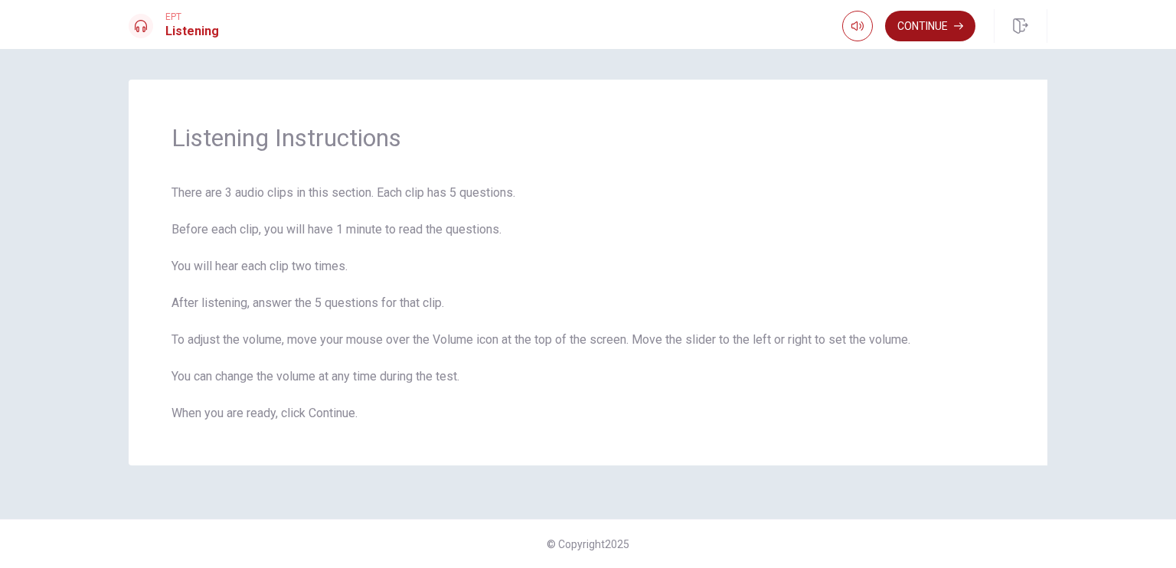
click at [932, 35] on button "Continue" at bounding box center [930, 26] width 90 height 31
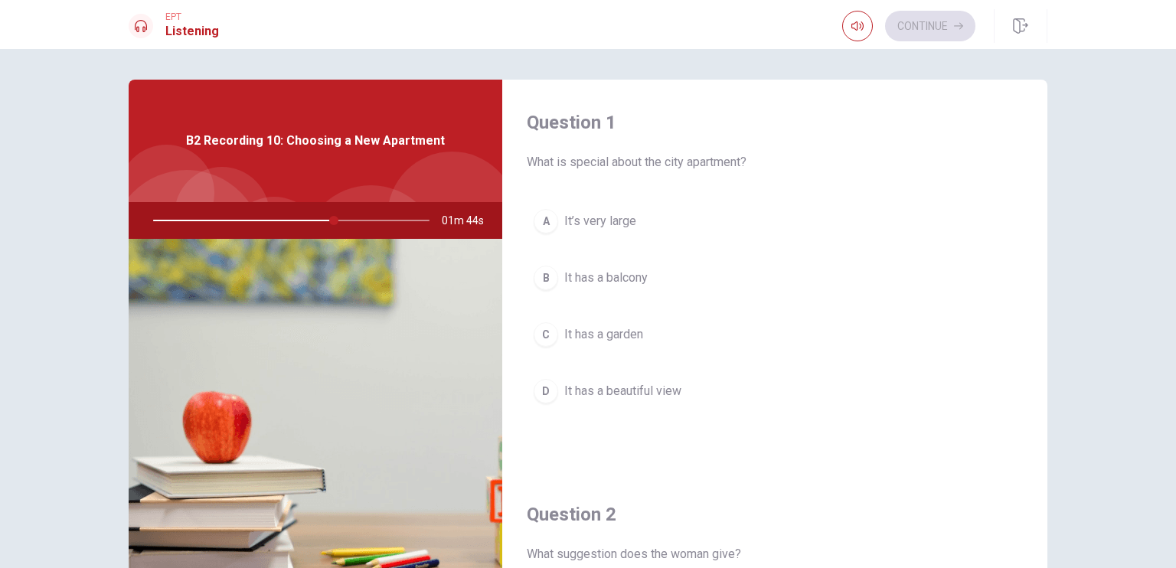
click at [585, 388] on span "It has a beautiful view" at bounding box center [622, 391] width 117 height 18
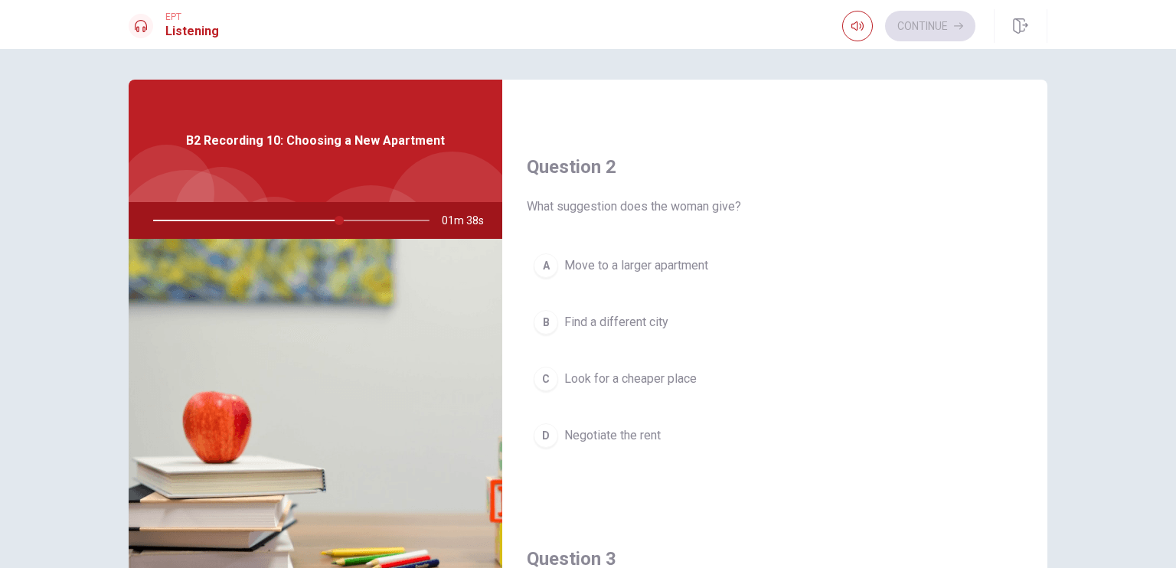
scroll to position [383, 0]
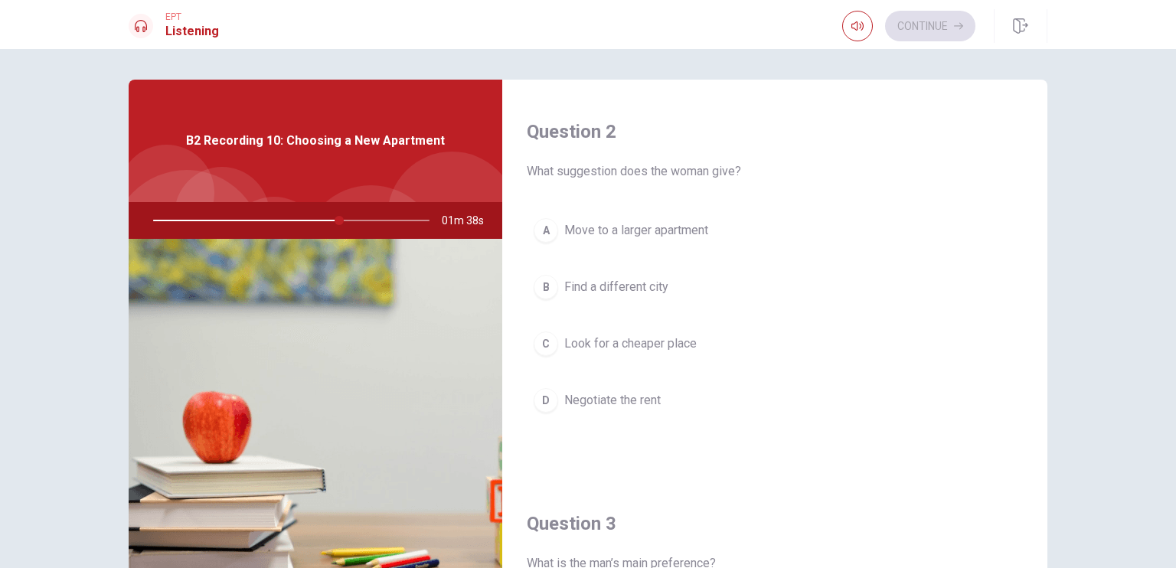
click at [606, 393] on span "Negotiate the rent" at bounding box center [612, 400] width 96 height 18
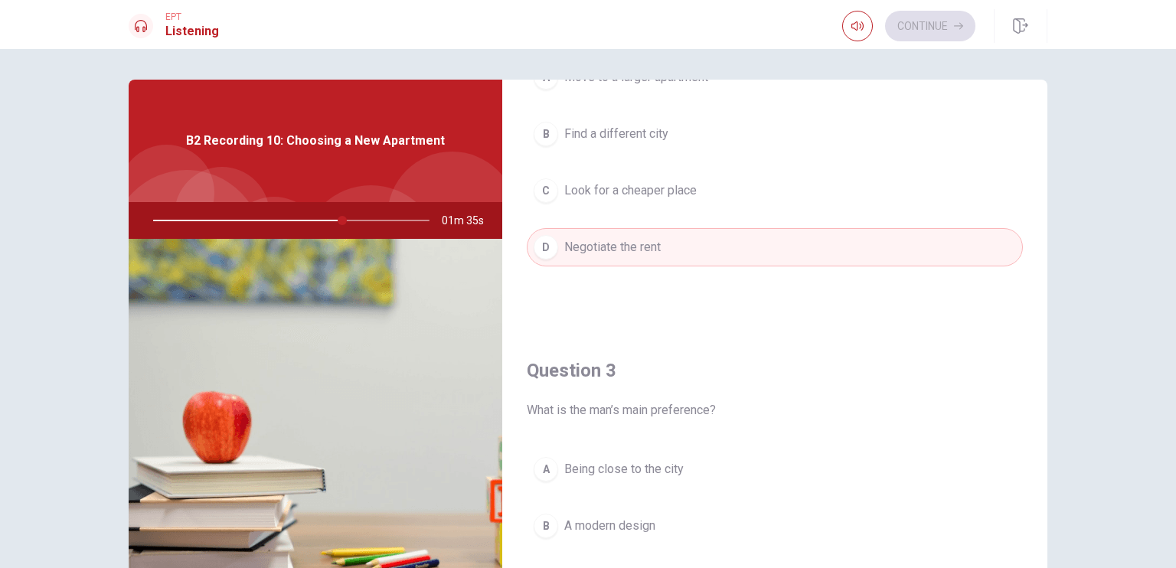
scroll to position [689, 0]
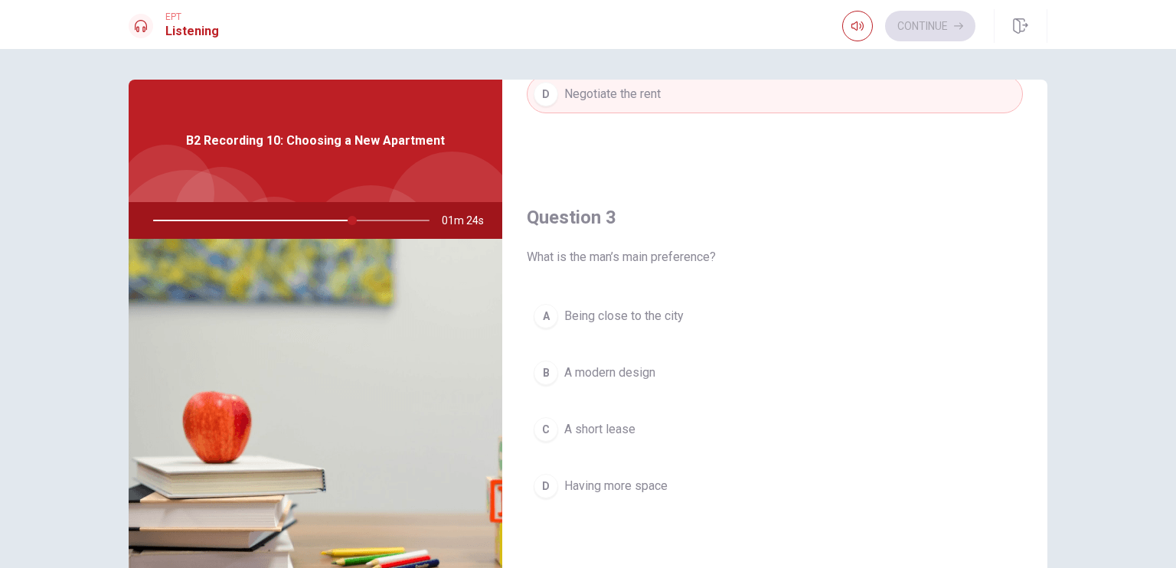
click at [613, 486] on span "Having more space" at bounding box center [615, 486] width 103 height 18
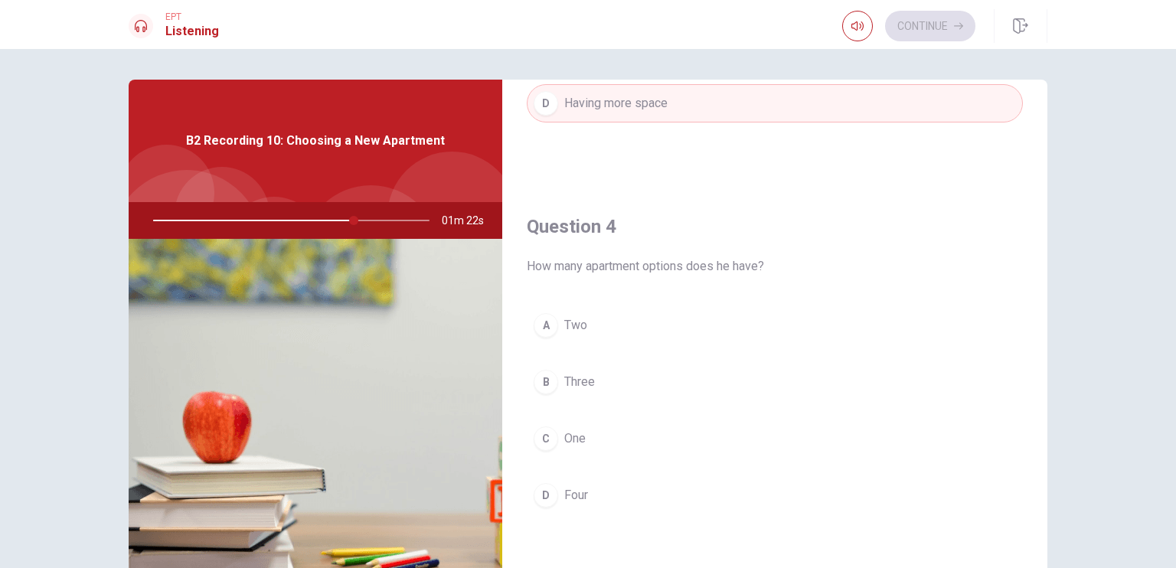
click at [577, 329] on span "Two" at bounding box center [575, 325] width 23 height 18
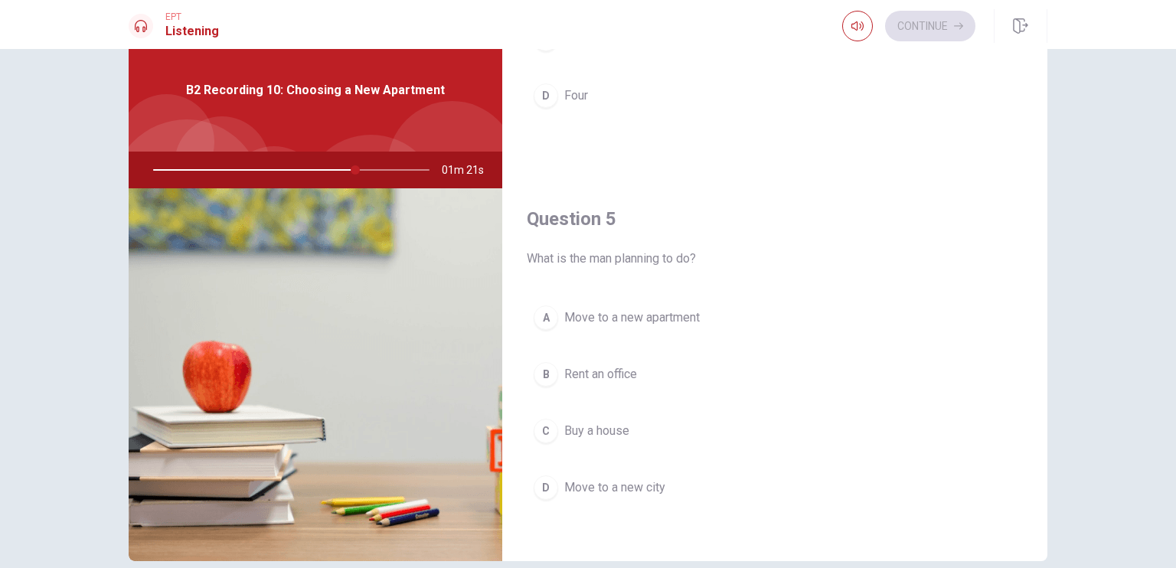
scroll to position [77, 0]
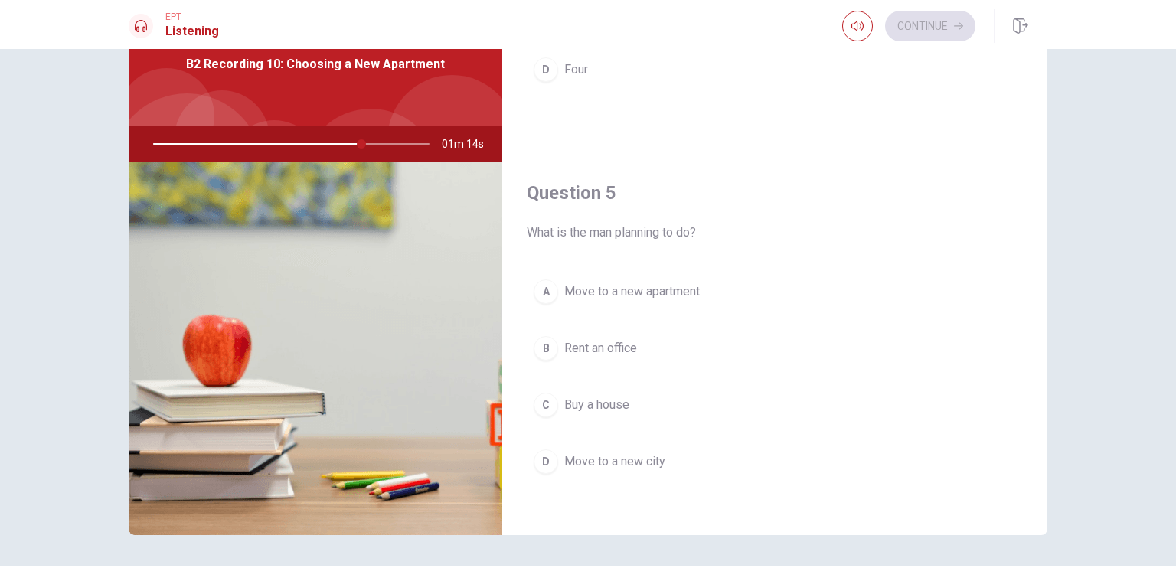
click at [628, 287] on span "Move to a new apartment" at bounding box center [632, 292] width 136 height 18
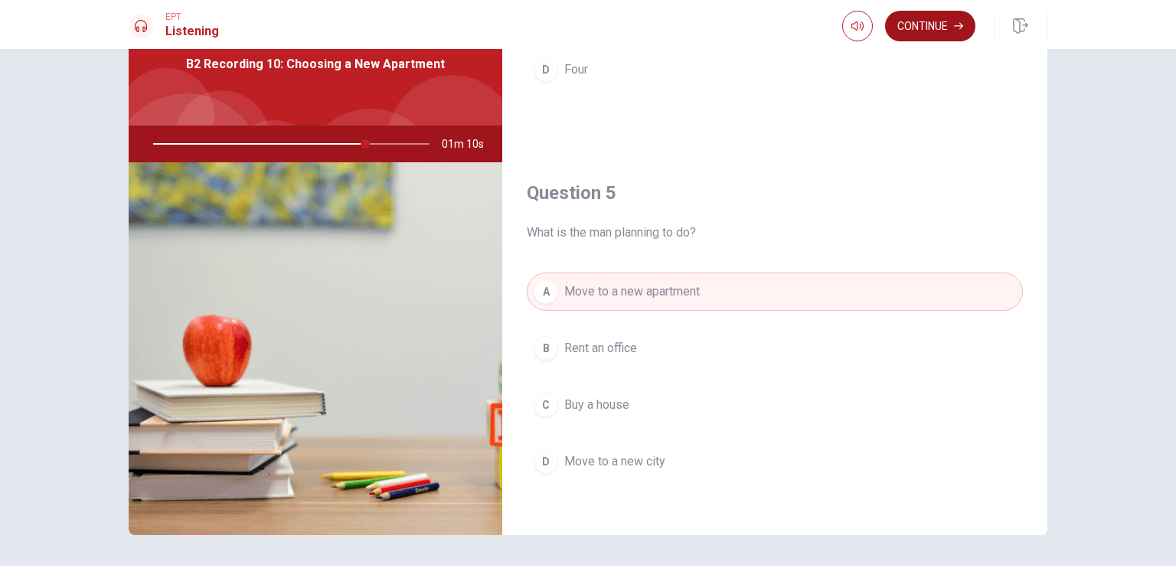
click at [916, 27] on button "Continue" at bounding box center [930, 26] width 90 height 31
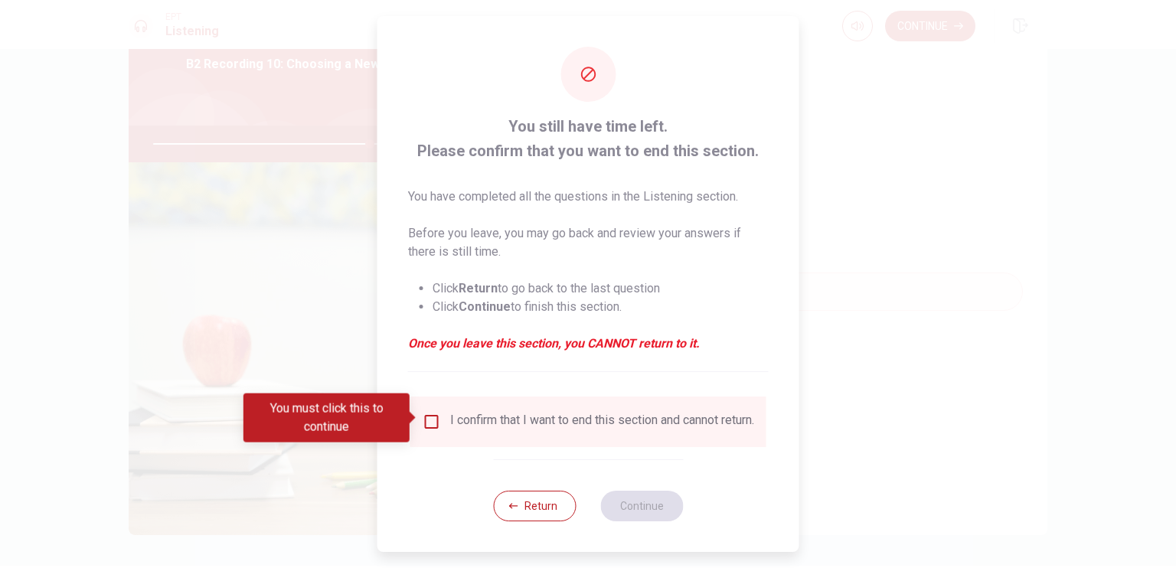
click at [443, 418] on div "I confirm that I want to end this section and cannot return." at bounding box center [589, 422] width 332 height 18
click at [434, 416] on input "You must click this to continue" at bounding box center [432, 422] width 18 height 18
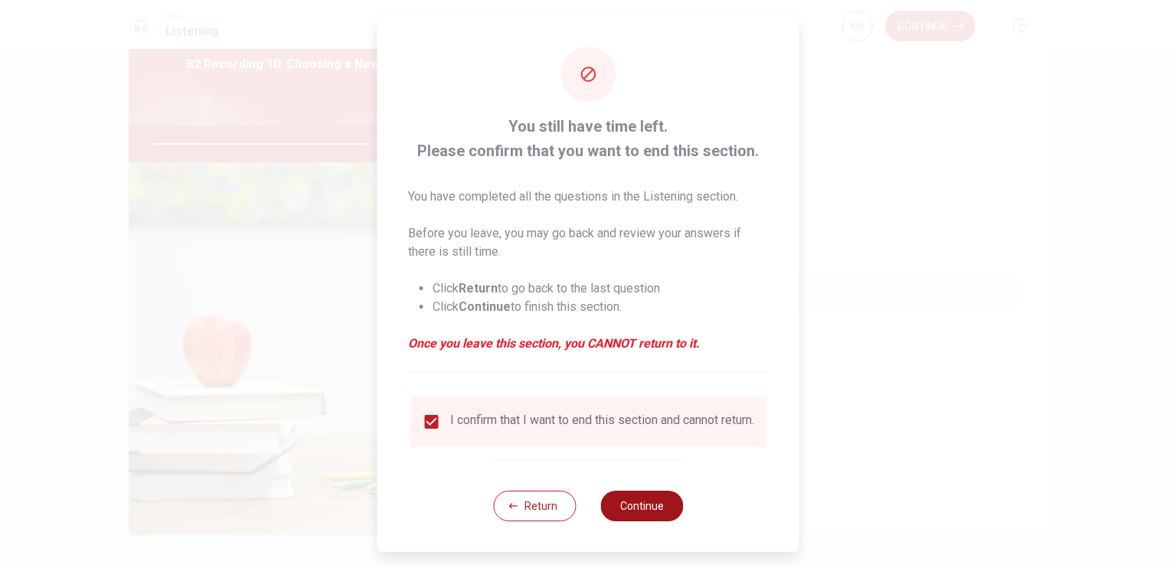
click at [620, 507] on button "Continue" at bounding box center [641, 506] width 83 height 31
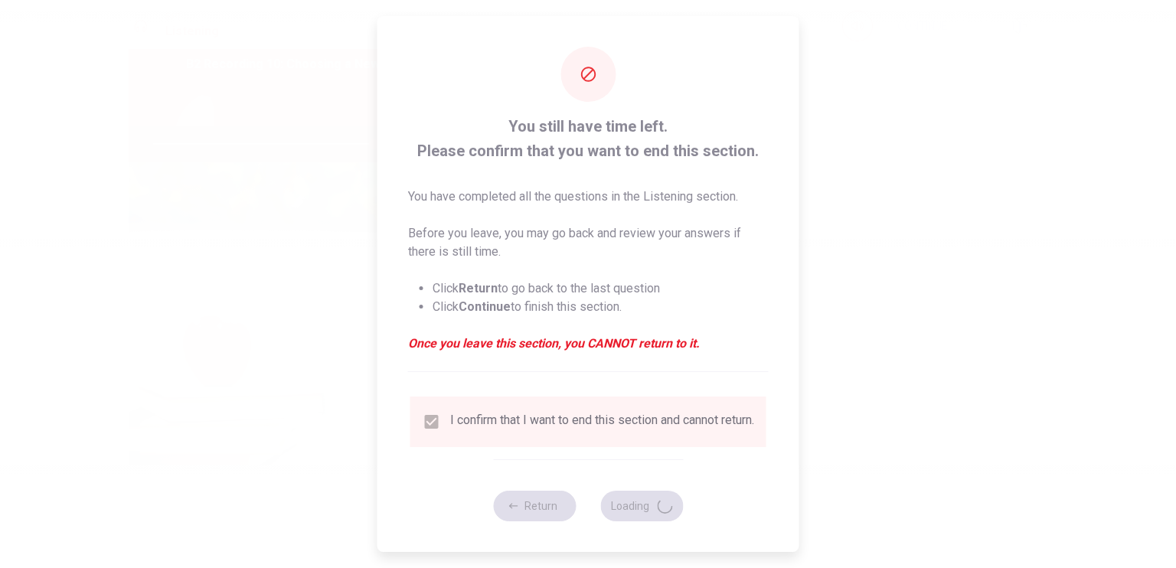
type input "80"
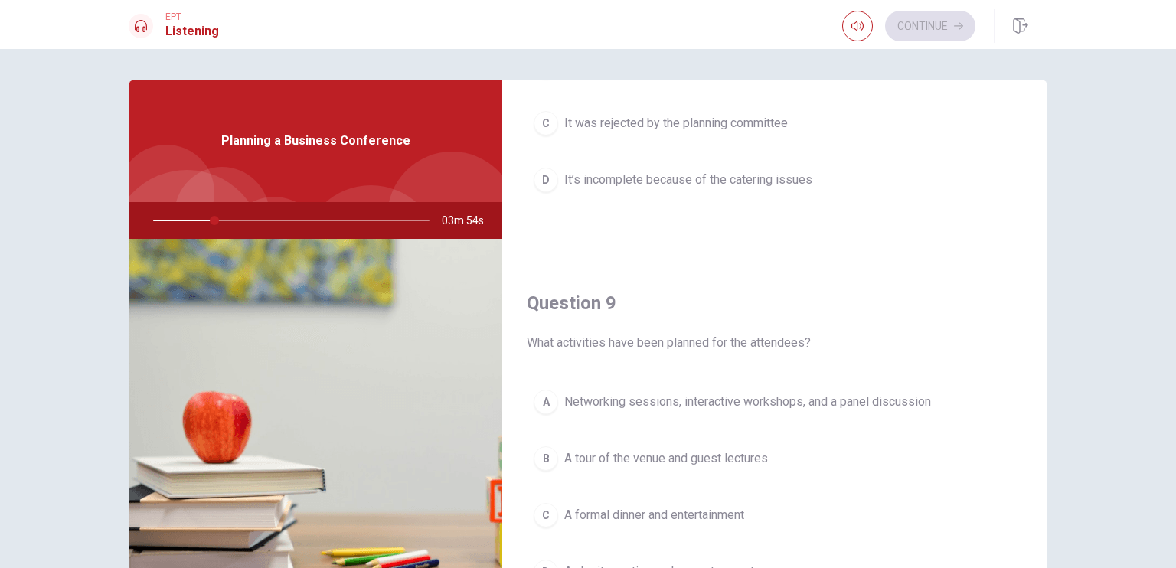
scroll to position [1072, 0]
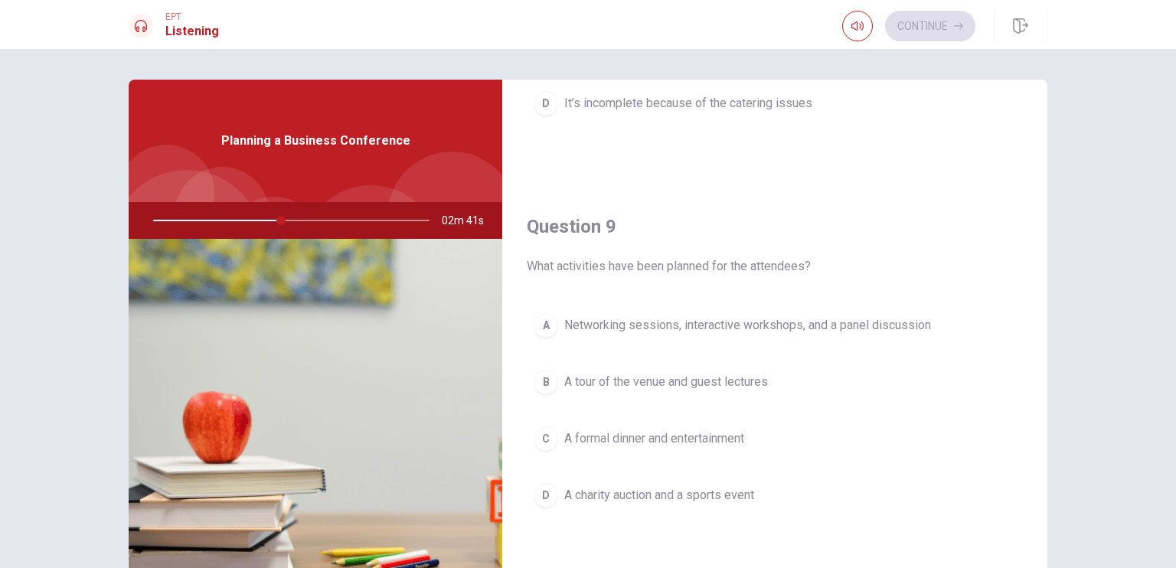
click at [541, 324] on div "A" at bounding box center [546, 325] width 25 height 25
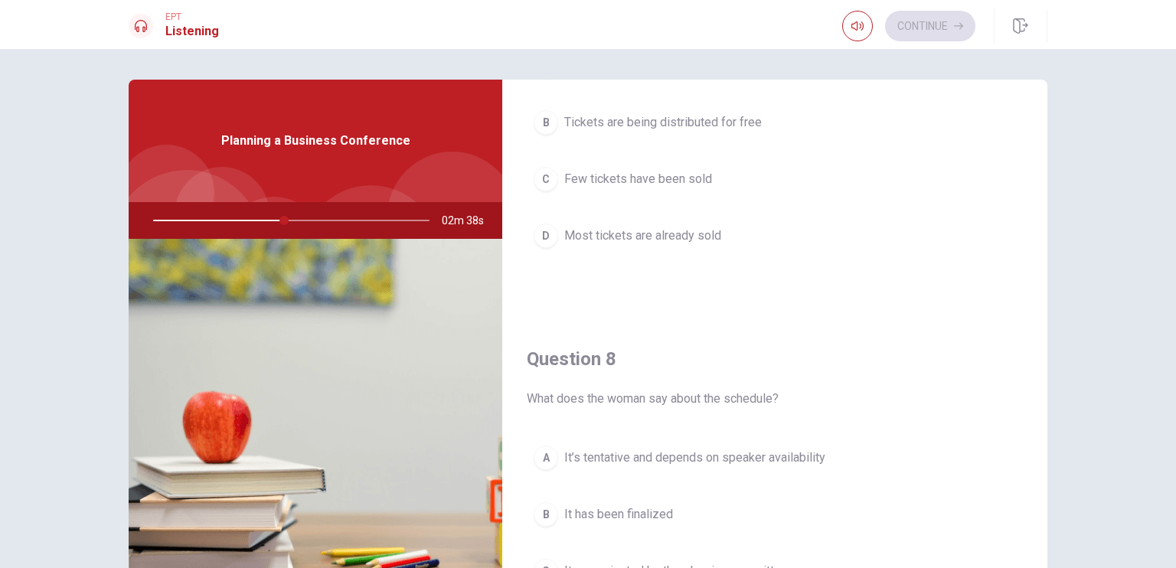
scroll to position [536, 0]
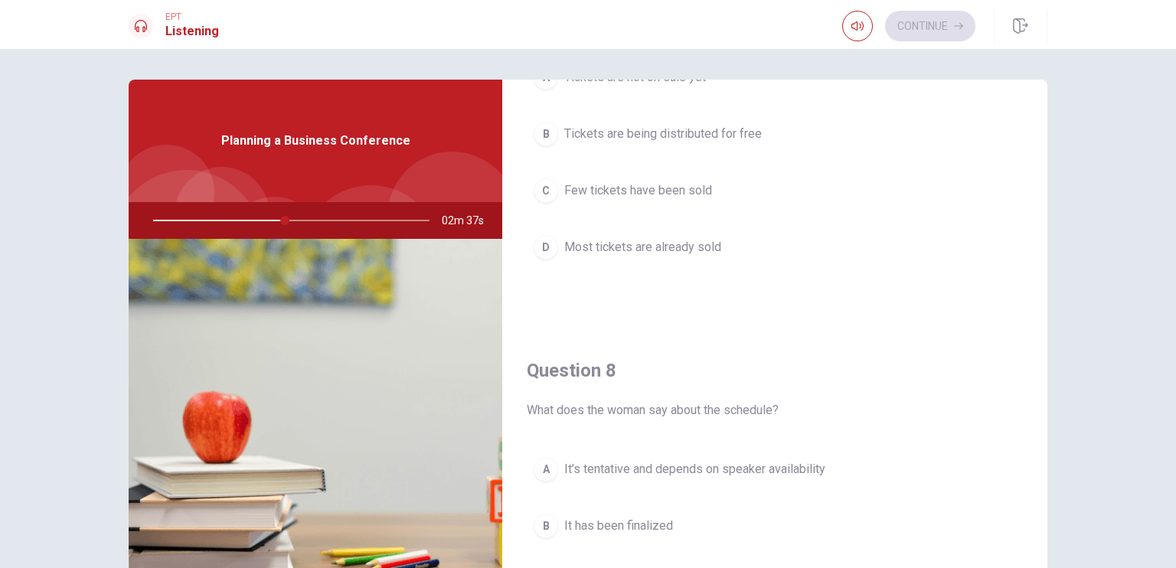
click at [675, 250] on span "Most tickets are already sold" at bounding box center [642, 247] width 157 height 18
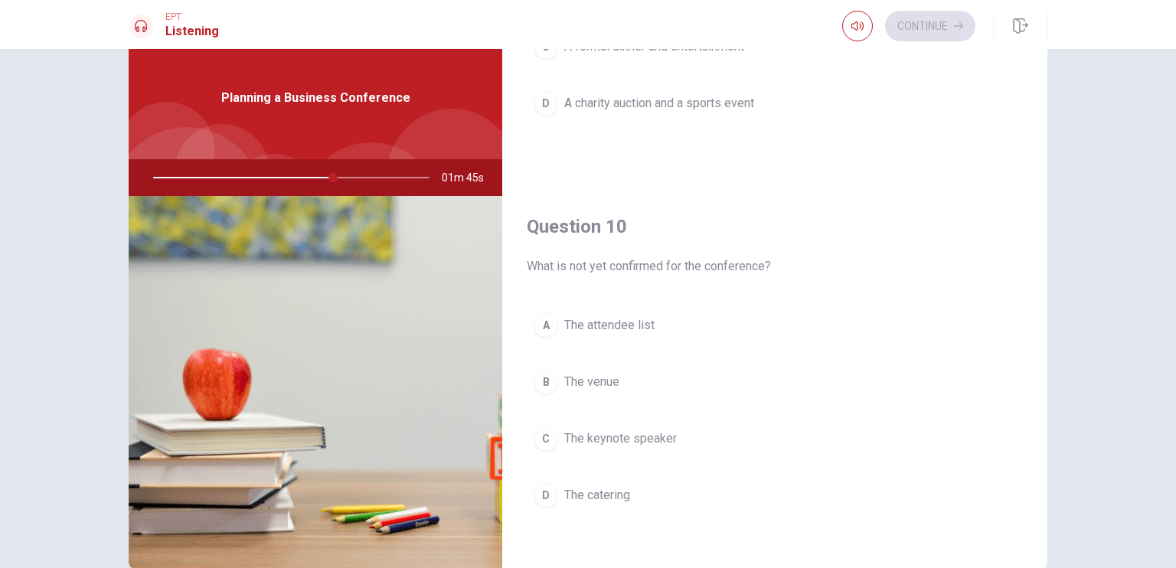
scroll to position [77, 0]
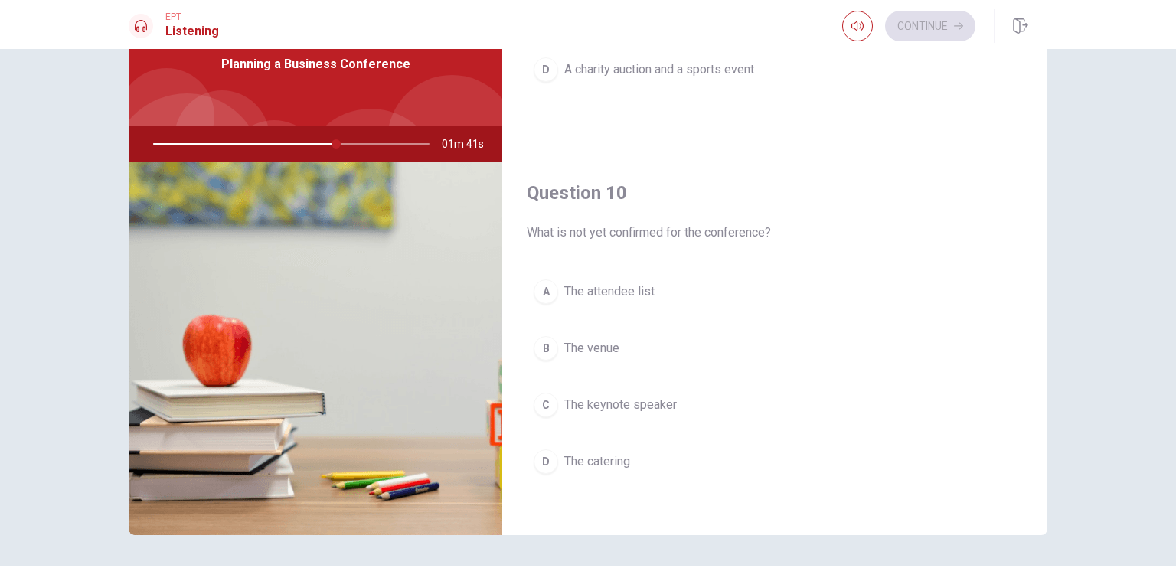
click at [616, 400] on span "The keynote speaker" at bounding box center [620, 405] width 113 height 18
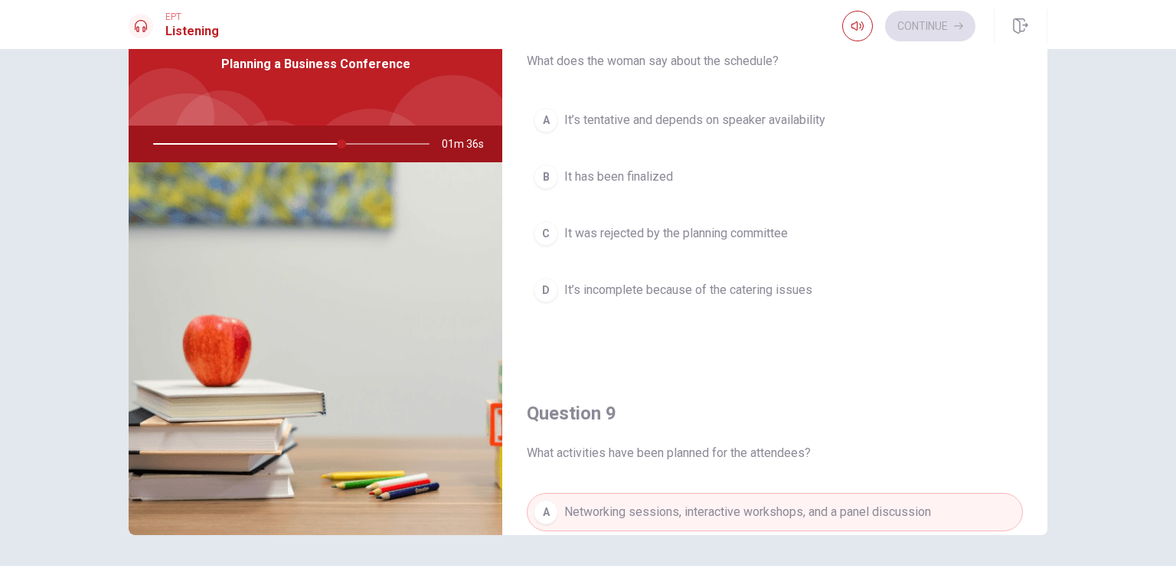
scroll to position [656, 0]
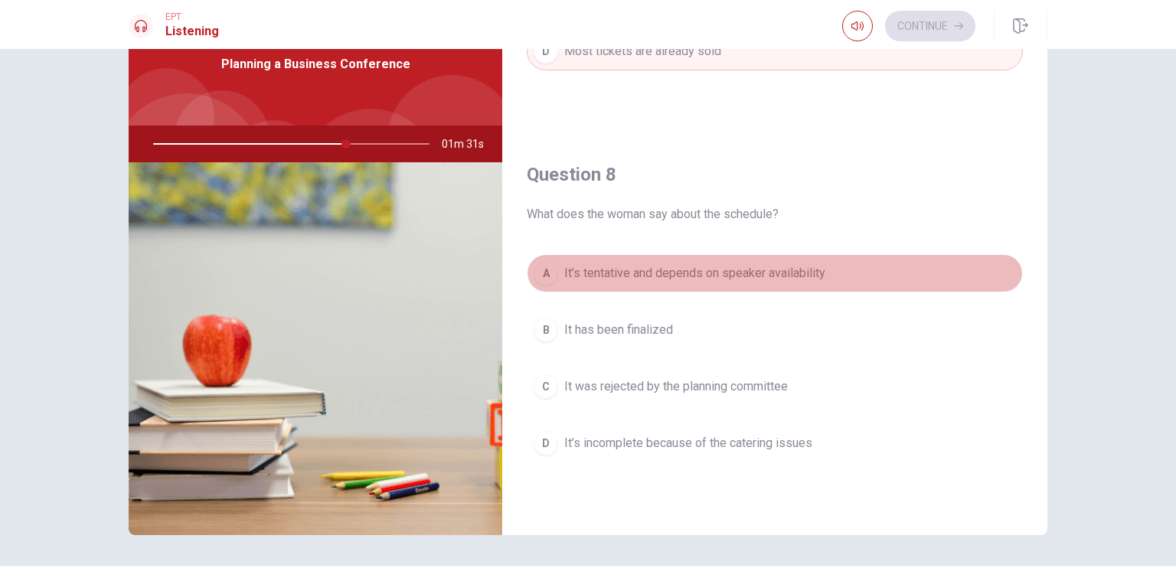
click at [770, 274] on span "It’s tentative and depends on speaker availability" at bounding box center [694, 273] width 261 height 18
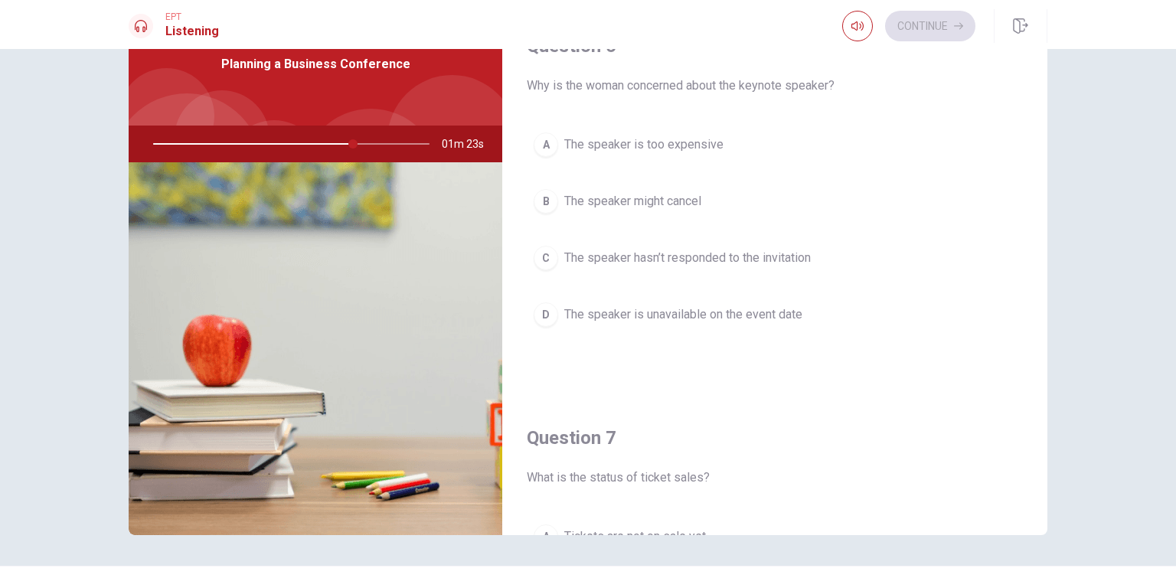
scroll to position [0, 0]
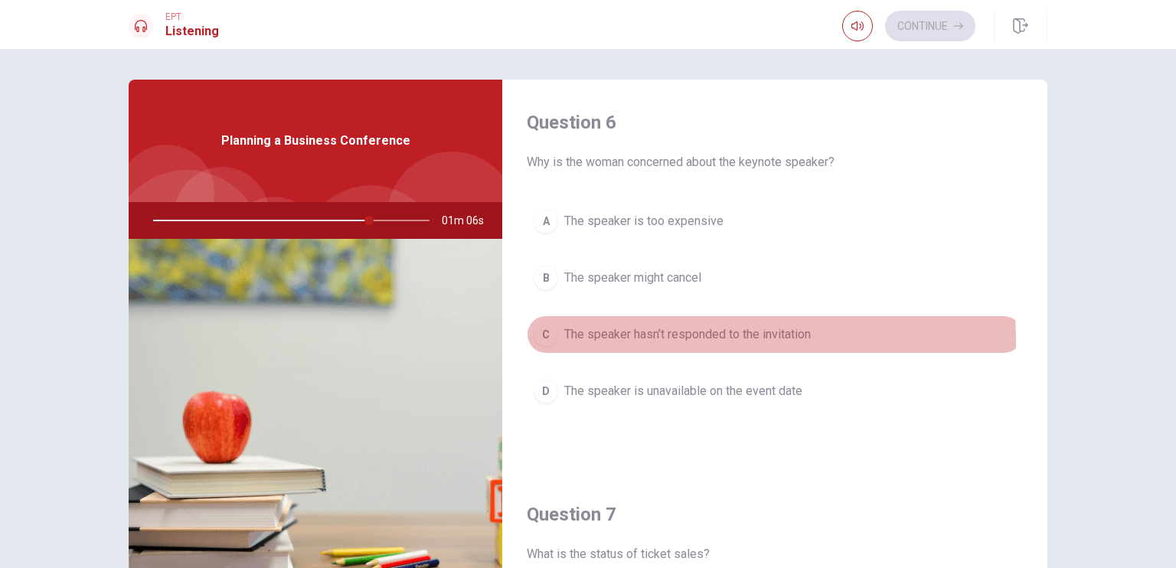
click at [633, 339] on span "The speaker hasn’t responded to the invitation" at bounding box center [687, 334] width 247 height 18
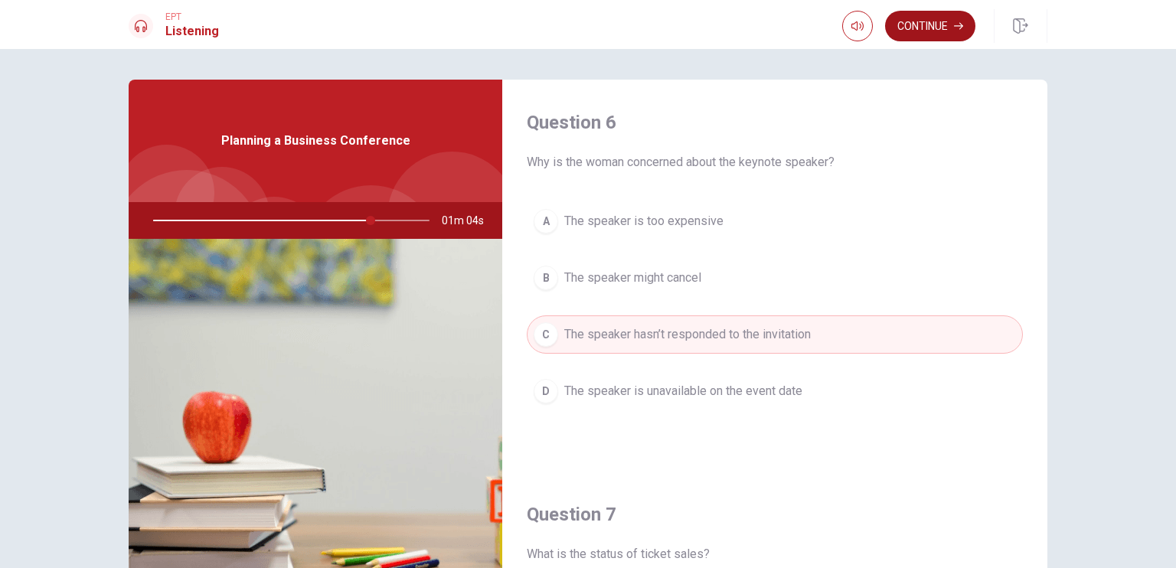
click at [926, 23] on button "Continue" at bounding box center [930, 26] width 90 height 31
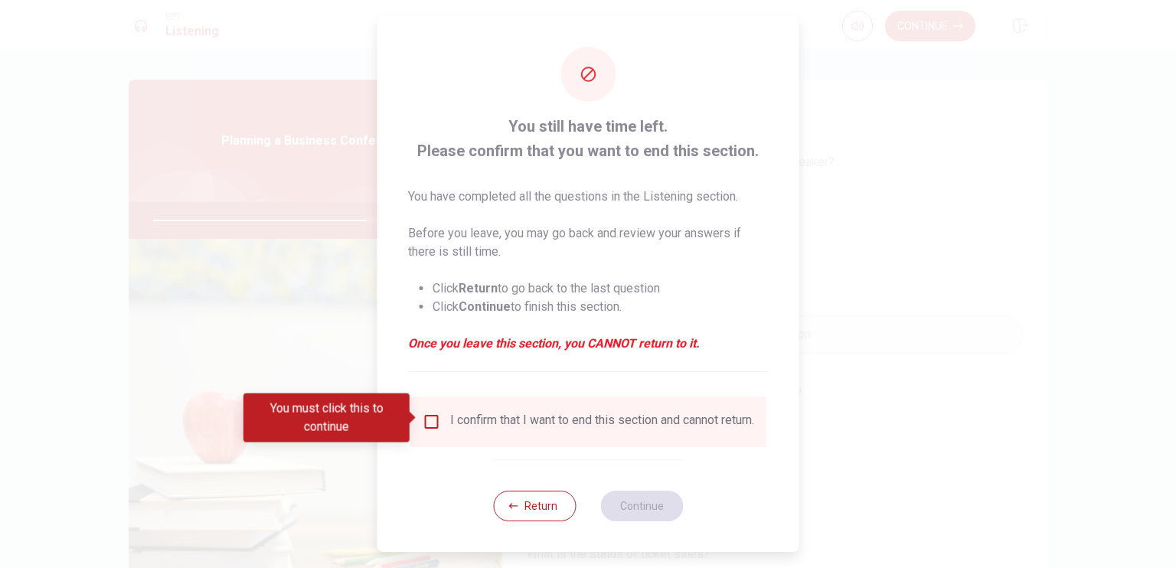
click at [438, 429] on div "I confirm that I want to end this section and cannot return." at bounding box center [589, 422] width 332 height 18
click at [441, 419] on div "I confirm that I want to end this section and cannot return." at bounding box center [589, 422] width 332 height 18
click at [426, 416] on input "You must click this to continue" at bounding box center [432, 422] width 18 height 18
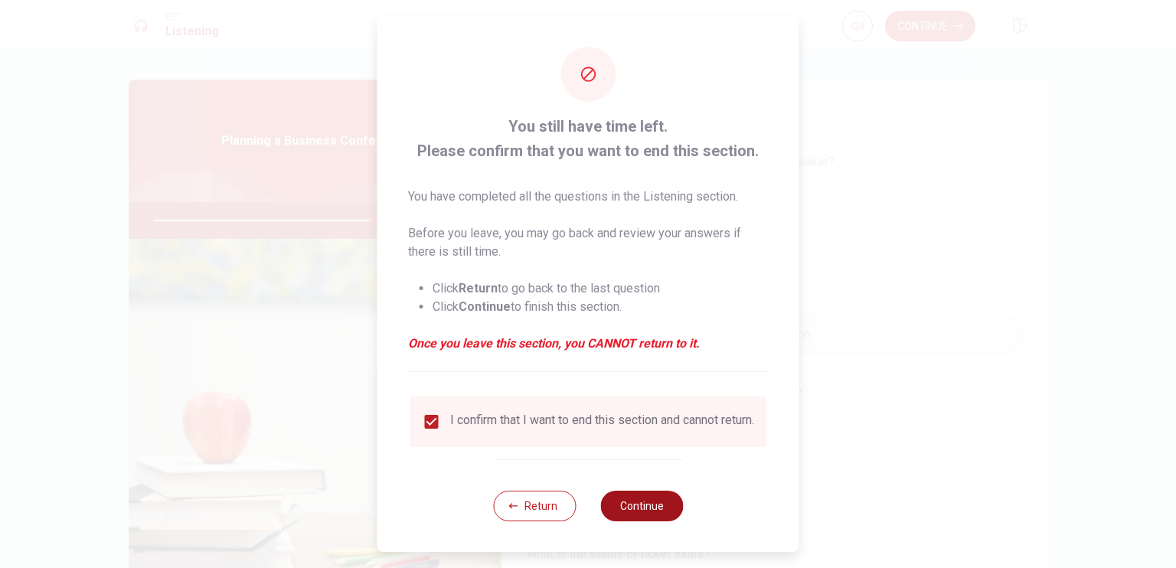
click at [607, 512] on button "Continue" at bounding box center [641, 506] width 83 height 31
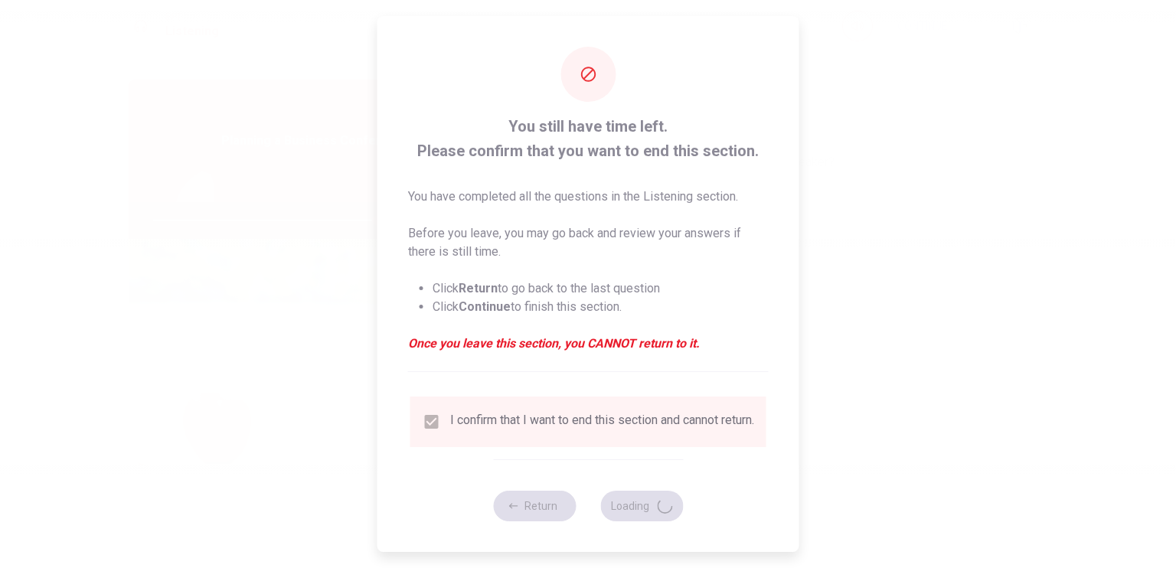
type input "81"
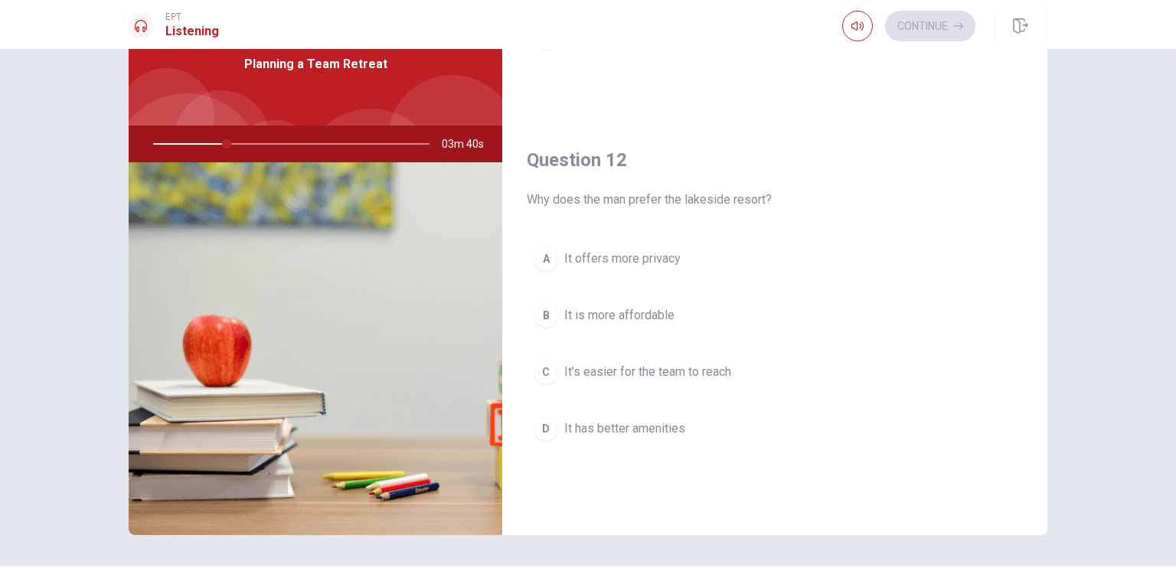
scroll to position [273, 0]
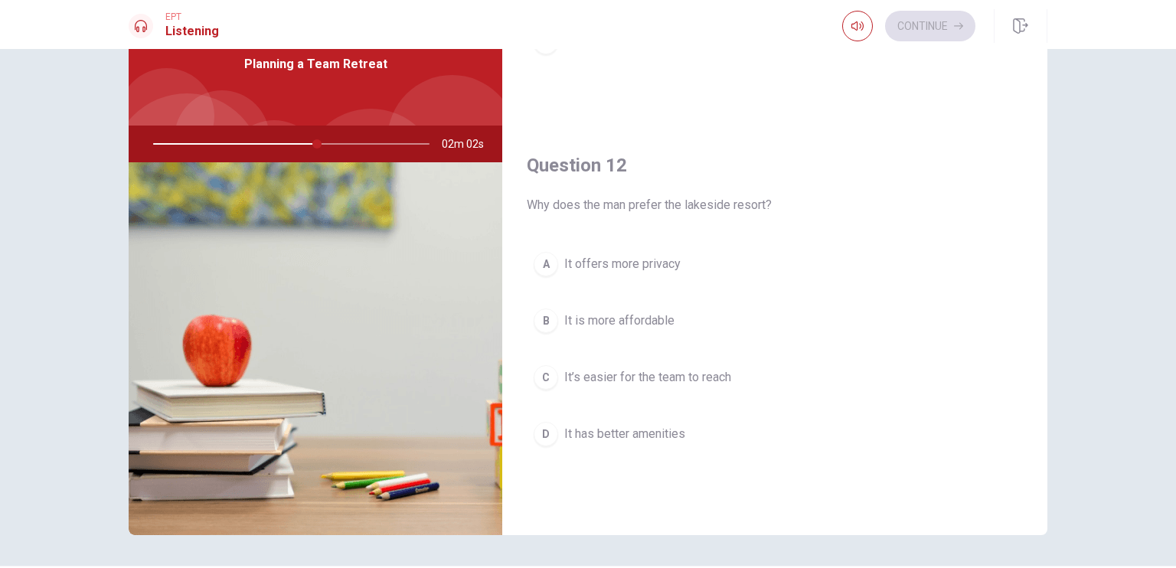
click at [673, 374] on span "It’s easier for the team to reach" at bounding box center [647, 377] width 167 height 18
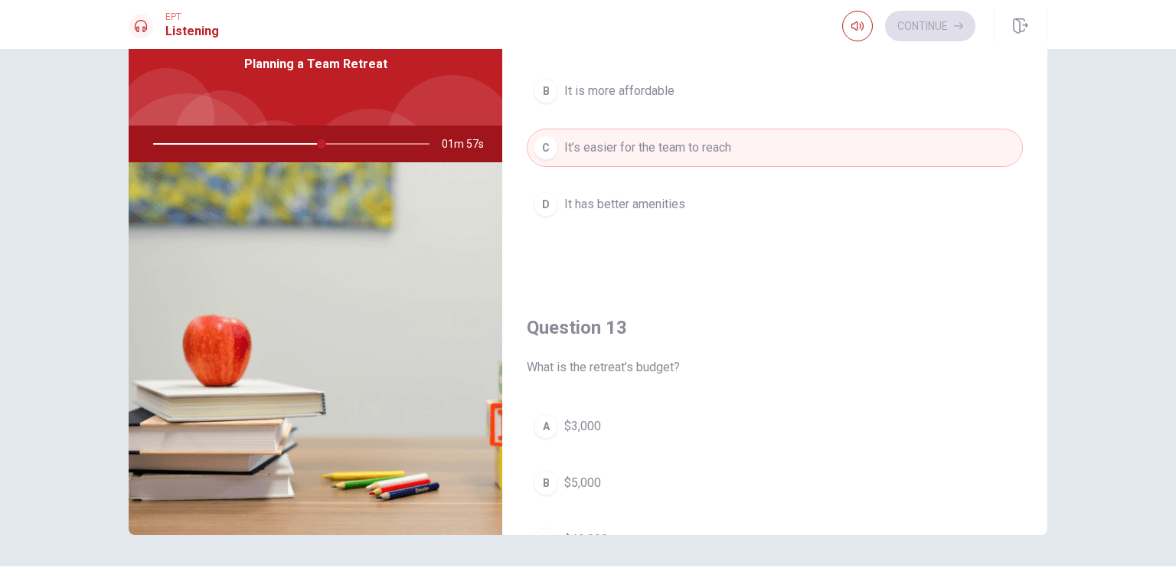
scroll to position [656, 0]
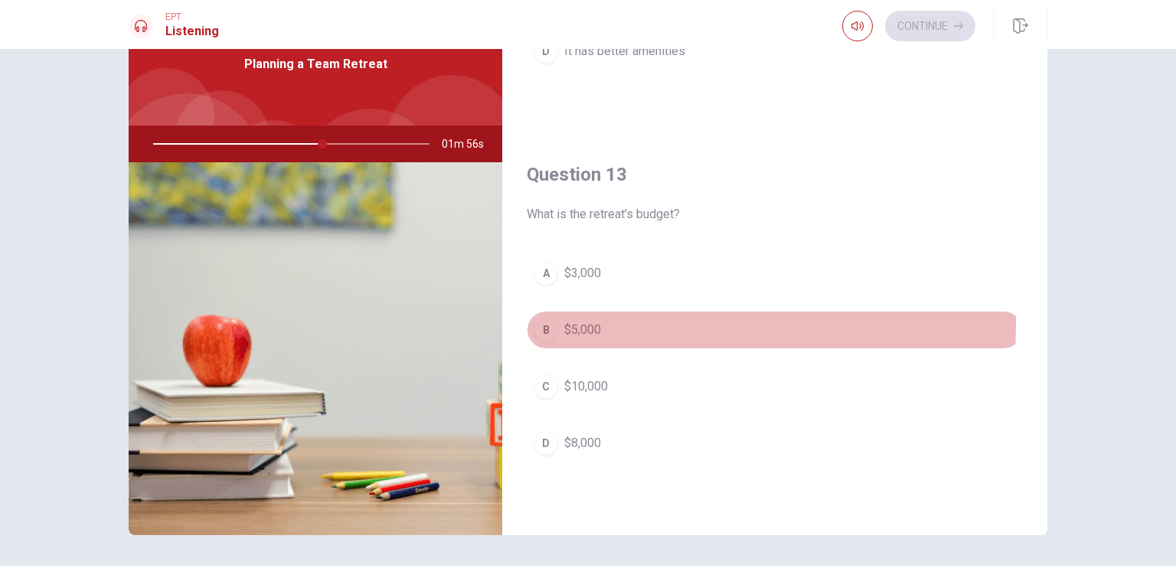
click at [583, 321] on span "$5,000" at bounding box center [582, 330] width 37 height 18
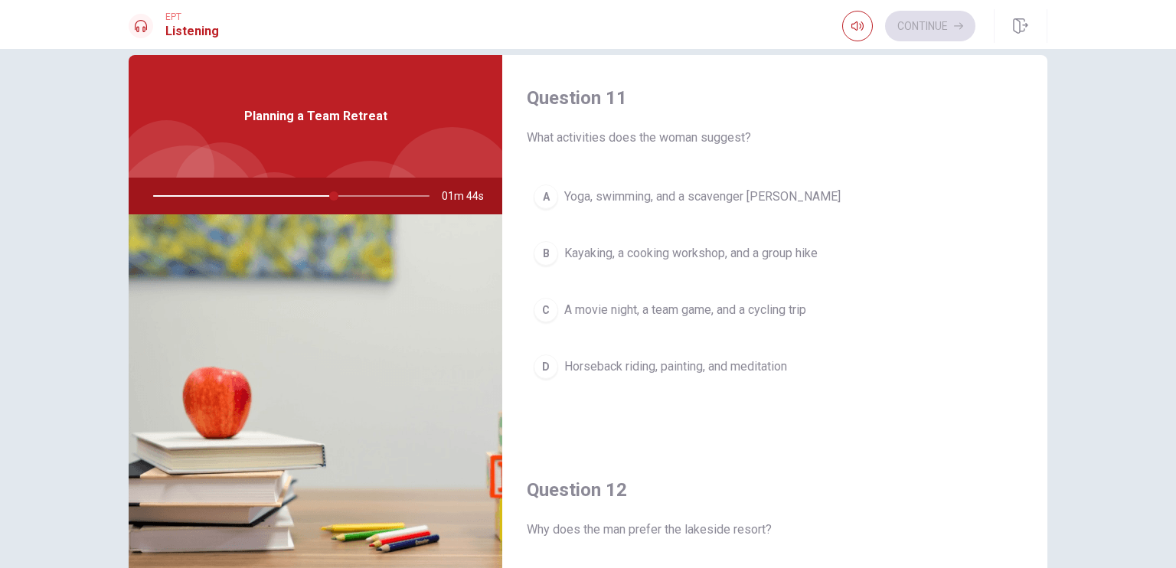
scroll to position [0, 0]
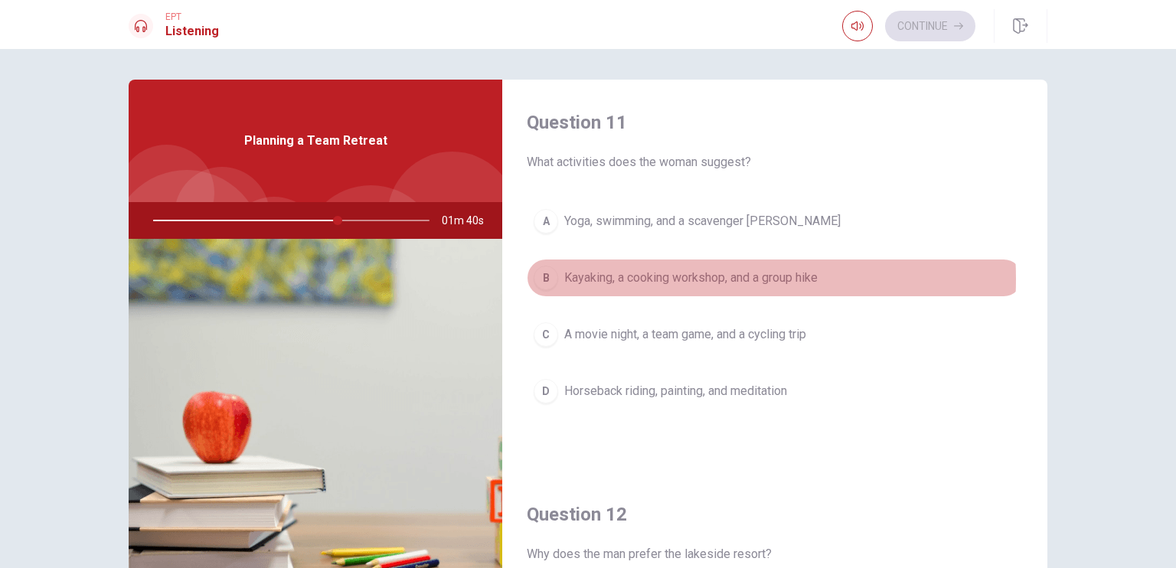
click at [685, 278] on span "Kayaking, a cooking workshop, and a group hike" at bounding box center [690, 278] width 253 height 18
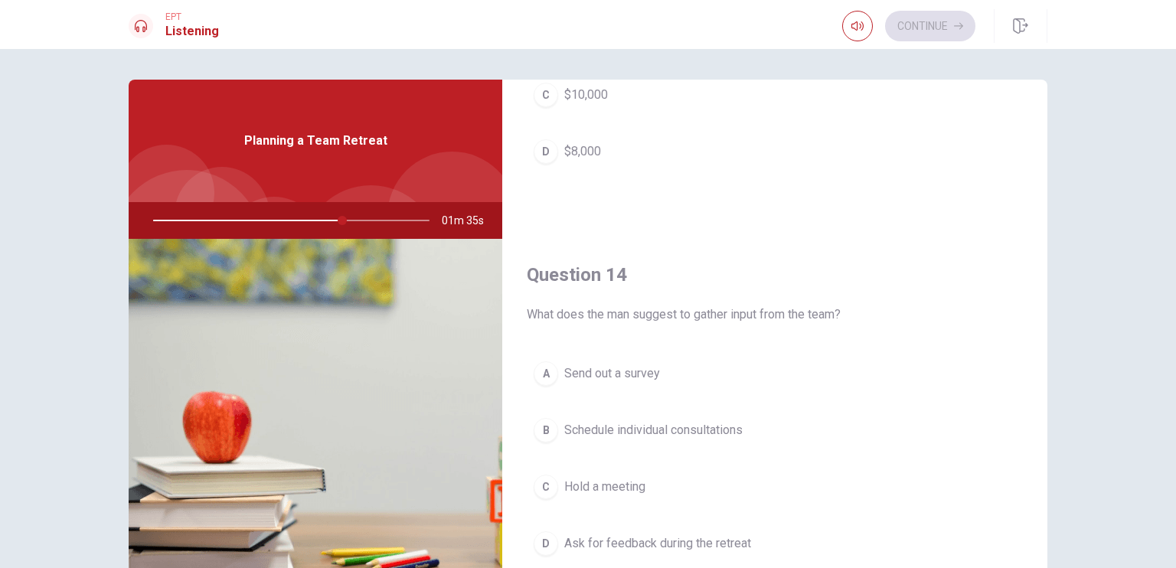
scroll to position [1149, 0]
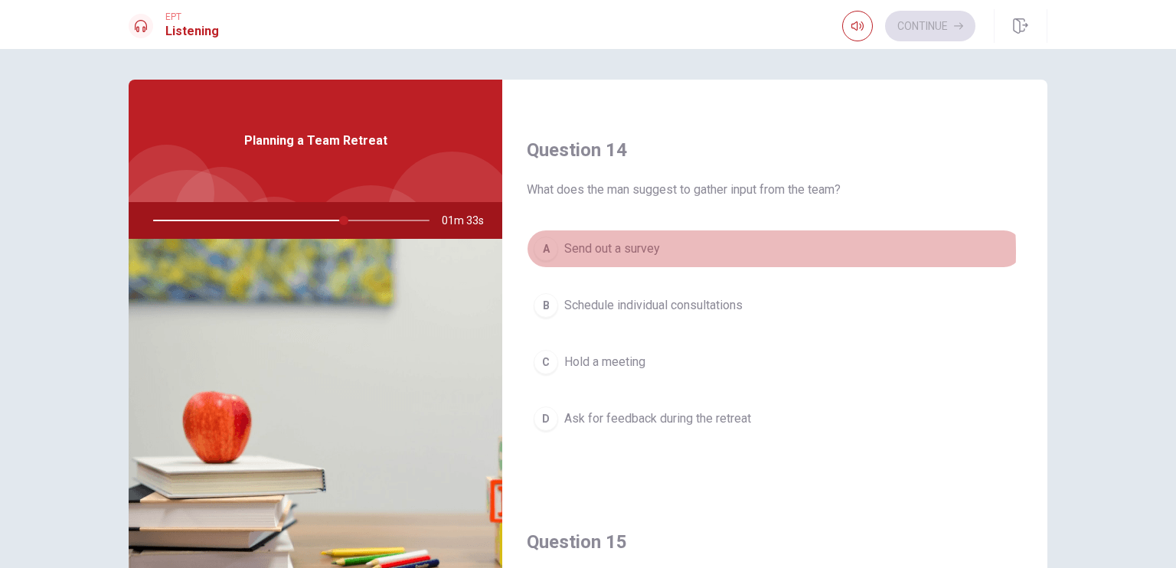
click at [636, 248] on span "Send out a survey" at bounding box center [612, 249] width 96 height 18
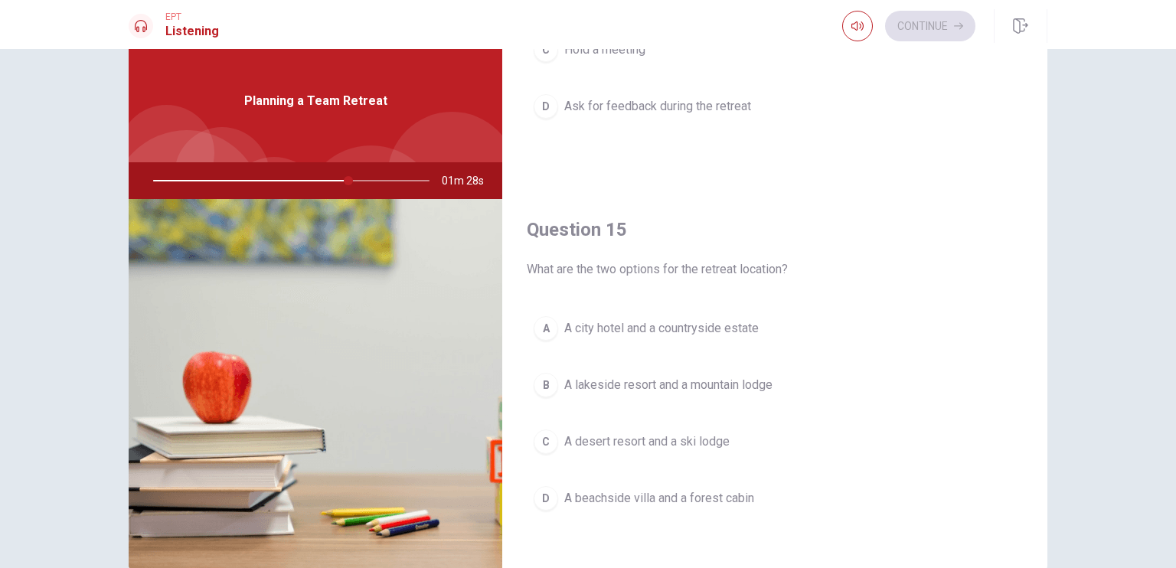
scroll to position [77, 0]
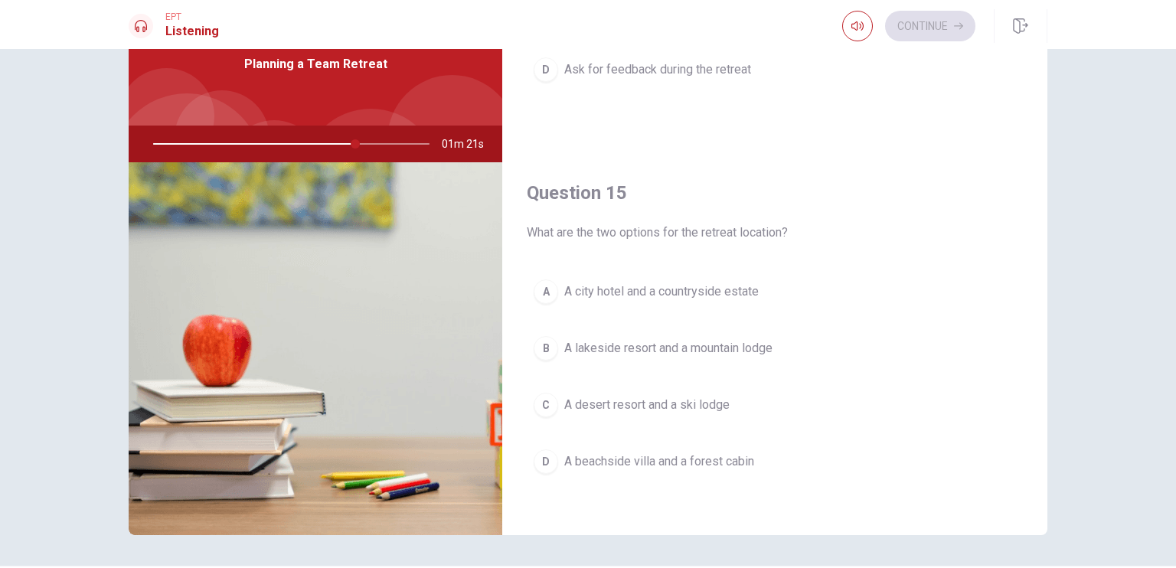
click at [683, 342] on span "A lakeside resort and a mountain lodge" at bounding box center [668, 348] width 208 height 18
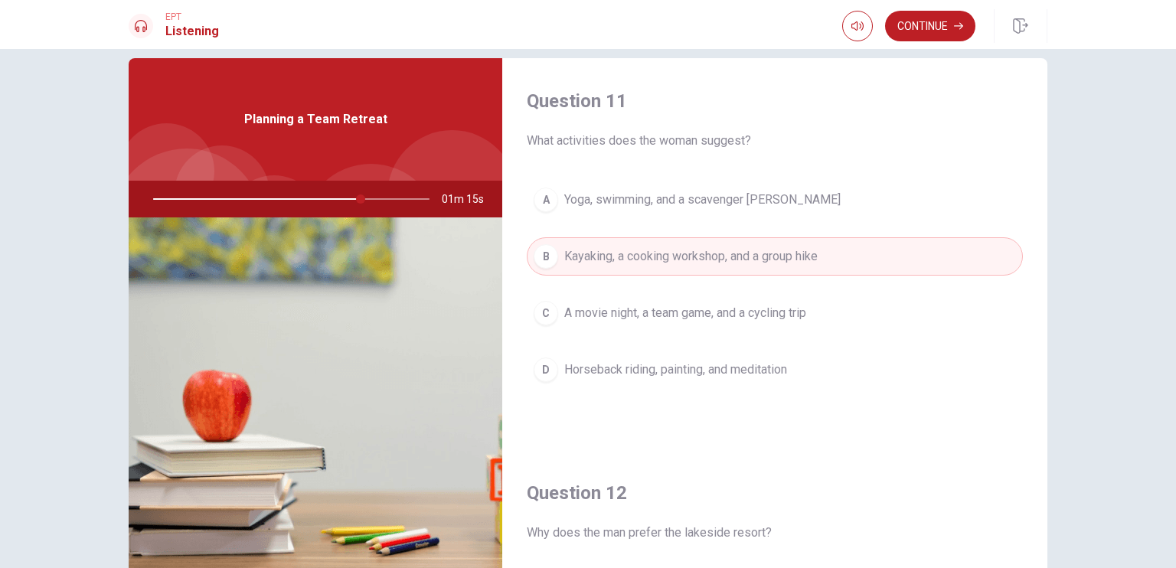
scroll to position [0, 0]
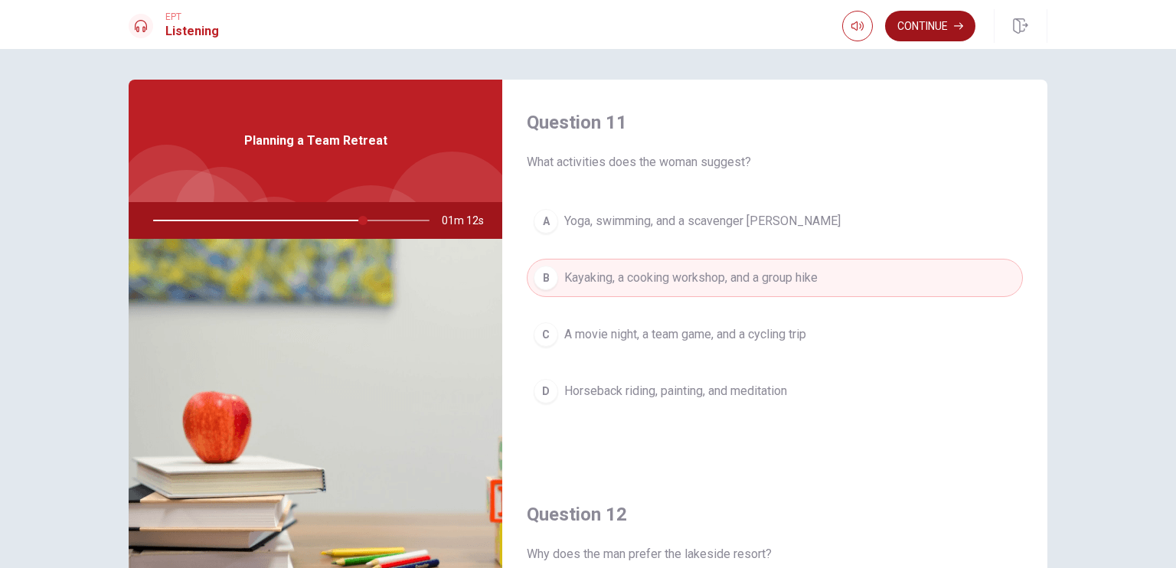
click at [937, 27] on button "Continue" at bounding box center [930, 26] width 90 height 31
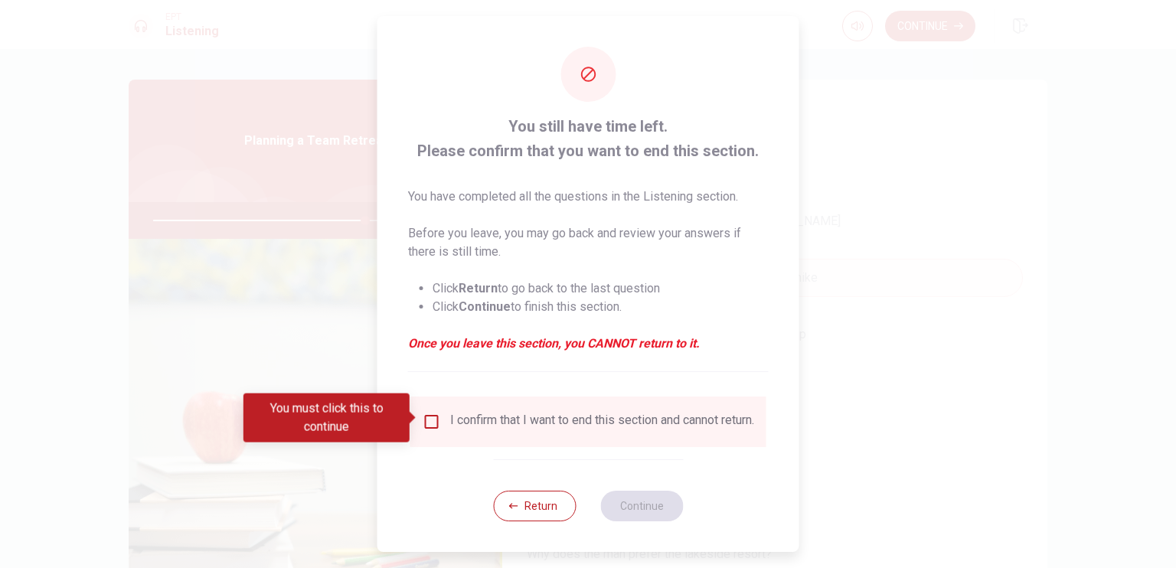
click at [452, 427] on div "I confirm that I want to end this section and cannot return." at bounding box center [602, 422] width 304 height 18
click at [428, 422] on input "You must click this to continue" at bounding box center [432, 422] width 18 height 18
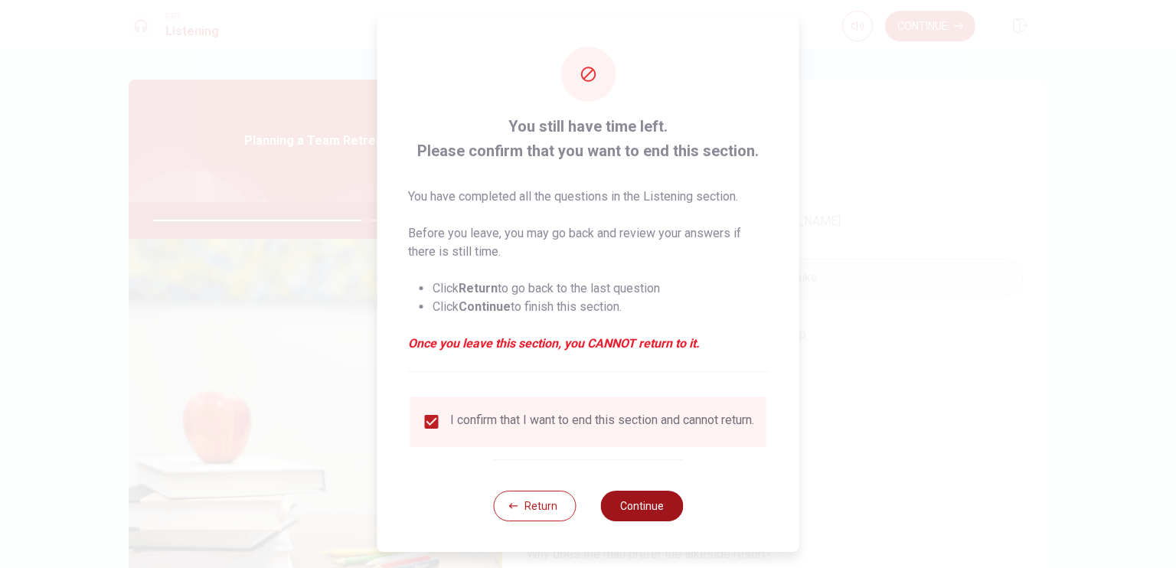
click at [639, 512] on button "Continue" at bounding box center [641, 506] width 83 height 31
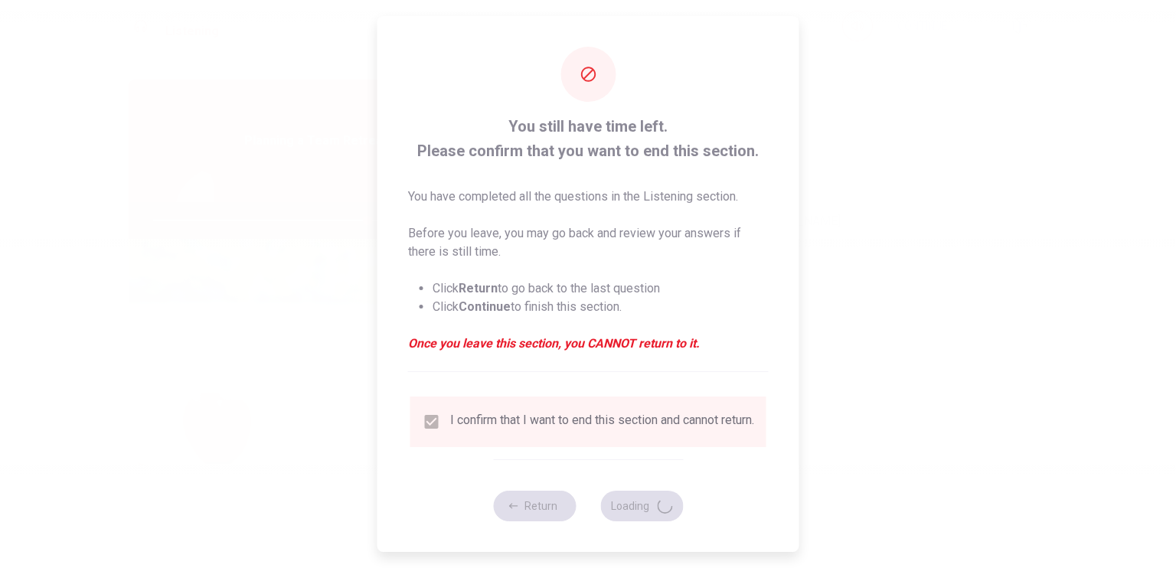
type input "78"
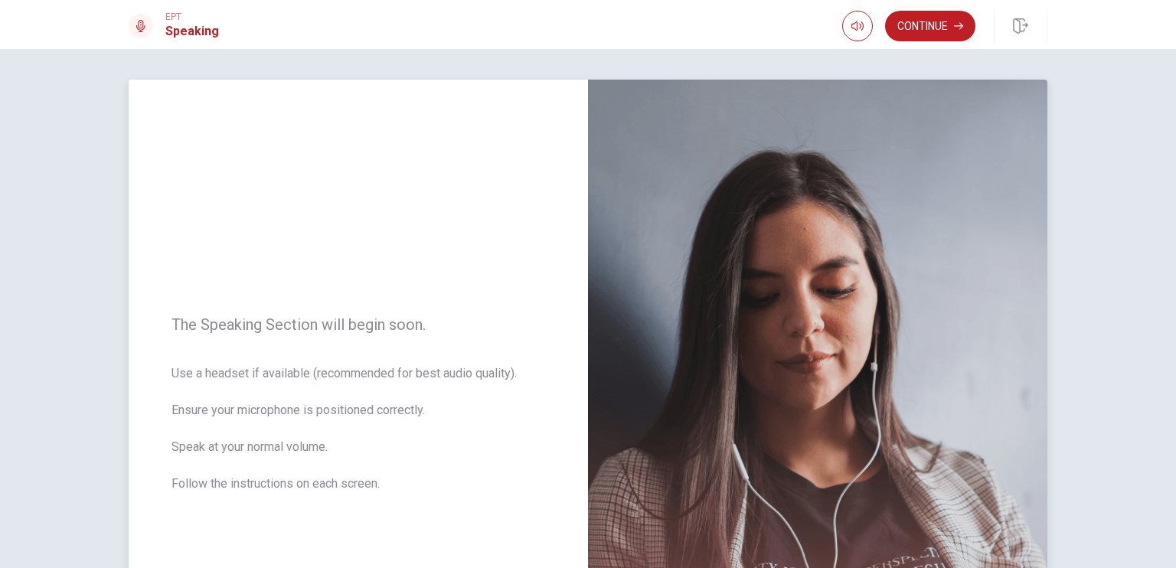
scroll to position [77, 0]
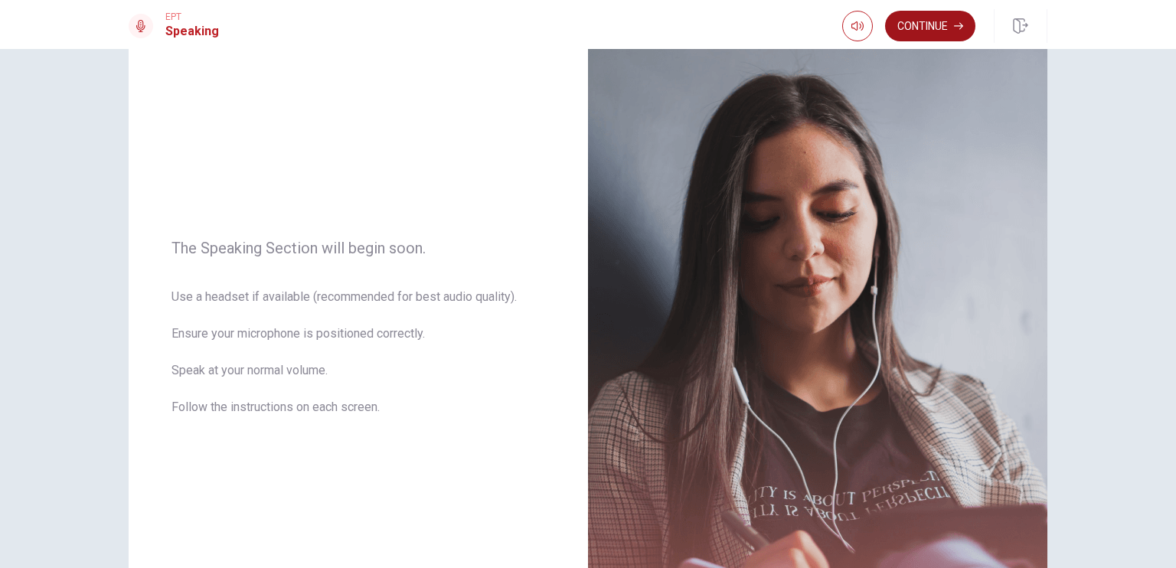
click at [921, 26] on button "Continue" at bounding box center [930, 26] width 90 height 31
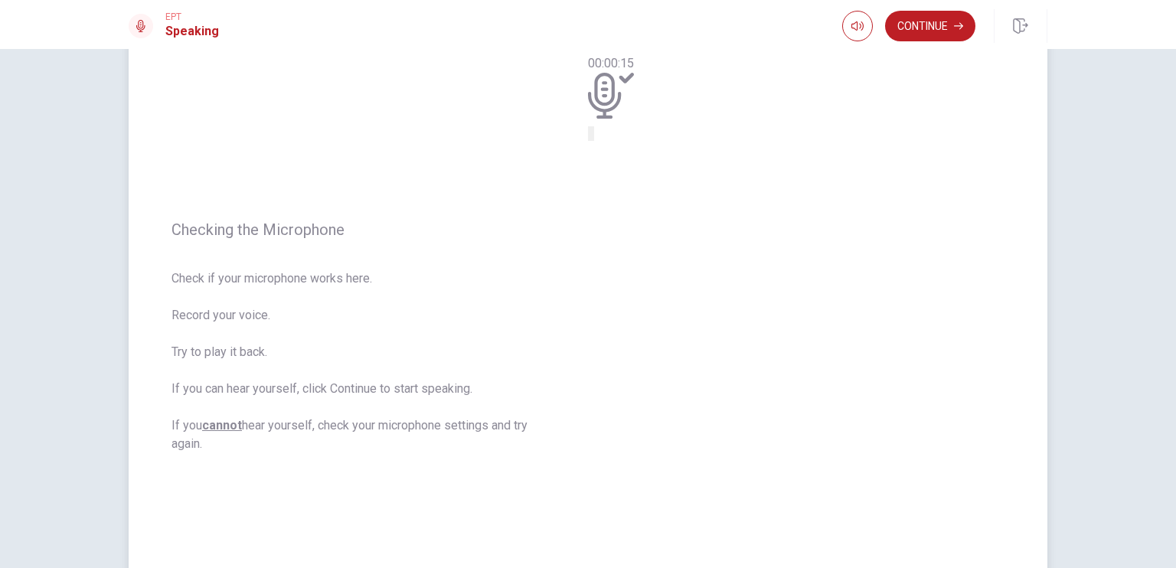
click at [621, 119] on icon at bounding box center [604, 96] width 33 height 46
click at [594, 141] on button "Play Audio" at bounding box center [592, 133] width 3 height 15
click at [929, 25] on button "Continue" at bounding box center [930, 26] width 90 height 31
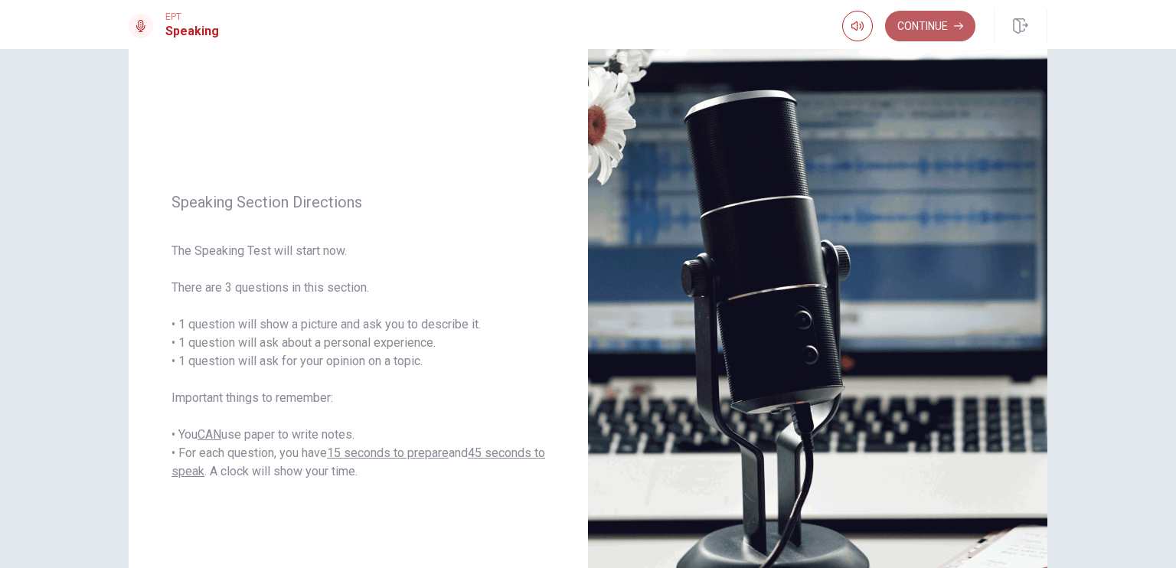
click at [911, 27] on button "Continue" at bounding box center [930, 26] width 90 height 31
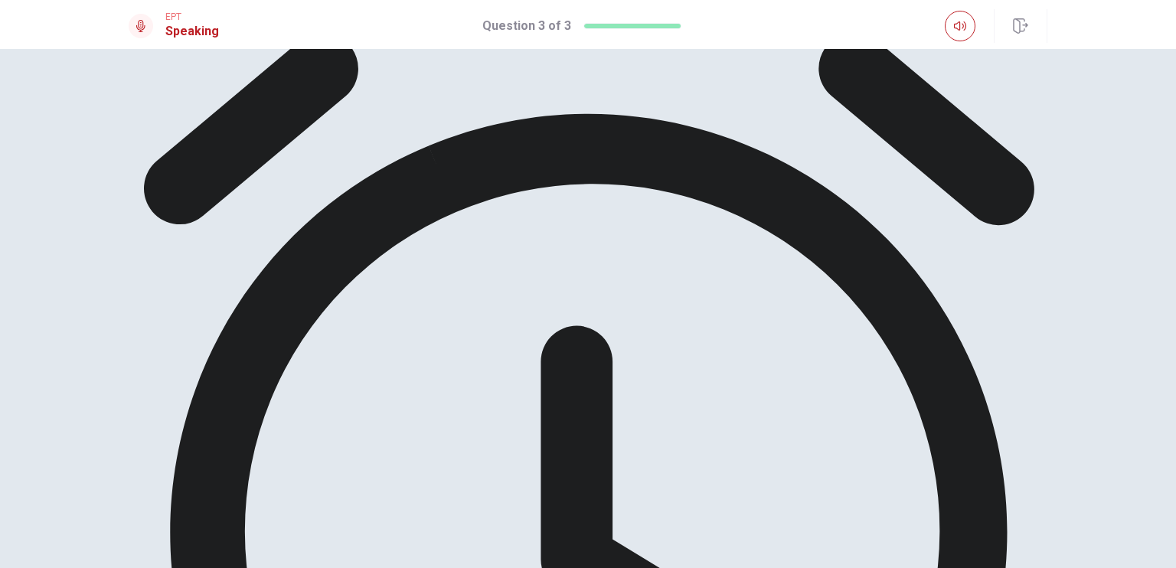
scroll to position [0, 0]
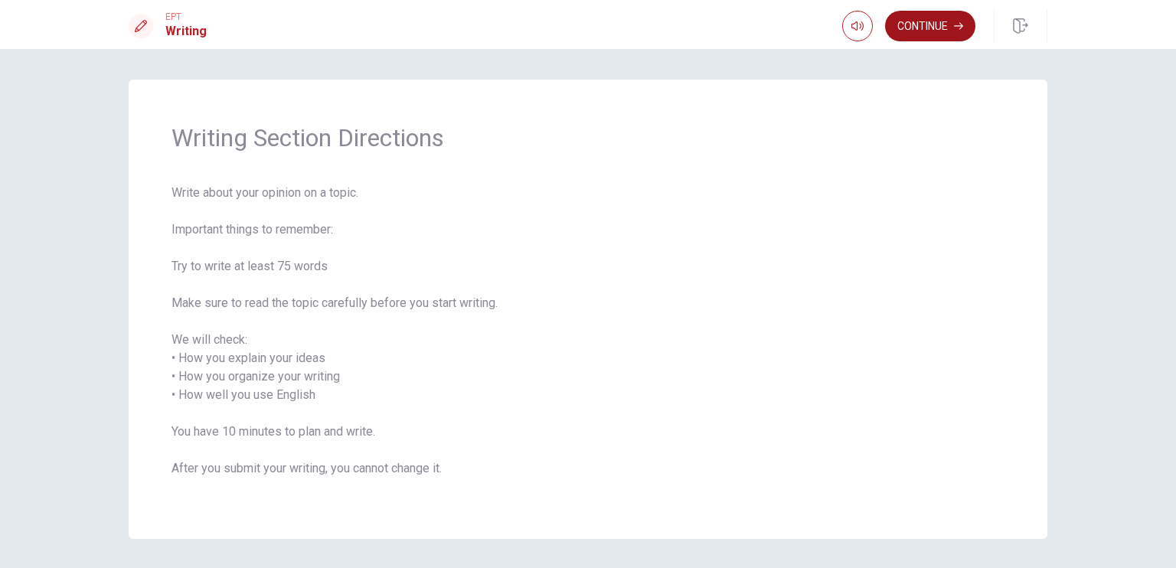
click at [920, 27] on button "Continue" at bounding box center [930, 26] width 90 height 31
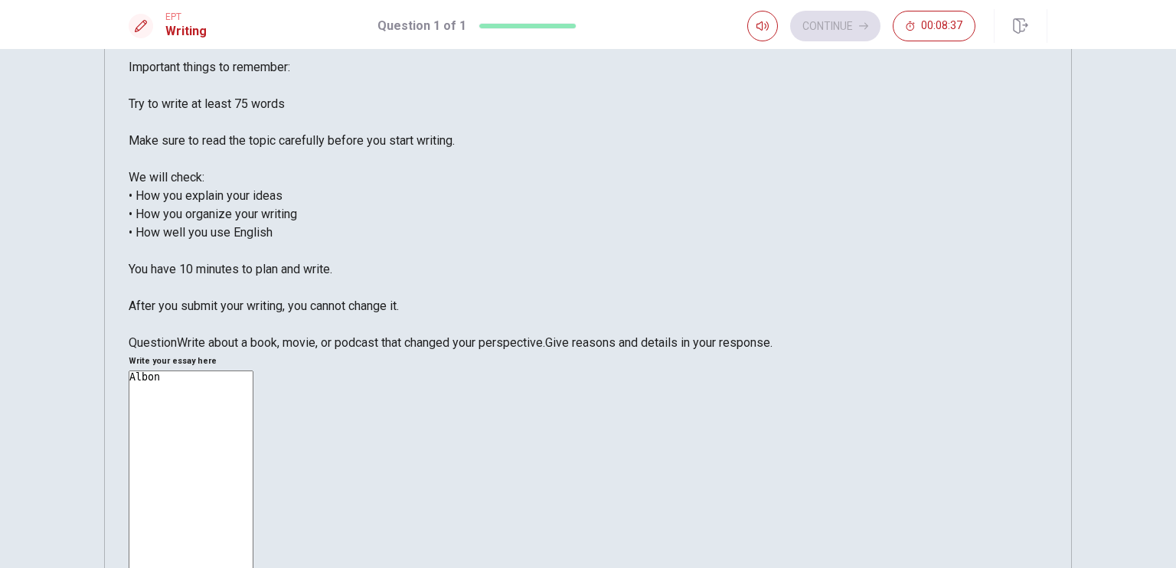
type textarea "A"
type textarea "f"
type textarea "I"
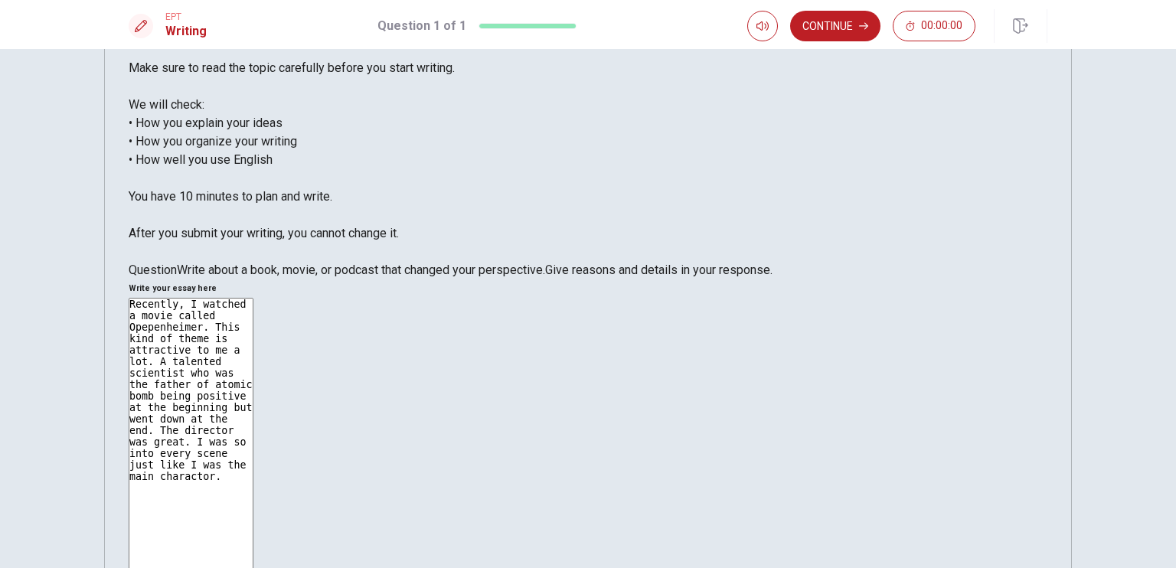
scroll to position [73, 0]
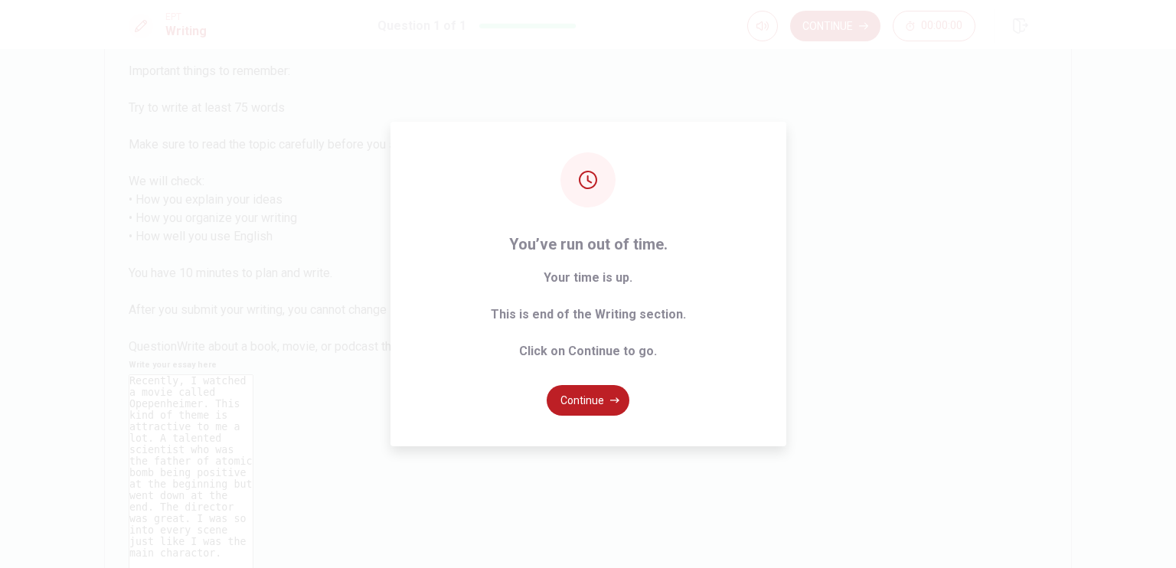
type textarea "Recently, I watched a movie called Opepenheimer. This kind of theme is attracti…"
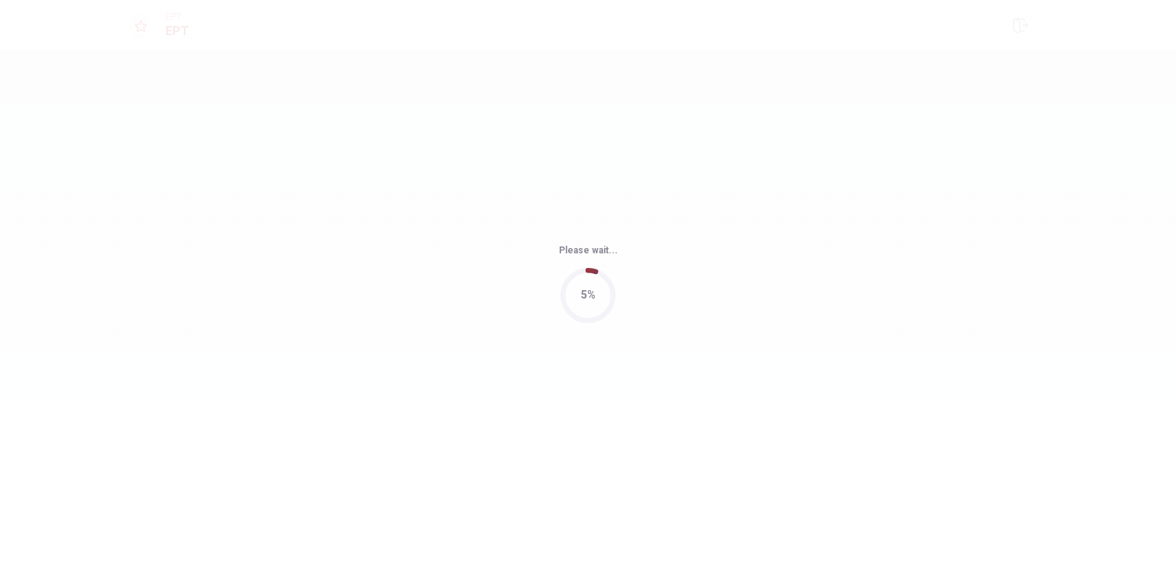
scroll to position [0, 0]
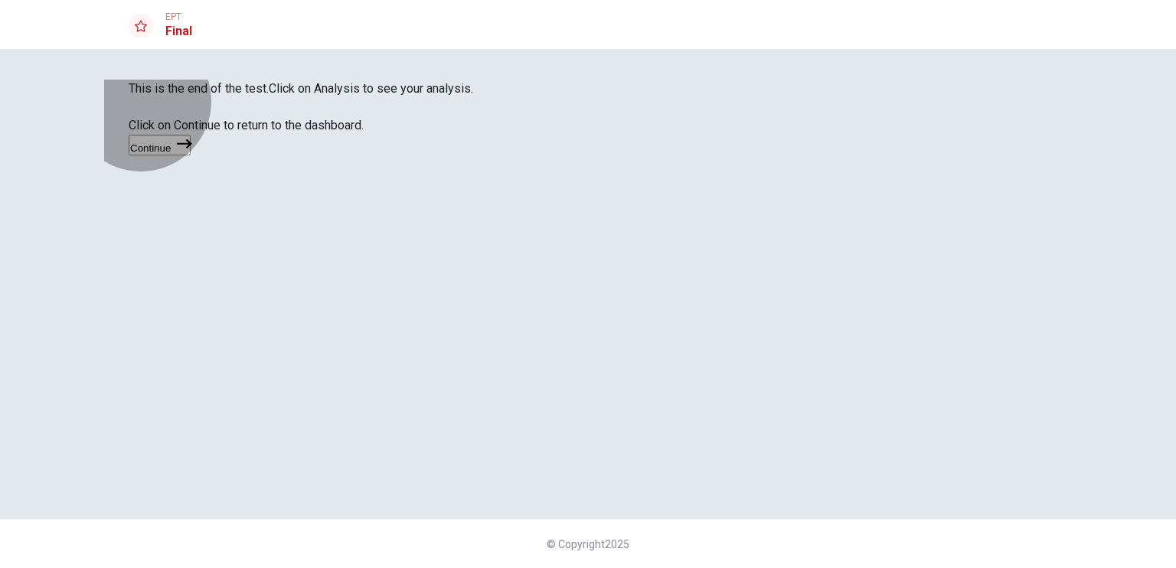
click at [191, 155] on button "Continue" at bounding box center [160, 145] width 62 height 21
